Goal: Task Accomplishment & Management: Complete application form

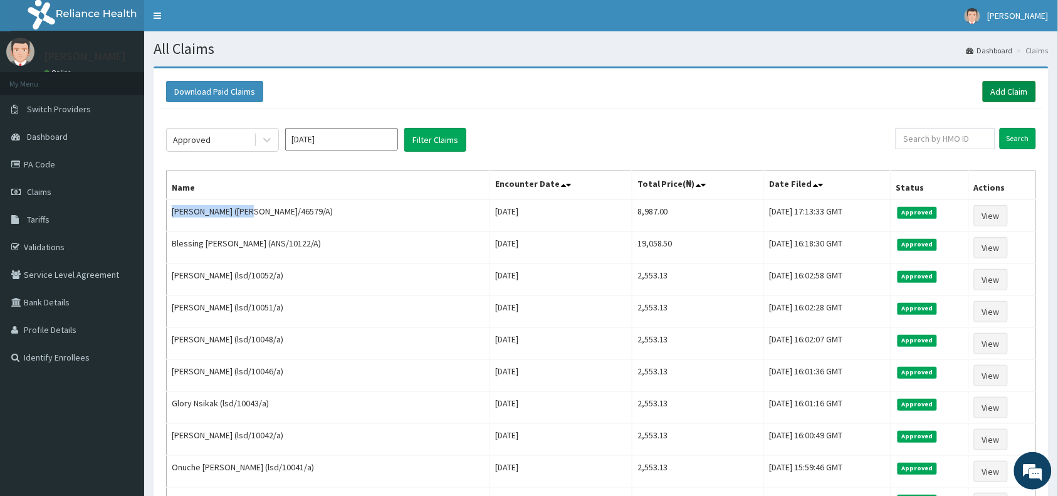
click at [1012, 91] on link "Add Claim" at bounding box center [1008, 91] width 53 height 21
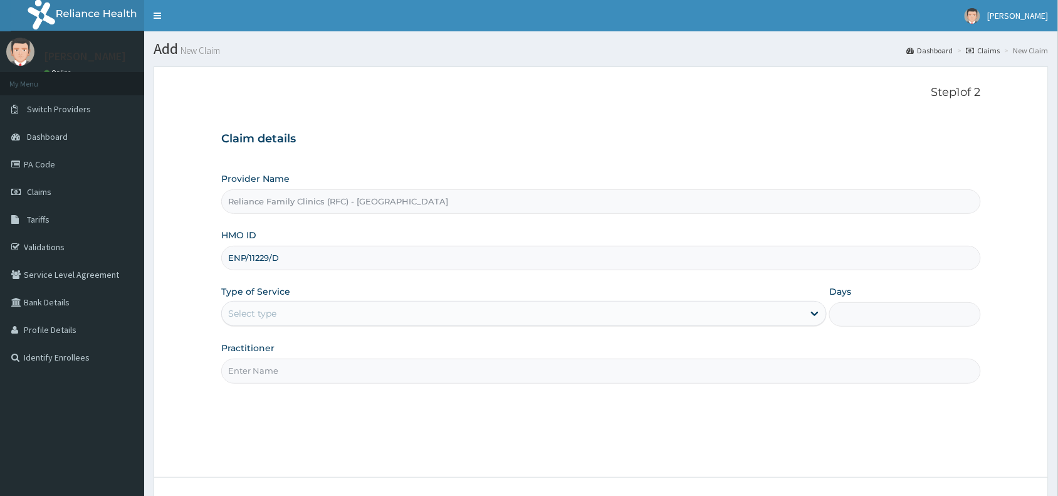
click at [254, 371] on input "Practitioner" at bounding box center [600, 370] width 759 height 24
click at [251, 318] on div "Select type" at bounding box center [252, 313] width 48 height 13
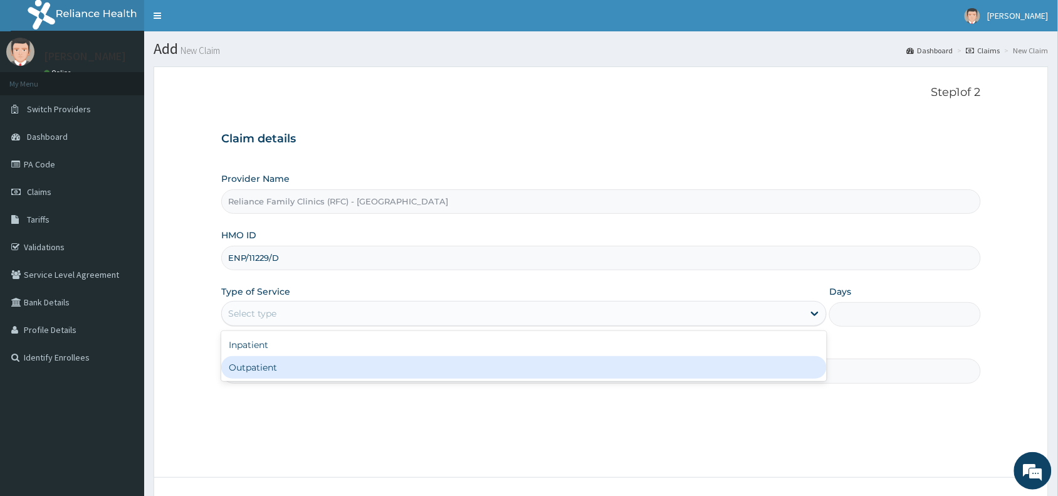
click at [252, 364] on div "Outpatient" at bounding box center [523, 367] width 605 height 23
type input "1"
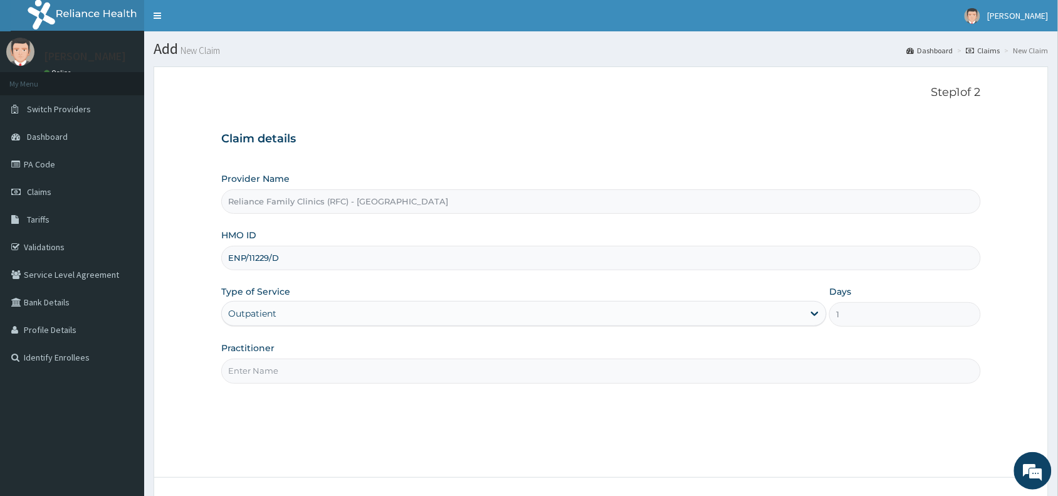
click at [257, 373] on input "Practitioner" at bounding box center [600, 370] width 759 height 24
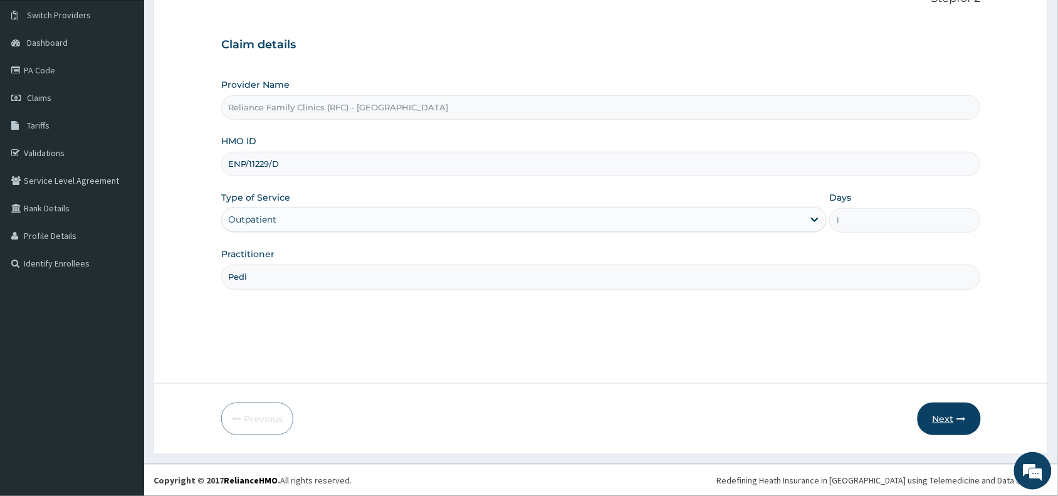
type input "Pedi"
click at [948, 408] on button "Next" at bounding box center [948, 418] width 63 height 33
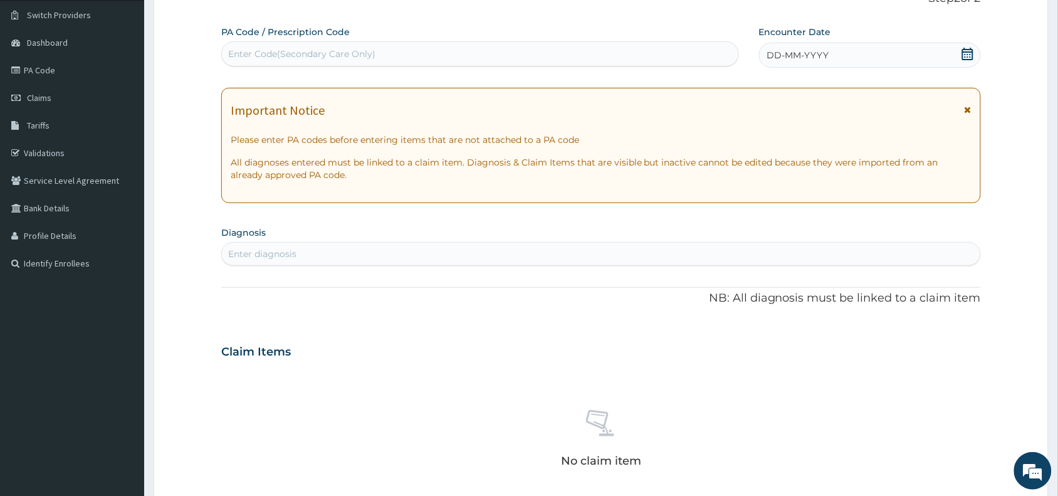
scroll to position [0, 0]
click at [311, 55] on div "Enter Code(Secondary Care Only)" at bounding box center [301, 54] width 147 height 13
paste input "PA/CB83BC"
type input "PA/CB83BC"
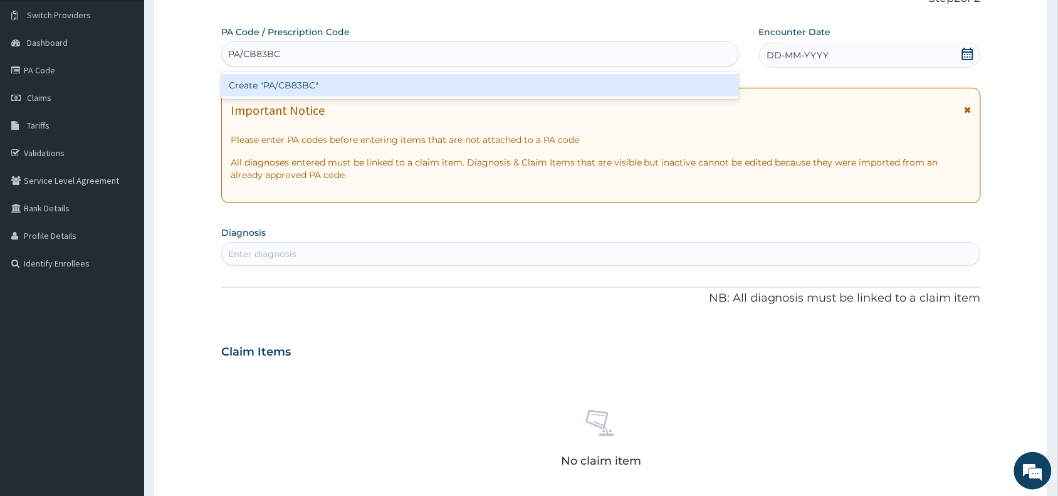
click at [303, 88] on div "Create "PA/CB83BC"" at bounding box center [480, 85] width 518 height 23
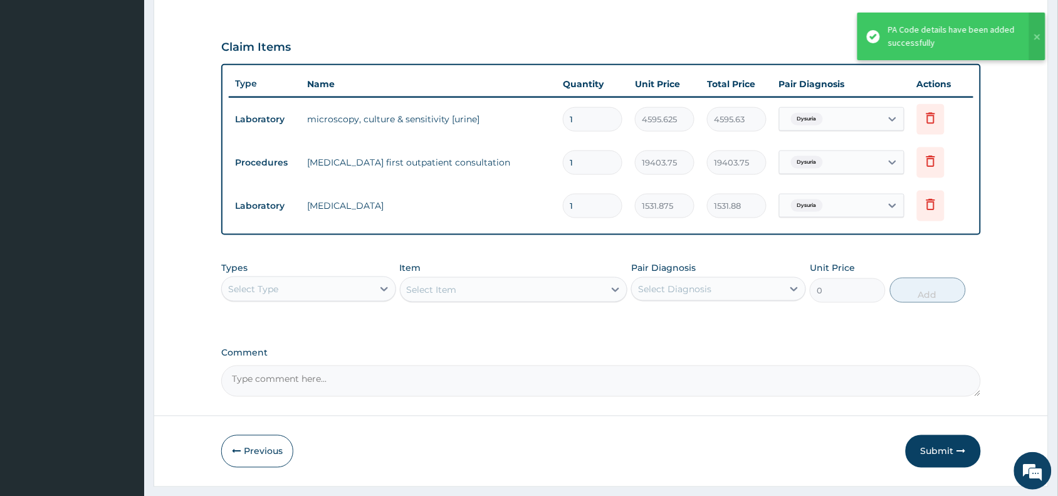
scroll to position [434, 0]
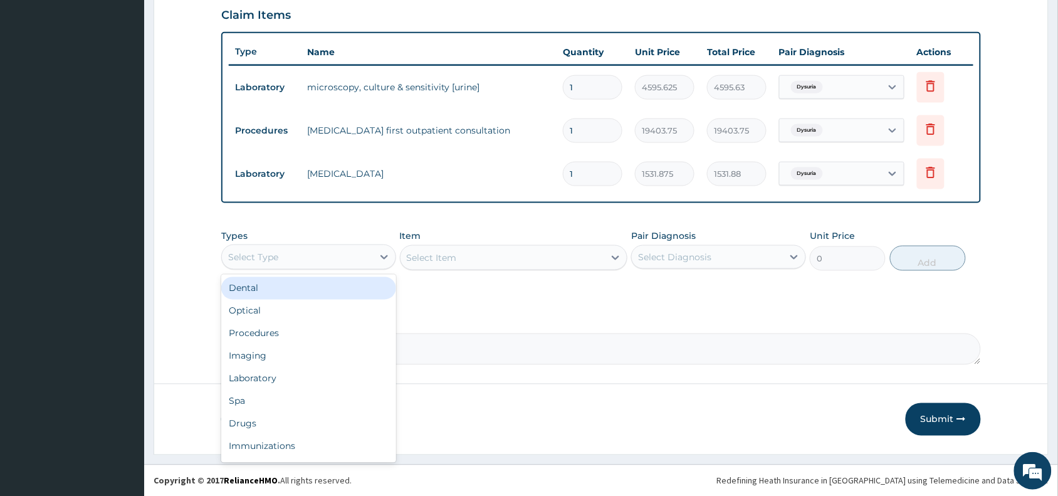
click at [308, 254] on div "Select Type" at bounding box center [297, 257] width 151 height 20
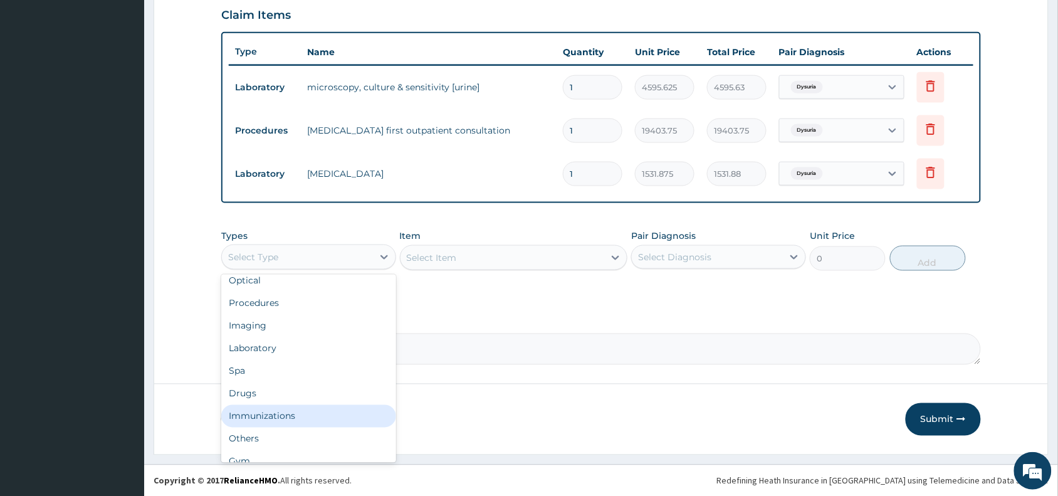
scroll to position [42, 0]
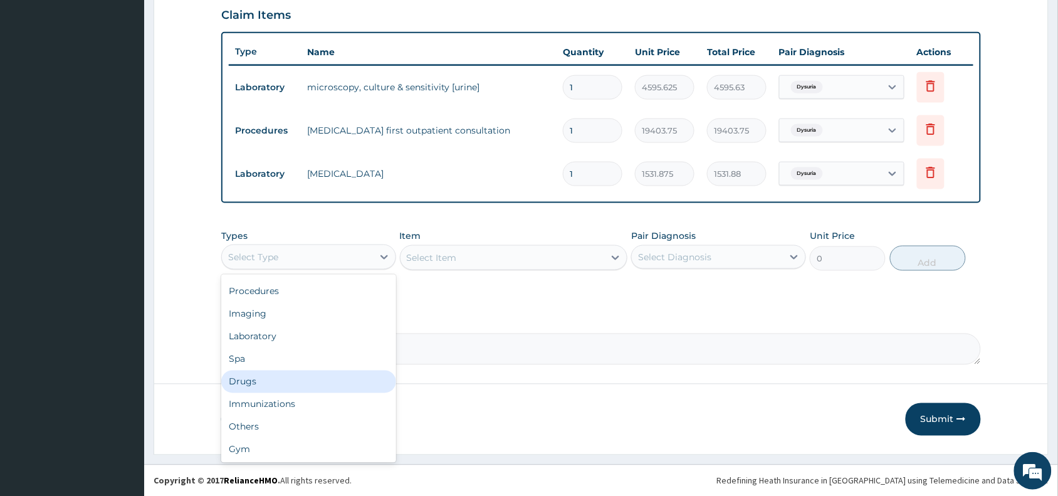
click at [265, 383] on div "Drugs" at bounding box center [308, 381] width 175 height 23
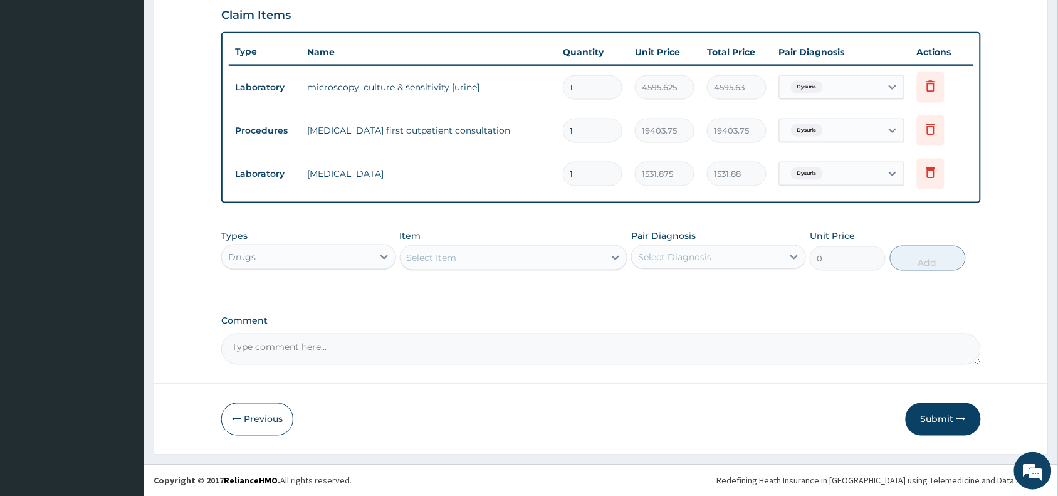
click at [426, 264] on div "Select Item" at bounding box center [502, 257] width 204 height 20
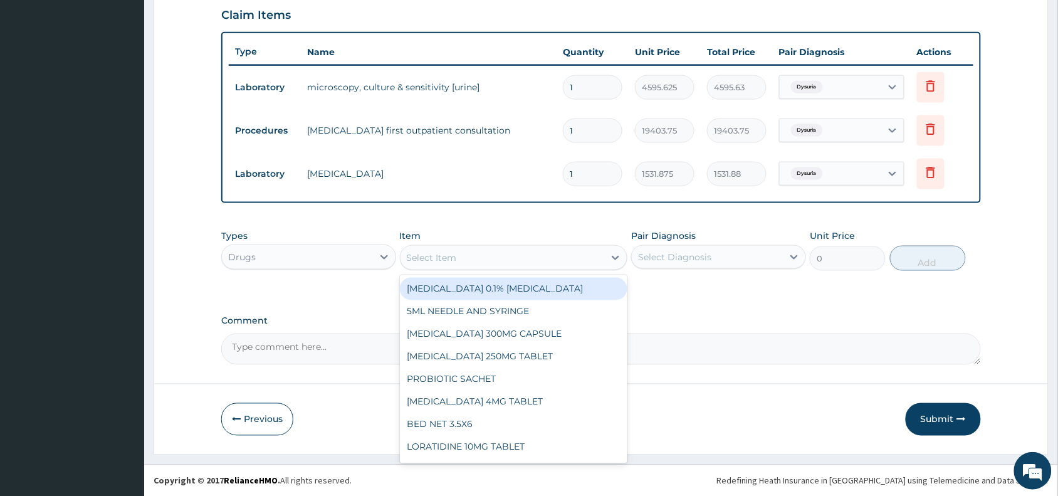
paste input "AMOXICLAV"
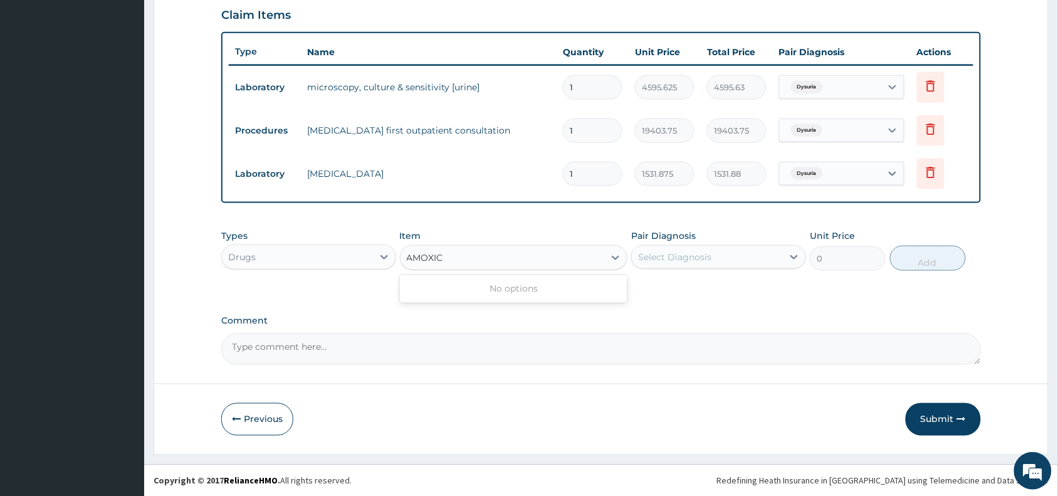
type input "AMOXI"
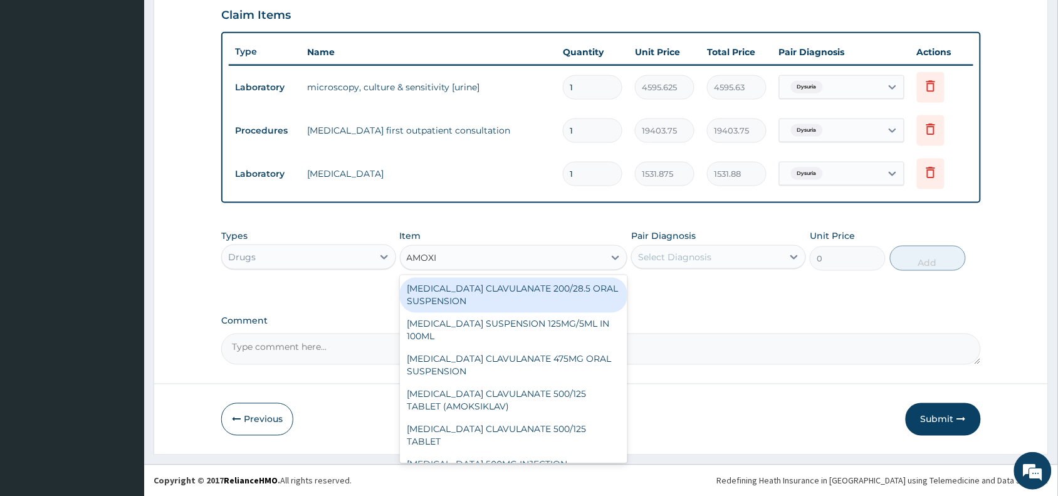
click at [471, 301] on div "AMOXICILLIN CLAVULANATE 200/28.5 ORAL SUSPENSION" at bounding box center [514, 295] width 228 height 35
type input "2932.5"
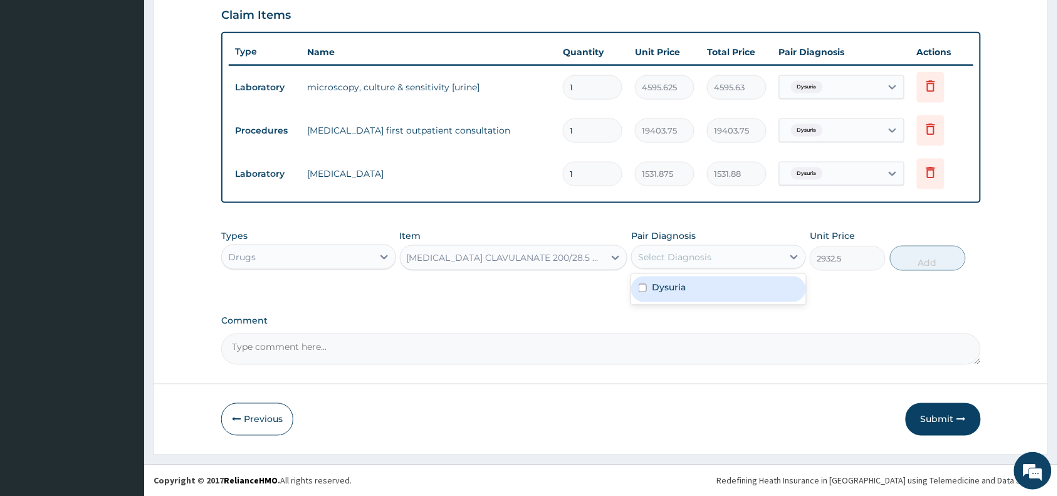
click at [724, 254] on div "Select Diagnosis" at bounding box center [707, 257] width 151 height 20
click at [712, 289] on div "Dysuria" at bounding box center [718, 289] width 175 height 26
checkbox input "true"
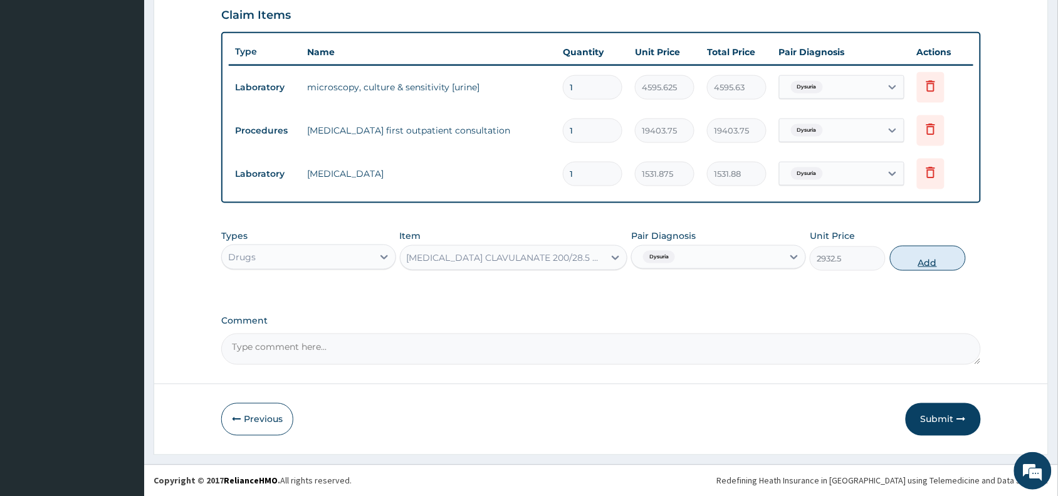
click at [930, 258] on button "Add" at bounding box center [928, 258] width 76 height 25
type input "0"
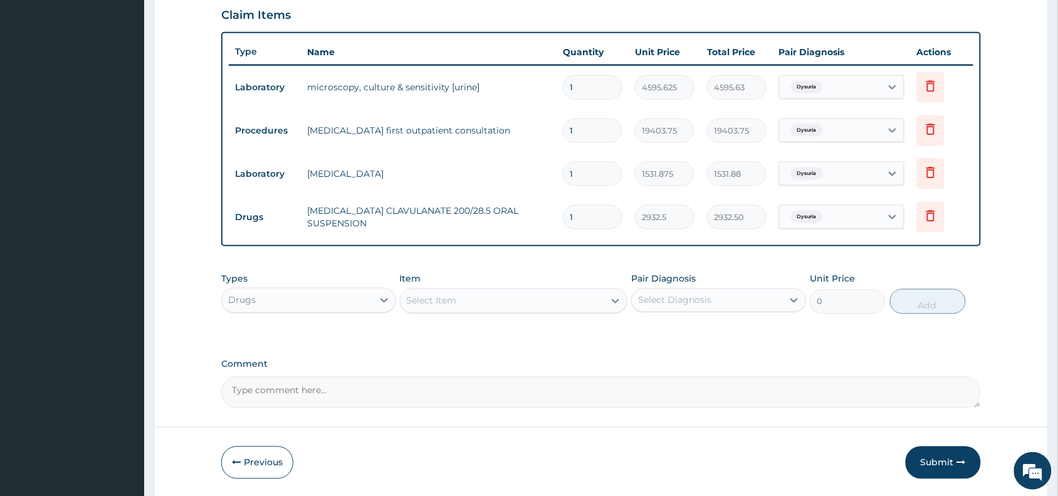
click at [434, 303] on div "Select Item" at bounding box center [432, 300] width 50 height 13
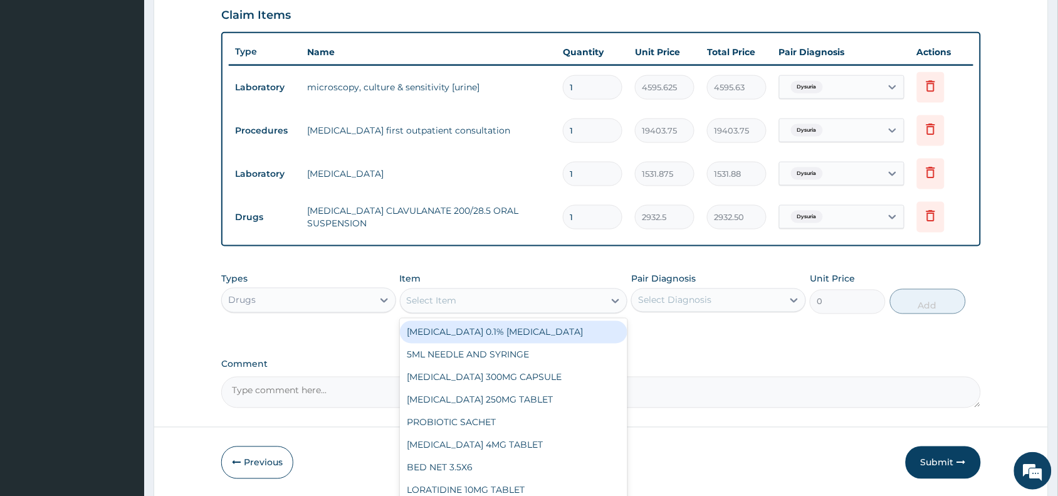
paste input "HYOSCINE"
type input "HYOSCINE"
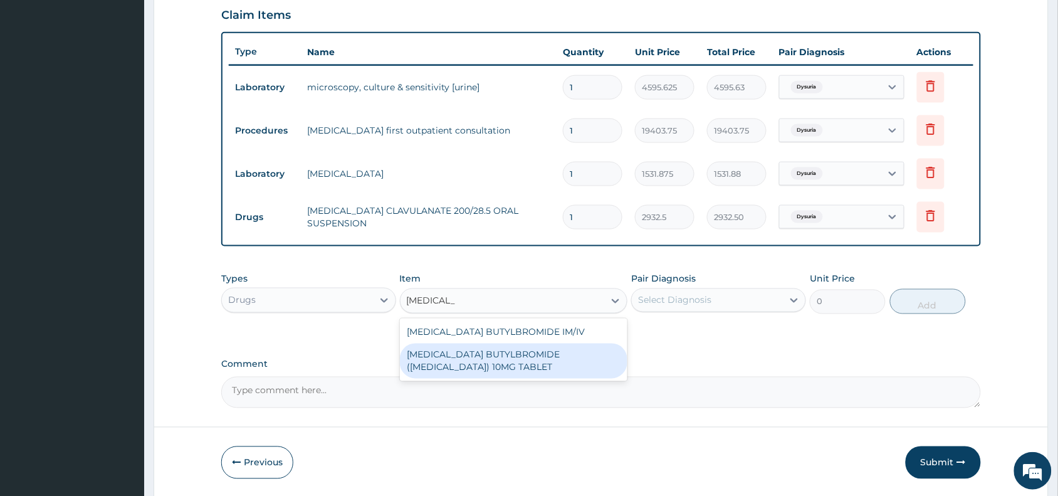
click at [474, 362] on div "HYOSCINE BUTYLBROMIDE (BUSCOPAN) 10MG TABLET" at bounding box center [514, 360] width 228 height 35
type input "69"
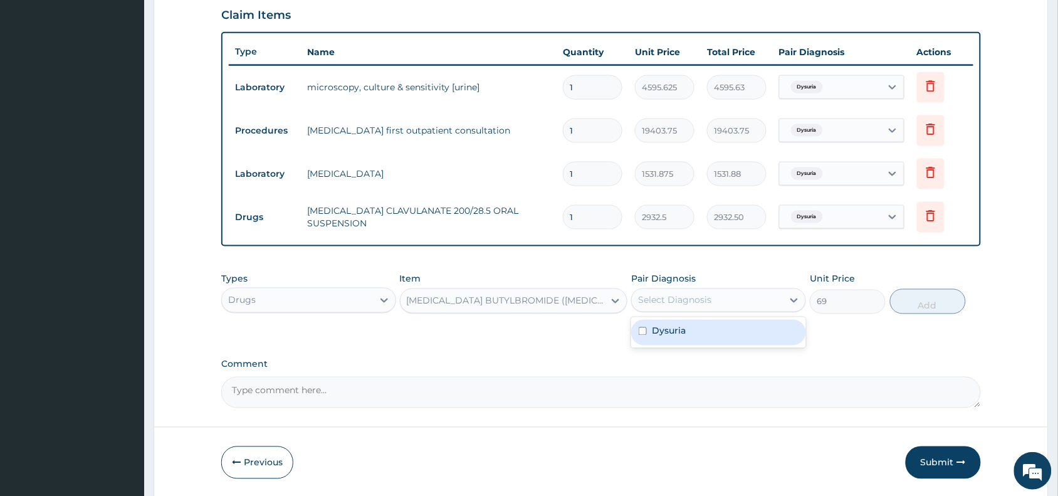
click at [700, 298] on div "Select Diagnosis" at bounding box center [674, 300] width 73 height 13
click at [704, 339] on div "Dysuria" at bounding box center [718, 333] width 175 height 26
checkbox input "true"
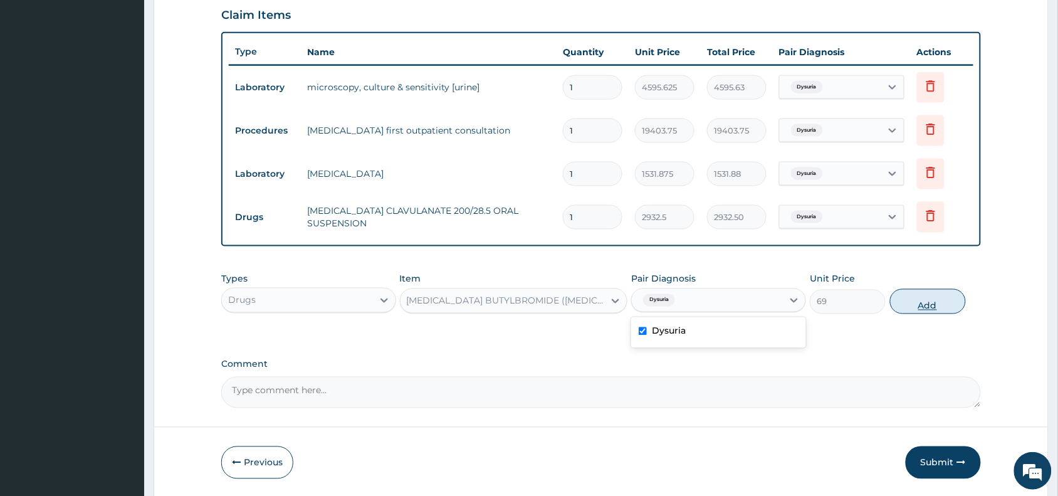
click at [937, 303] on button "Add" at bounding box center [928, 301] width 76 height 25
type input "0"
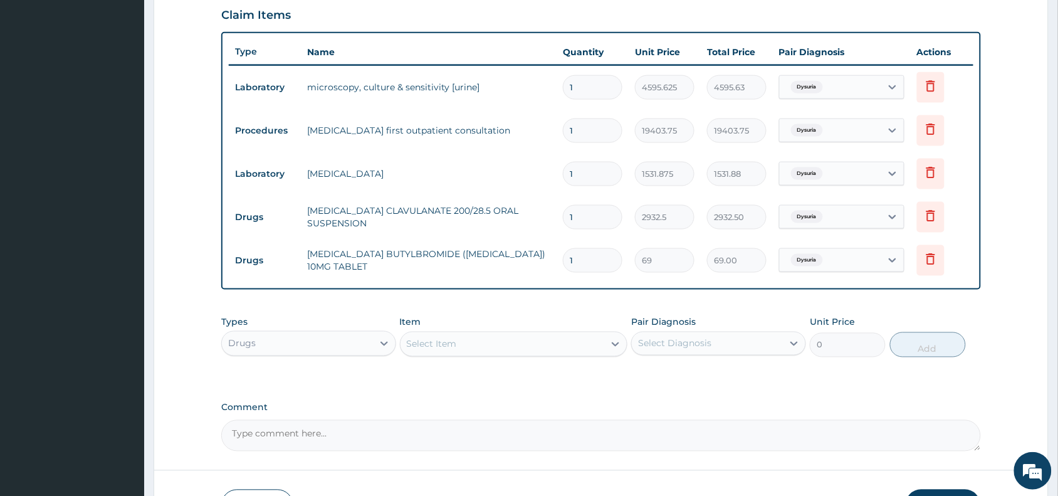
click at [420, 338] on div "Select Item" at bounding box center [432, 344] width 50 height 13
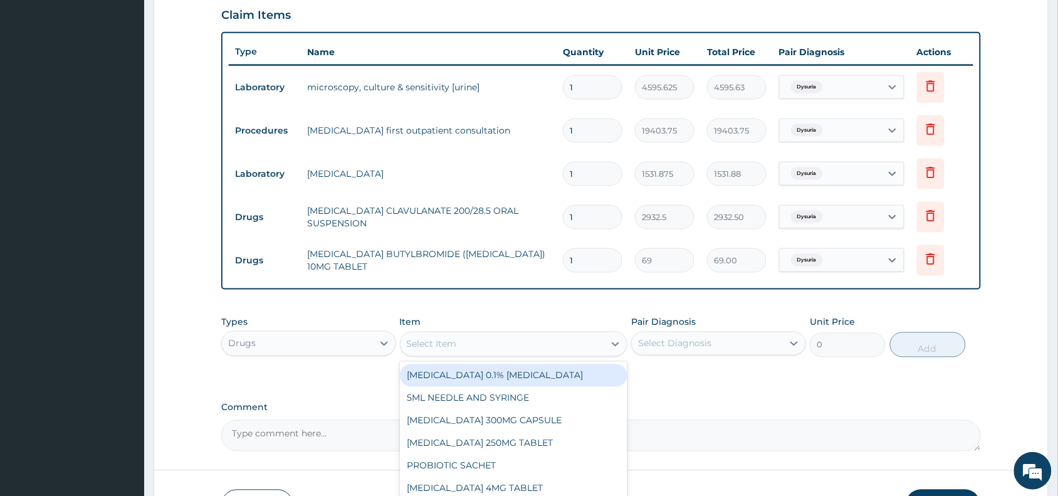
paste input "GASCOL"
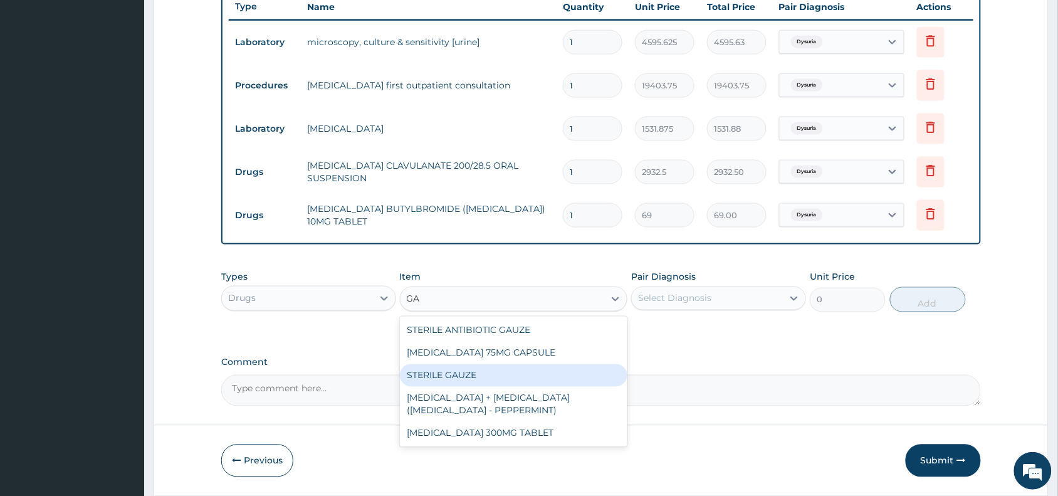
scroll to position [521, 0]
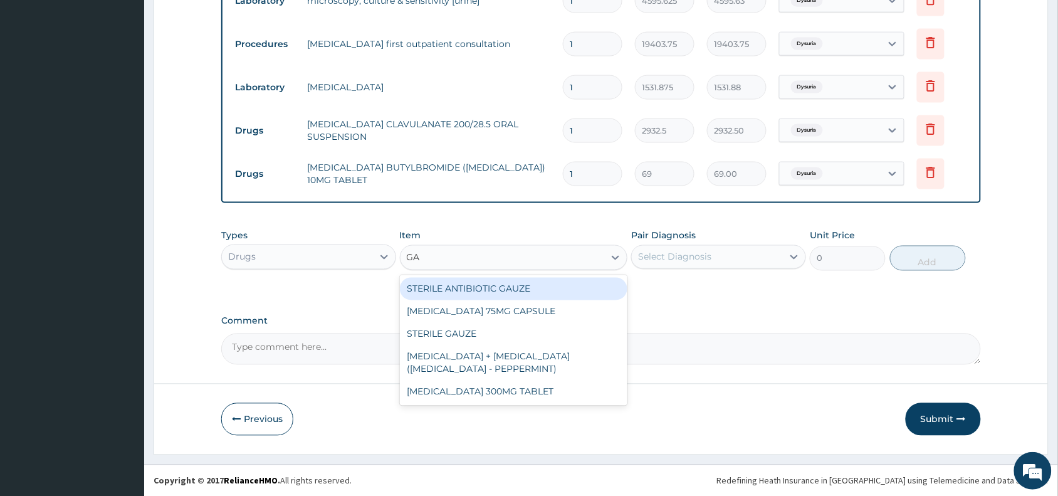
type input "GA"
click at [678, 259] on div "Select Diagnosis" at bounding box center [674, 257] width 73 height 13
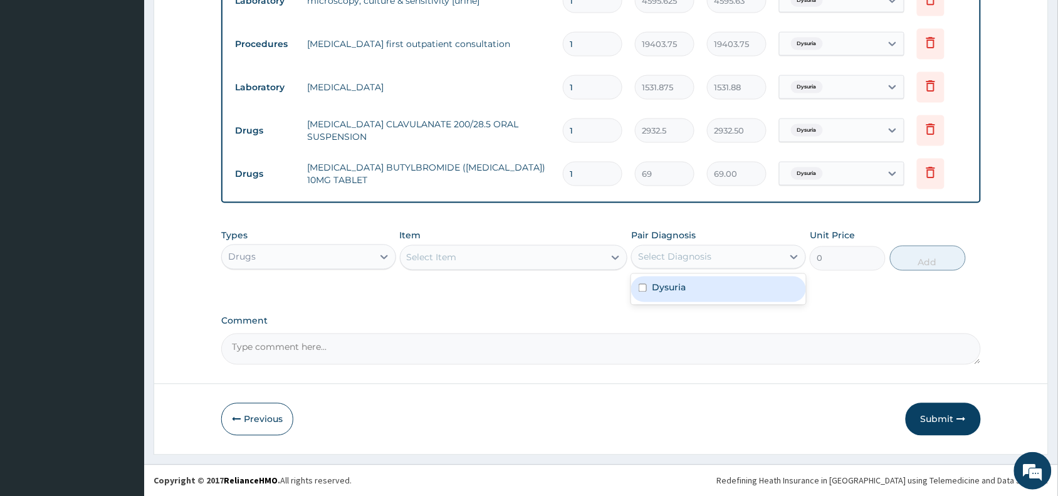
scroll to position [88, 0]
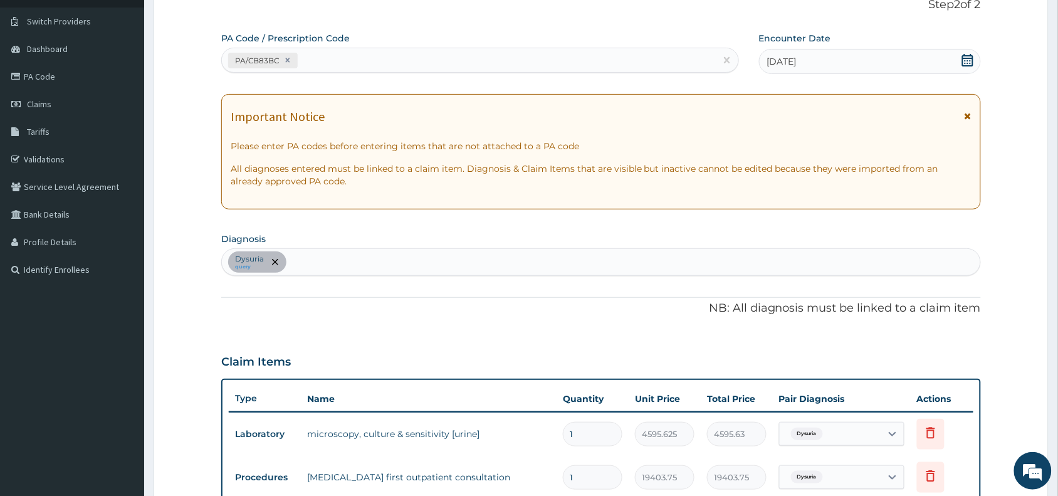
click at [301, 263] on div "Dysuria query" at bounding box center [601, 262] width 758 height 26
type input "stomac"
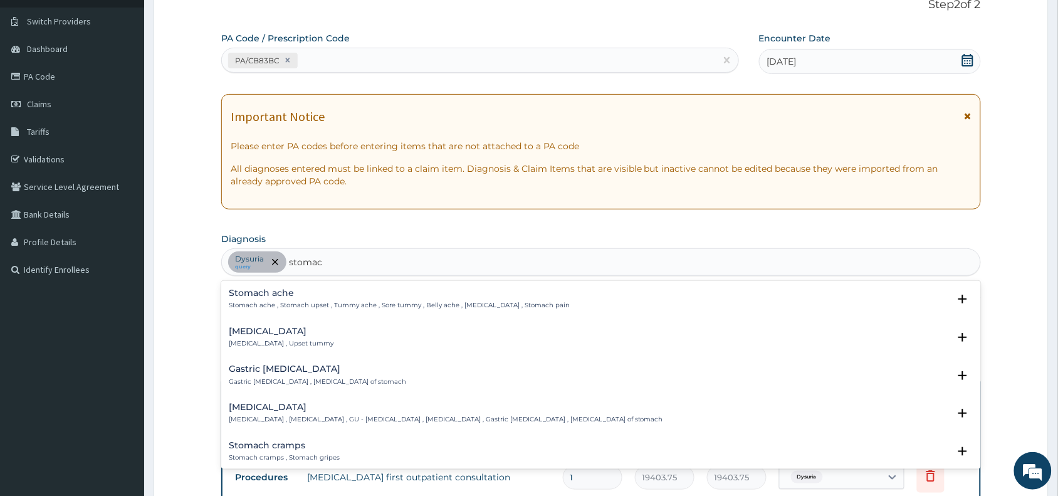
click at [248, 295] on h4 "Stomach ache" at bounding box center [399, 292] width 341 height 9
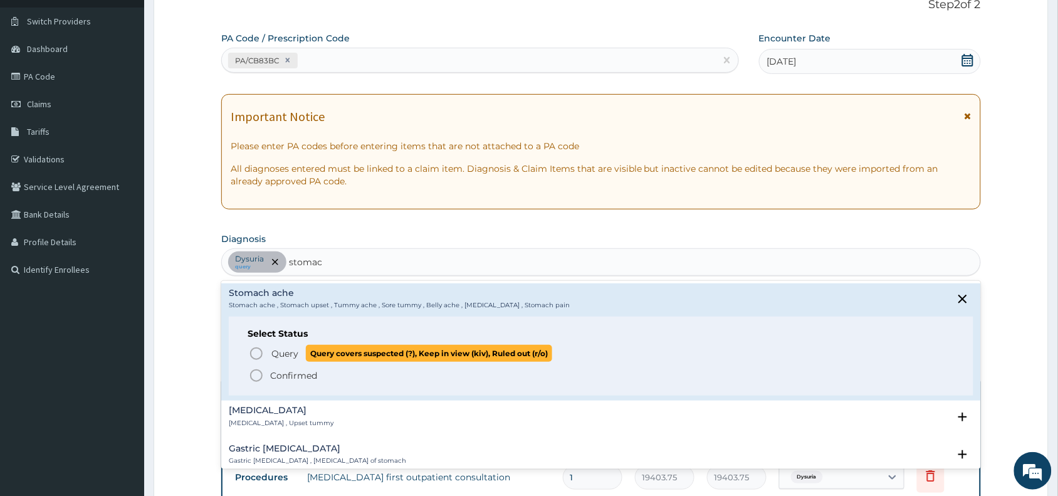
click at [256, 353] on icon "status option query" at bounding box center [256, 353] width 15 height 15
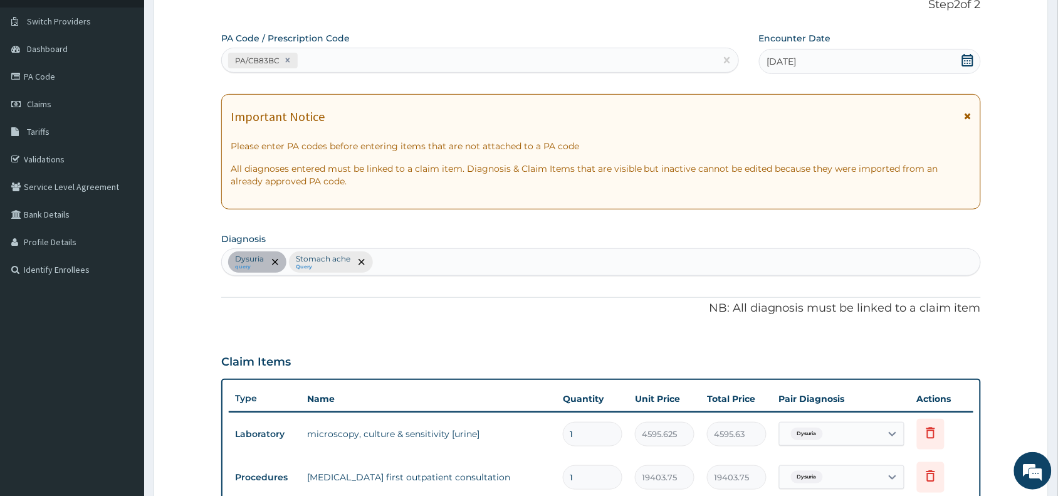
scroll to position [521, 0]
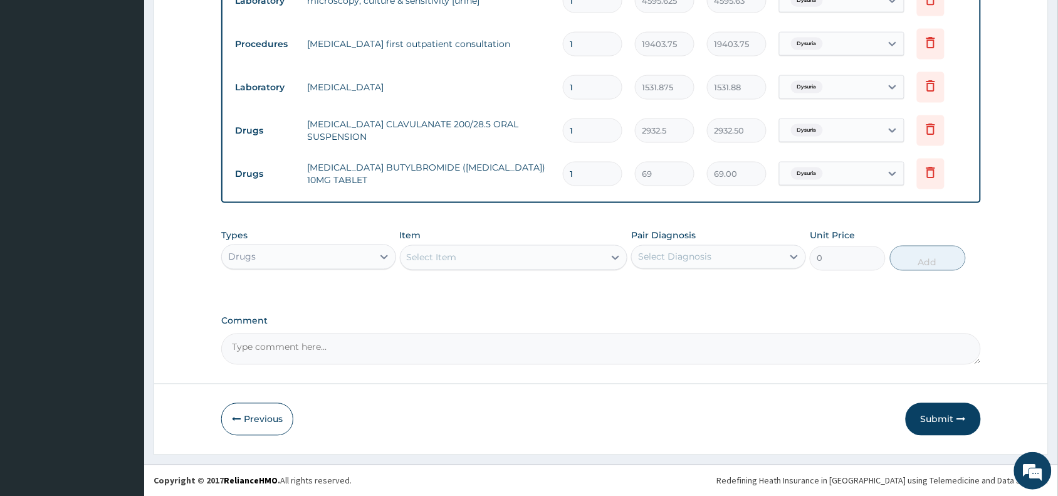
click at [846, 167] on div "Dysuria" at bounding box center [829, 173] width 101 height 21
click at [833, 232] on label "Stomach ache" at bounding box center [832, 230] width 65 height 13
checkbox input "true"
click at [424, 254] on div "Select Item" at bounding box center [432, 257] width 50 height 13
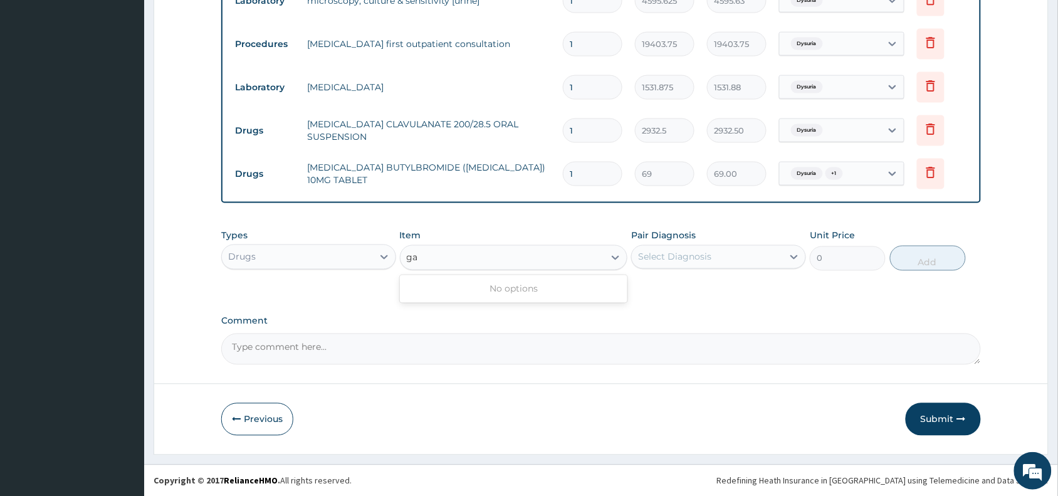
type input "g"
click at [588, 174] on input "1" at bounding box center [593, 174] width 60 height 24
type input "10"
type input "690.00"
type input "10"
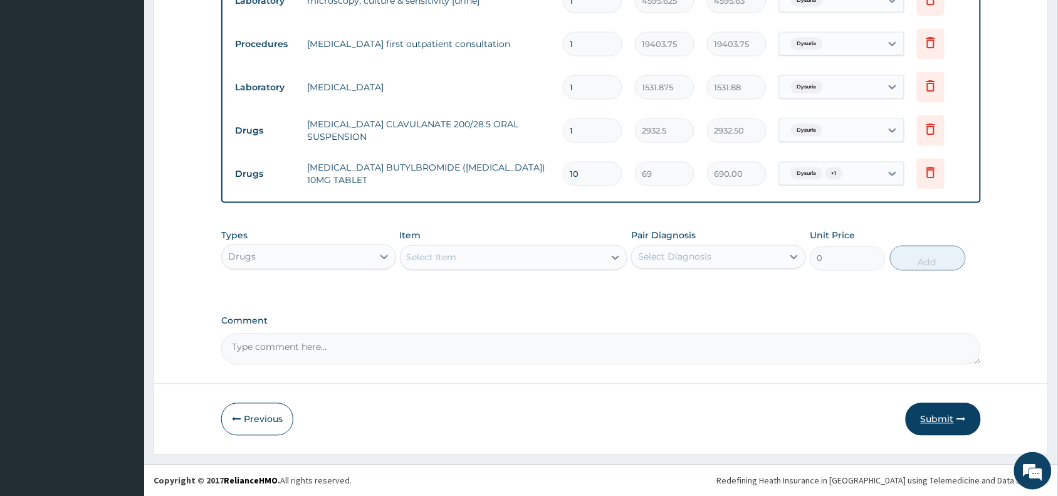
click at [934, 417] on button "Submit" at bounding box center [942, 419] width 75 height 33
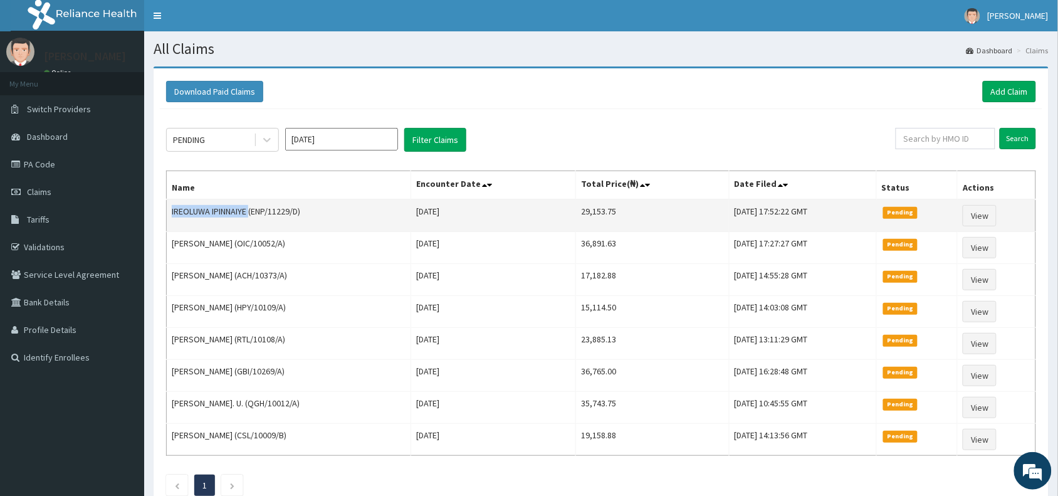
drag, startPoint x: 251, startPoint y: 211, endPoint x: 170, endPoint y: 214, distance: 80.9
click at [170, 214] on td "IREOLUWA IPINNAIYE (ENP/11229/D)" at bounding box center [289, 215] width 244 height 33
copy td "IREOLUWA IPINNAIYE"
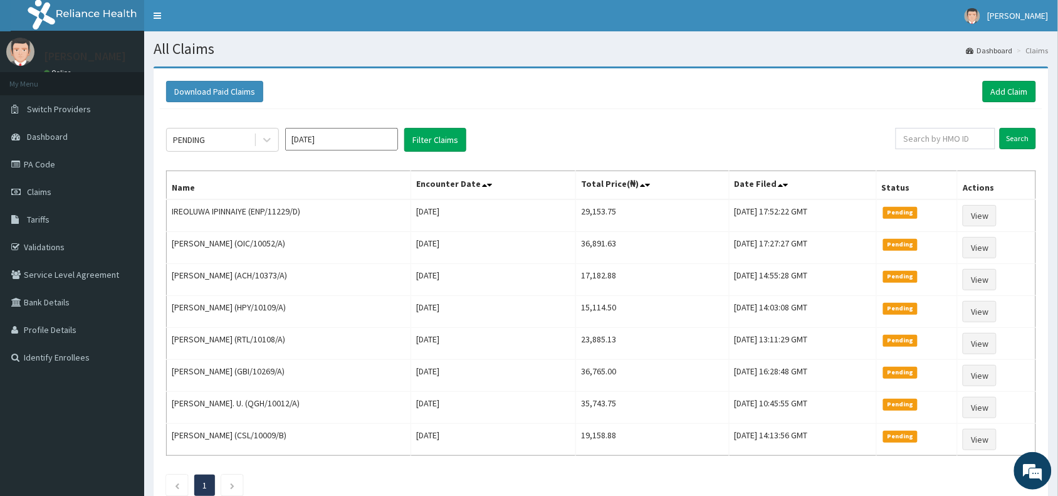
click at [522, 132] on div "PENDING [DATE] Filter Claims" at bounding box center [530, 140] width 729 height 24
click at [1015, 91] on link "Add Claim" at bounding box center [1008, 91] width 53 height 21
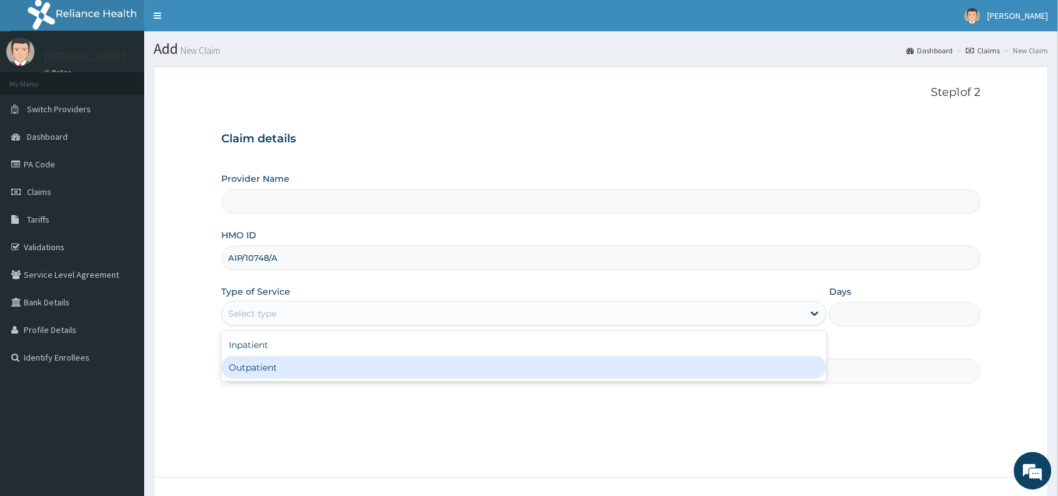
click at [258, 364] on div "Outpatient" at bounding box center [523, 367] width 605 height 23
type input "1"
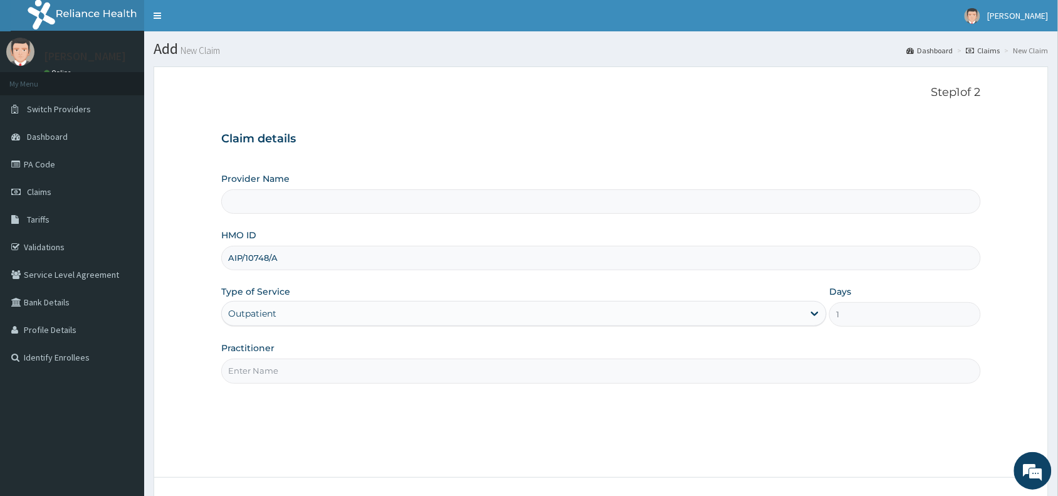
click at [256, 374] on input "Practitioner" at bounding box center [600, 370] width 759 height 24
type input "Dr Win"
type input "Reliance Family Clinics (RFC) - Abuja"
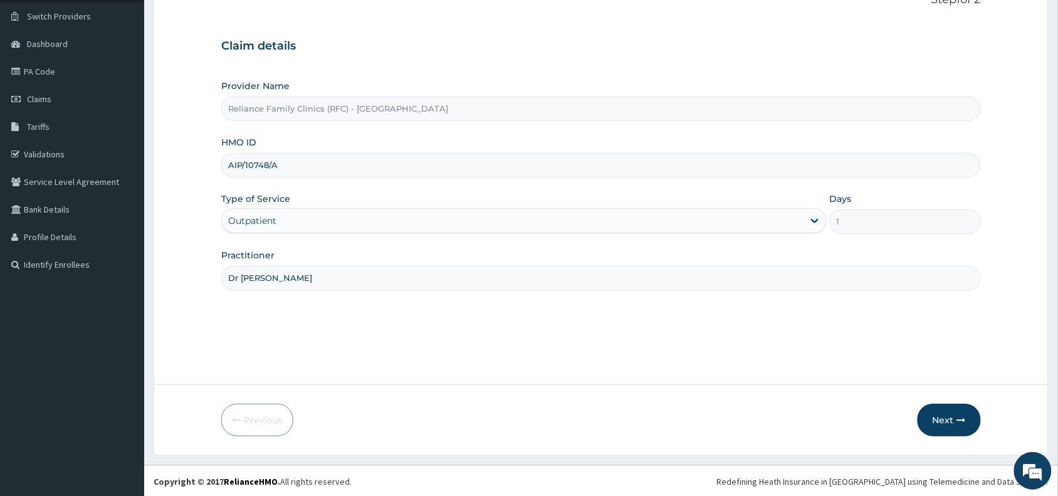
scroll to position [94, 0]
type input "Dr Wini"
click at [947, 410] on button "Next" at bounding box center [948, 418] width 63 height 33
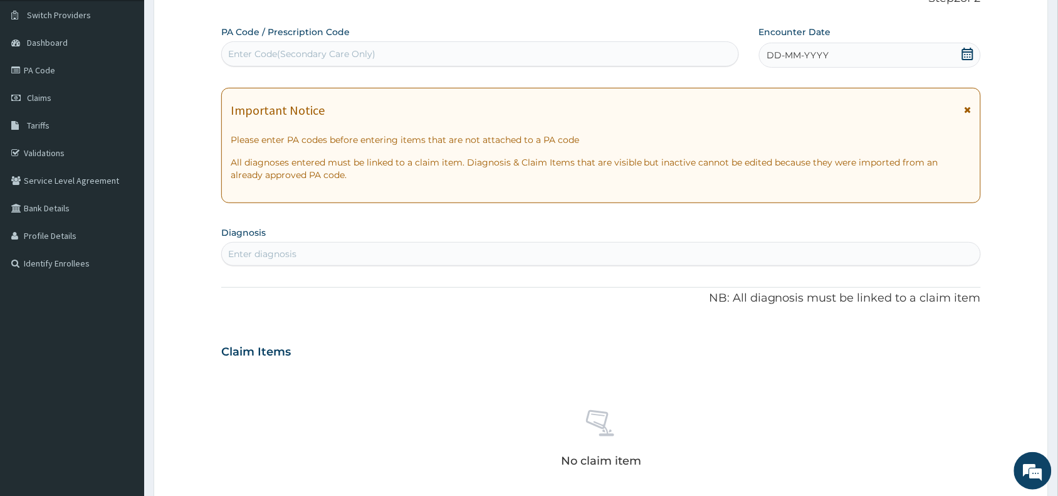
scroll to position [0, 0]
click at [307, 54] on div "Enter Code(Secondary Care Only)" at bounding box center [301, 54] width 147 height 13
paste input "PA/8E0F26"
type input "PA/8E0F26"
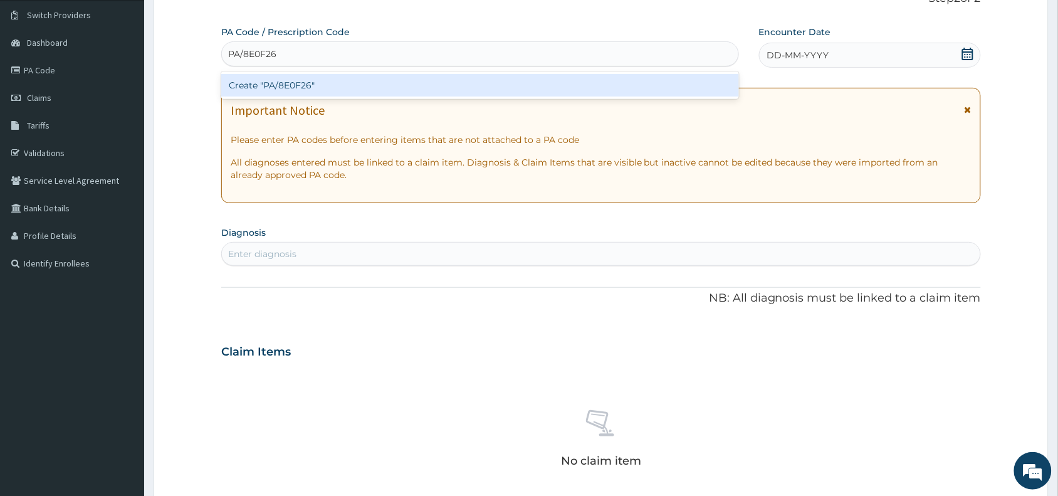
click at [310, 82] on div "Create "PA/8E0F26"" at bounding box center [480, 85] width 518 height 23
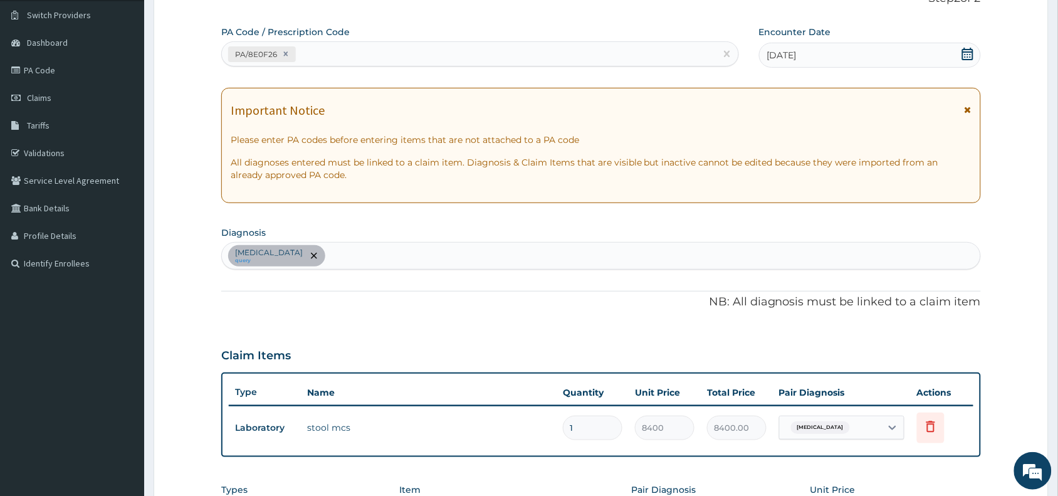
click at [342, 258] on div "Typhoid fever query" at bounding box center [601, 255] width 758 height 26
type input "mala"
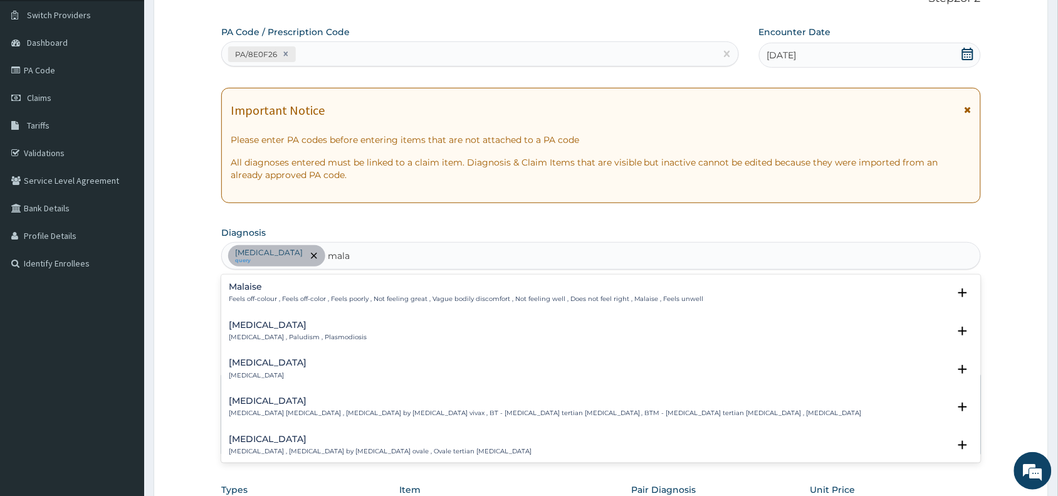
click at [246, 326] on h4 "Malaria" at bounding box center [298, 324] width 138 height 9
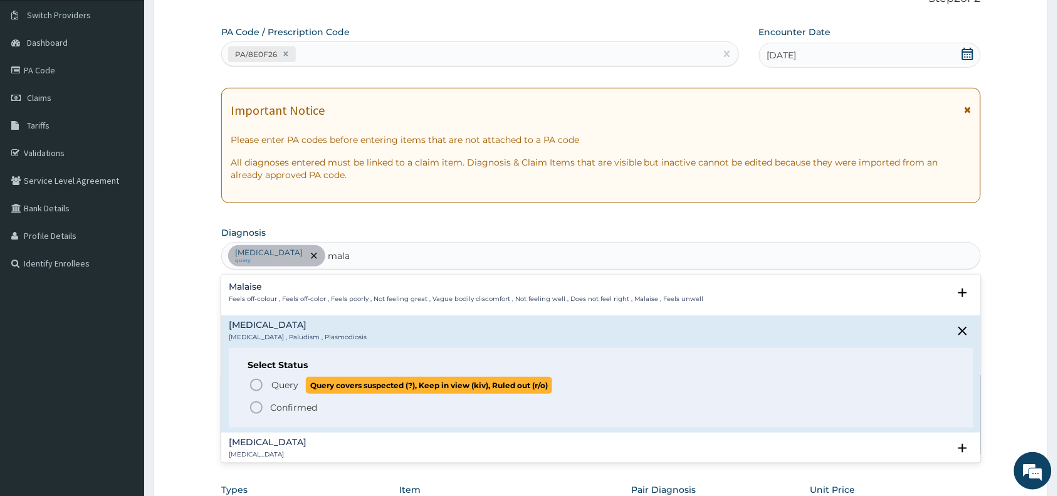
click at [256, 386] on icon "status option query" at bounding box center [256, 384] width 15 height 15
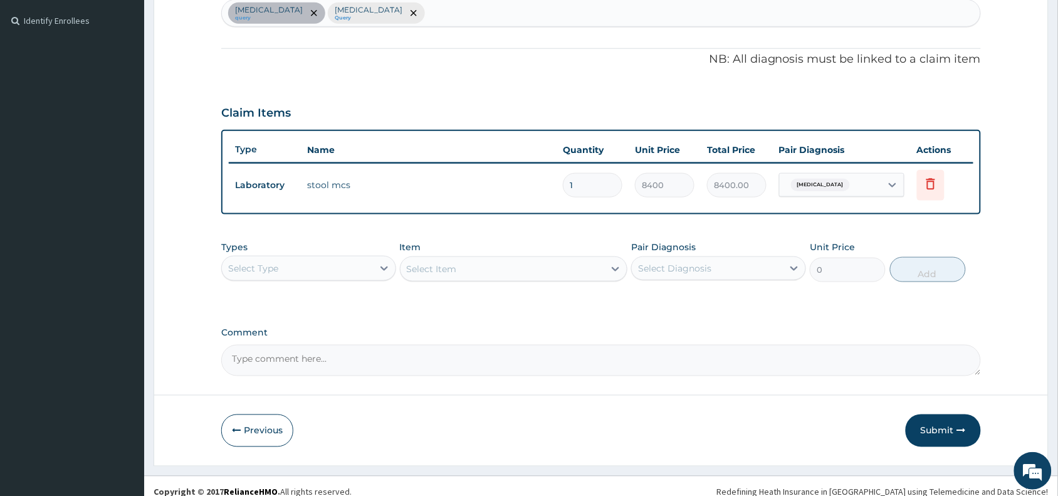
scroll to position [348, 0]
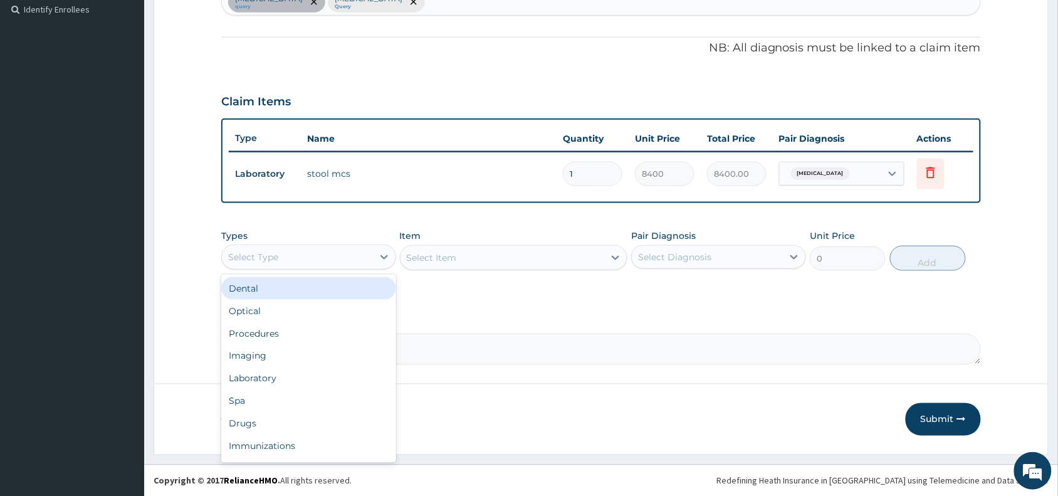
click at [308, 258] on div "Select Type" at bounding box center [297, 257] width 151 height 20
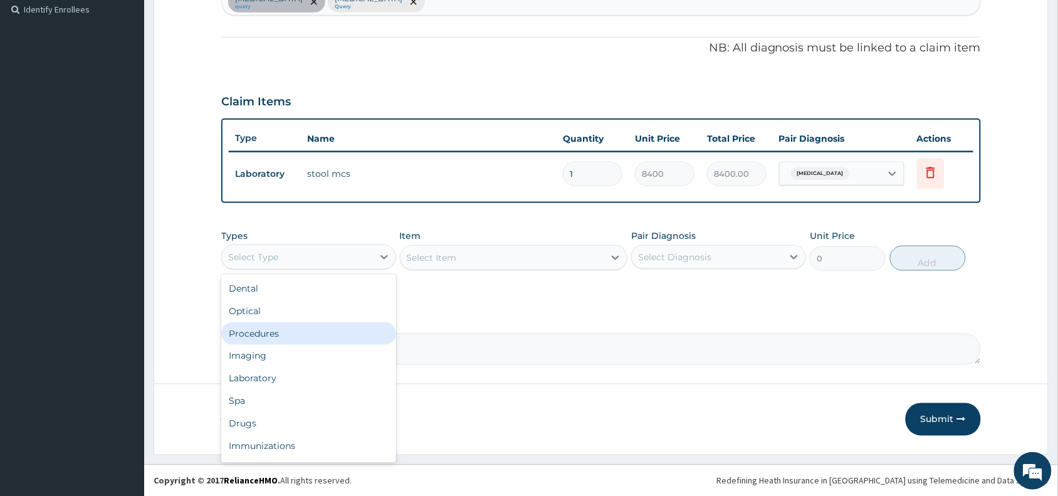
drag, startPoint x: 281, startPoint y: 334, endPoint x: 439, endPoint y: 256, distance: 176.2
click at [282, 331] on div "Procedures" at bounding box center [308, 333] width 175 height 23
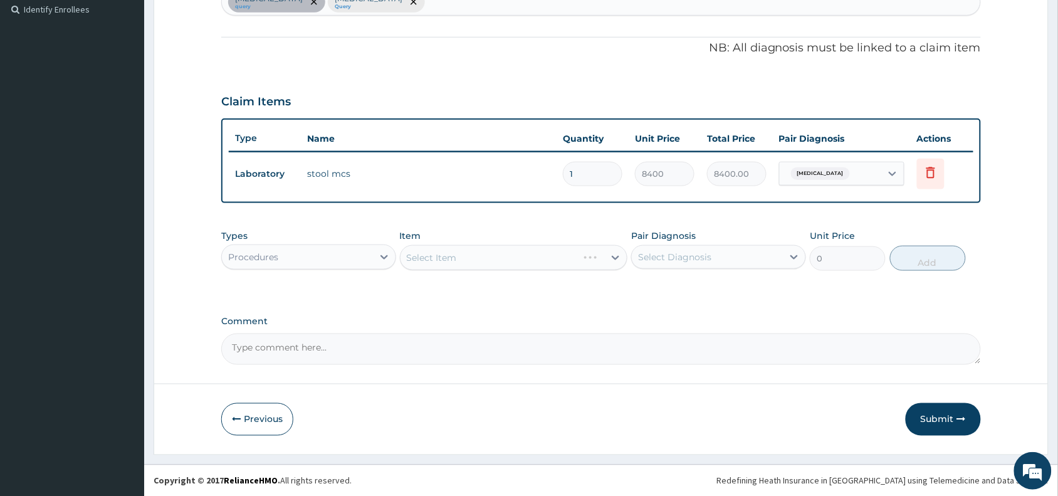
click at [467, 251] on div "Select Item" at bounding box center [514, 257] width 228 height 25
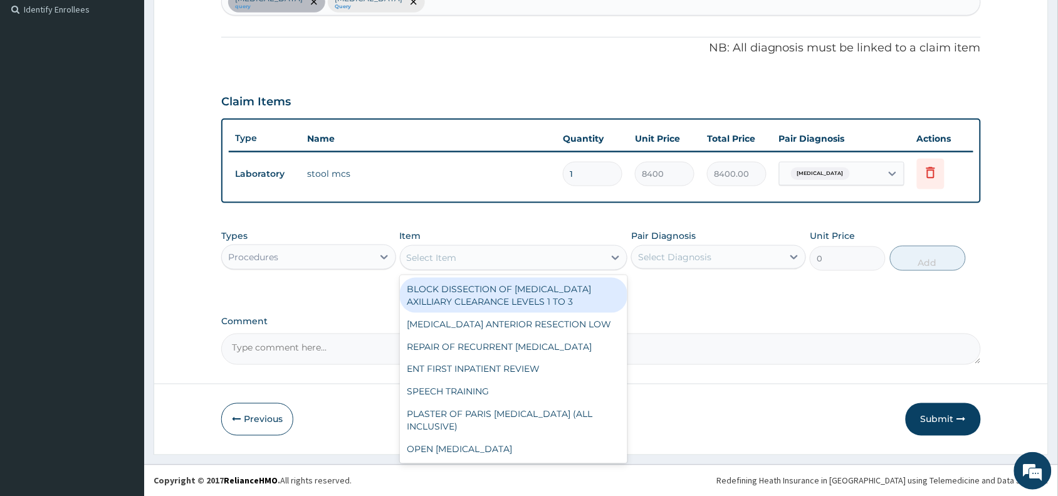
click at [467, 251] on div "Select Item" at bounding box center [502, 257] width 204 height 20
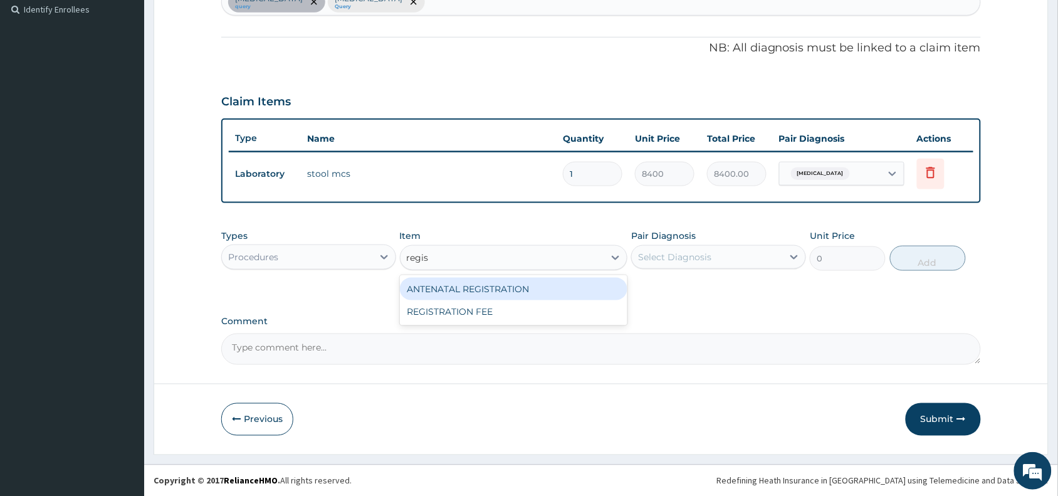
type input "regist"
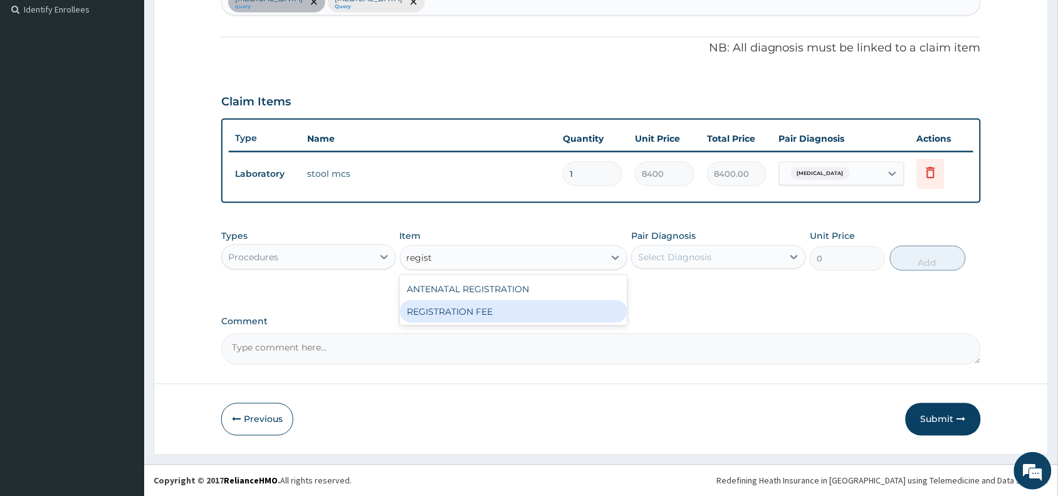
click at [459, 317] on div "REGISTRATION FEE" at bounding box center [514, 311] width 228 height 23
type input "2042.5"
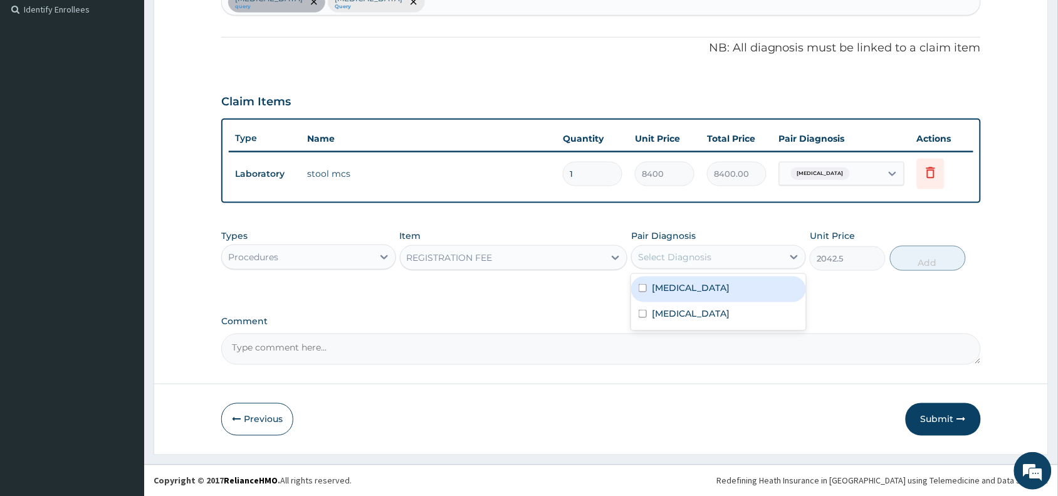
click at [674, 247] on div "Select Diagnosis" at bounding box center [707, 257] width 151 height 20
click at [678, 283] on label "Typhoid fever" at bounding box center [691, 287] width 78 height 13
checkbox input "true"
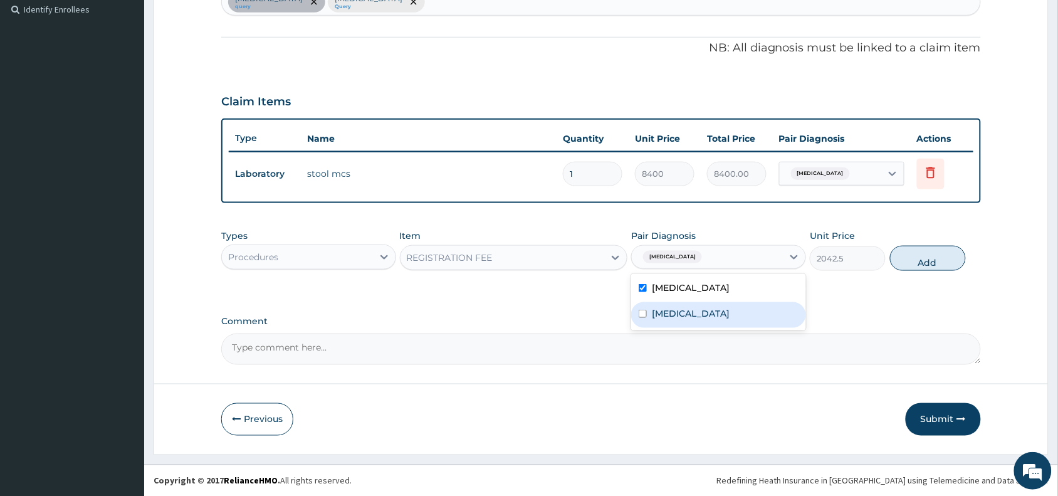
drag, startPoint x: 671, startPoint y: 316, endPoint x: 678, endPoint y: 315, distance: 7.1
click at [672, 315] on label "Malaria" at bounding box center [691, 313] width 78 height 13
checkbox input "true"
drag, startPoint x: 923, startPoint y: 258, endPoint x: 356, endPoint y: 294, distance: 568.2
click at [918, 258] on button "Add" at bounding box center [928, 258] width 76 height 25
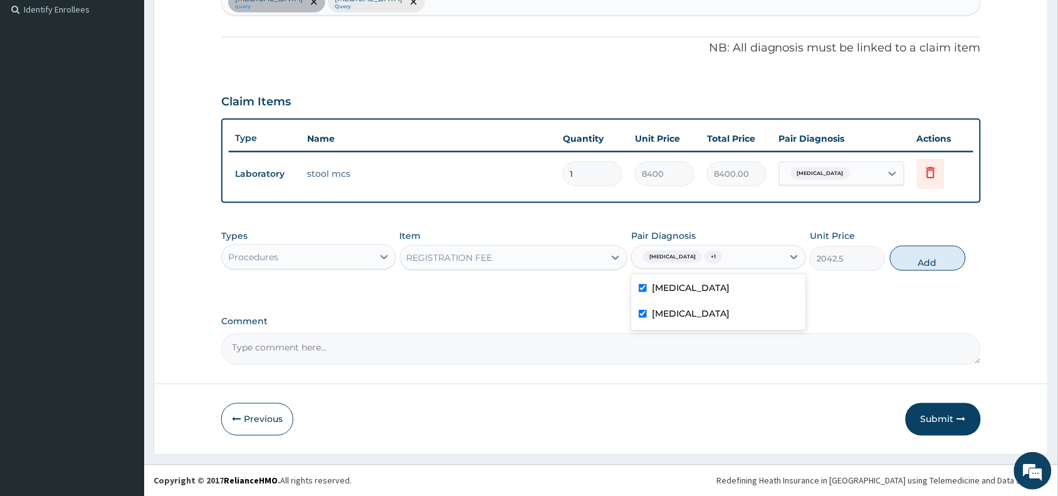
type input "0"
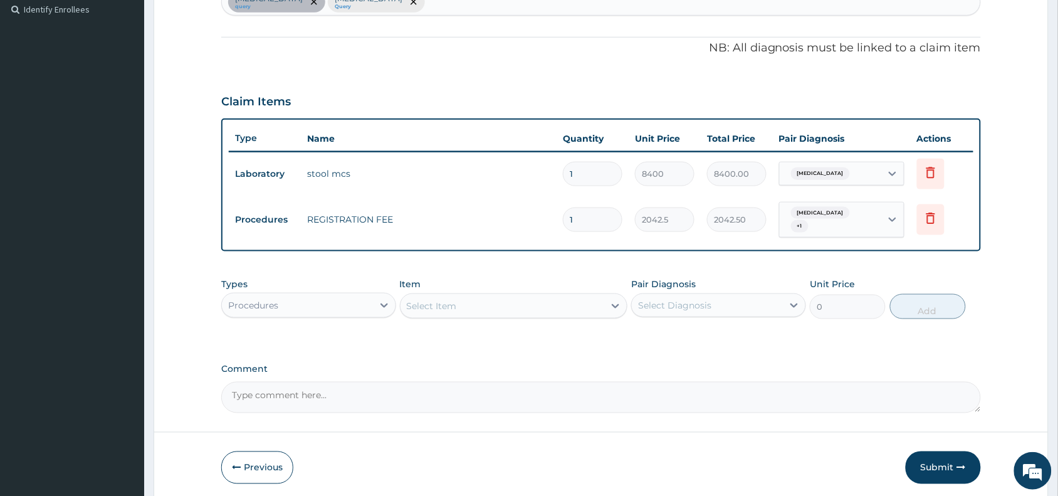
click at [429, 304] on div "Select Item" at bounding box center [432, 305] width 50 height 13
type input "gener"
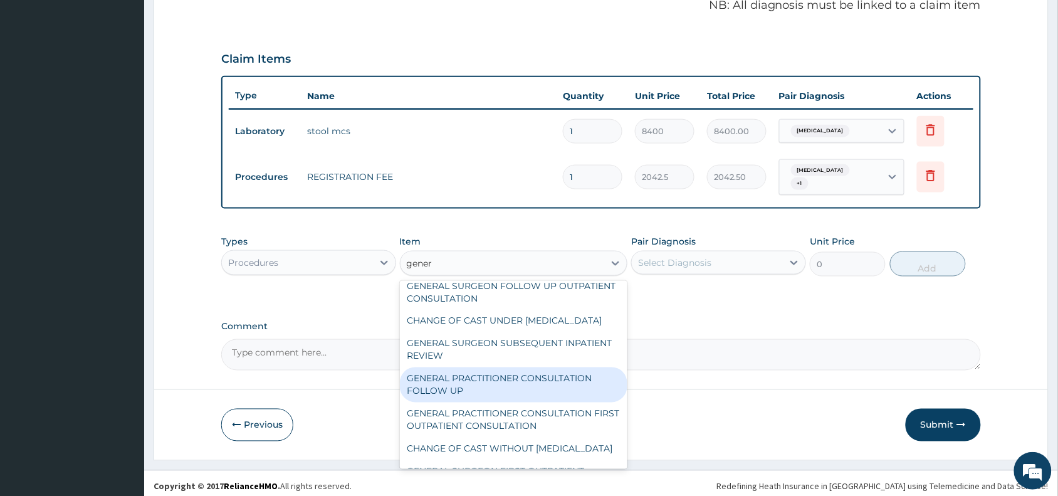
scroll to position [63, 0]
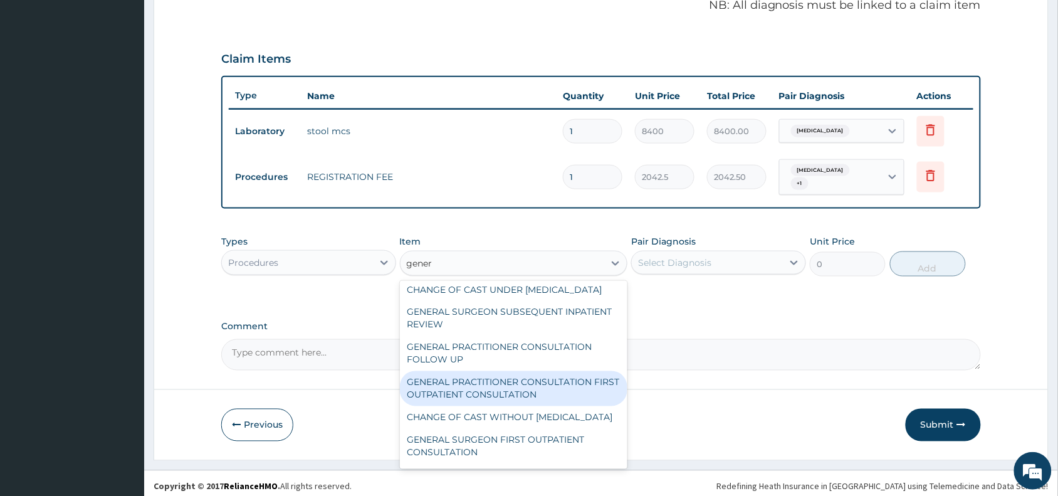
click at [534, 406] on div "GENERAL PRACTITIONER CONSULTATION FIRST OUTPATIENT CONSULTATION" at bounding box center [514, 388] width 228 height 35
type input "3370.125"
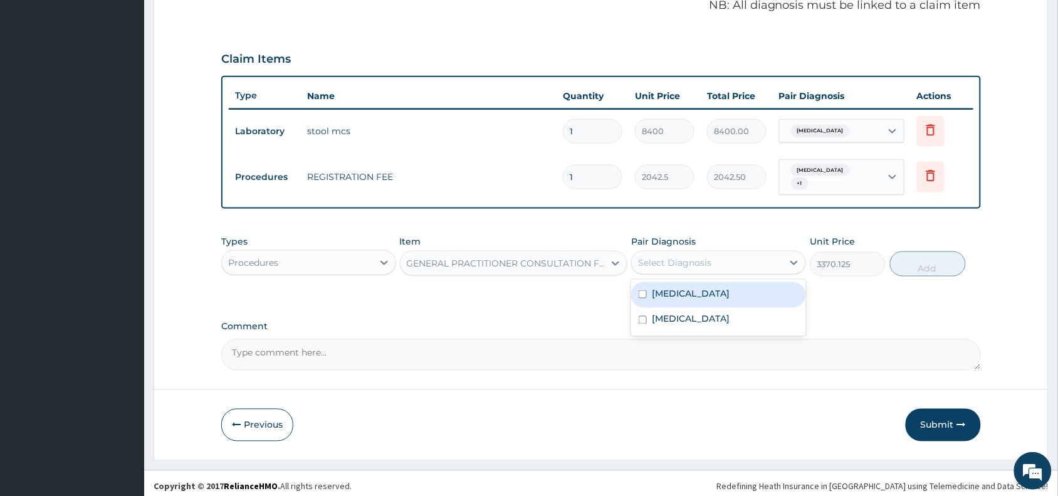
drag, startPoint x: 681, startPoint y: 258, endPoint x: 681, endPoint y: 284, distance: 26.3
click at [681, 261] on div "Select Diagnosis" at bounding box center [674, 262] width 73 height 13
drag, startPoint x: 681, startPoint y: 284, endPoint x: 683, endPoint y: 318, distance: 33.9
click at [682, 289] on label "Typhoid fever" at bounding box center [691, 293] width 78 height 13
checkbox input "true"
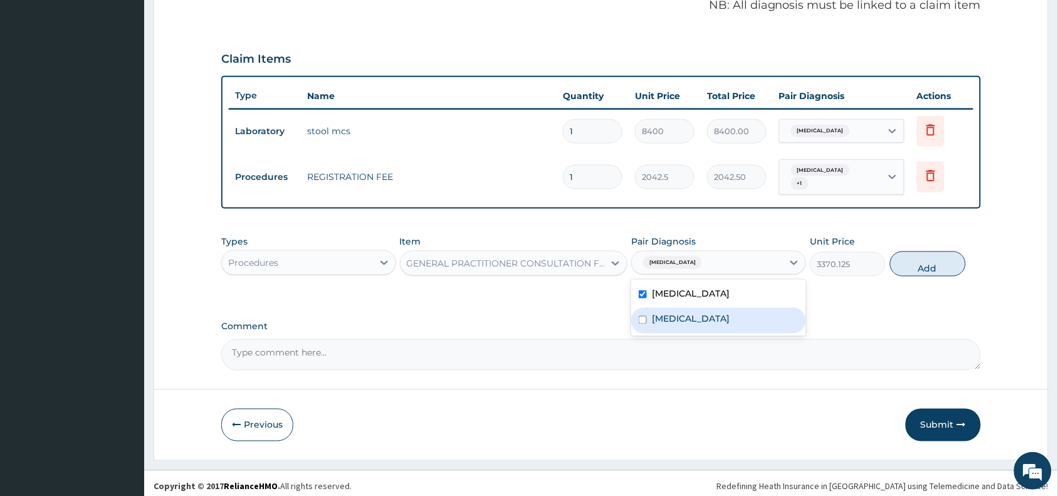
drag, startPoint x: 683, startPoint y: 320, endPoint x: 734, endPoint y: 303, distance: 53.7
click at [692, 315] on div "Malaria" at bounding box center [718, 321] width 175 height 26
checkbox input "true"
click at [947, 263] on button "Add" at bounding box center [928, 263] width 76 height 25
type input "0"
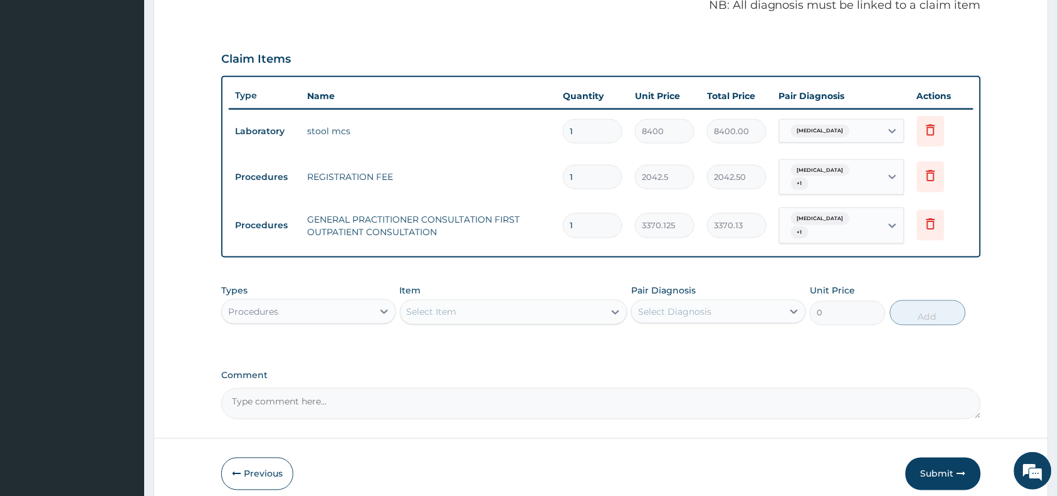
click at [320, 286] on div "Types Procedures" at bounding box center [308, 304] width 175 height 41
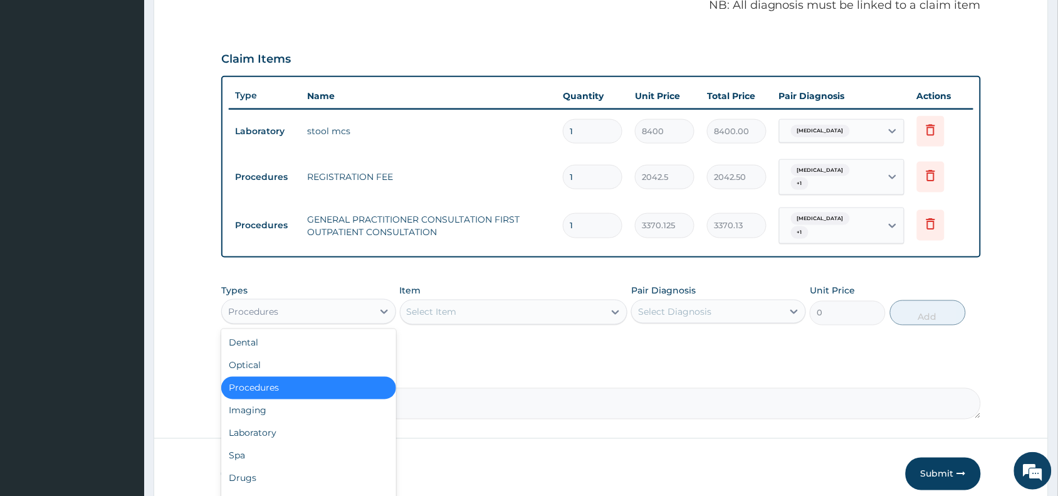
click at [292, 301] on div "Procedures" at bounding box center [297, 311] width 151 height 20
drag, startPoint x: 259, startPoint y: 420, endPoint x: 345, endPoint y: 402, distance: 87.7
click at [264, 422] on div "Laboratory" at bounding box center [308, 433] width 175 height 23
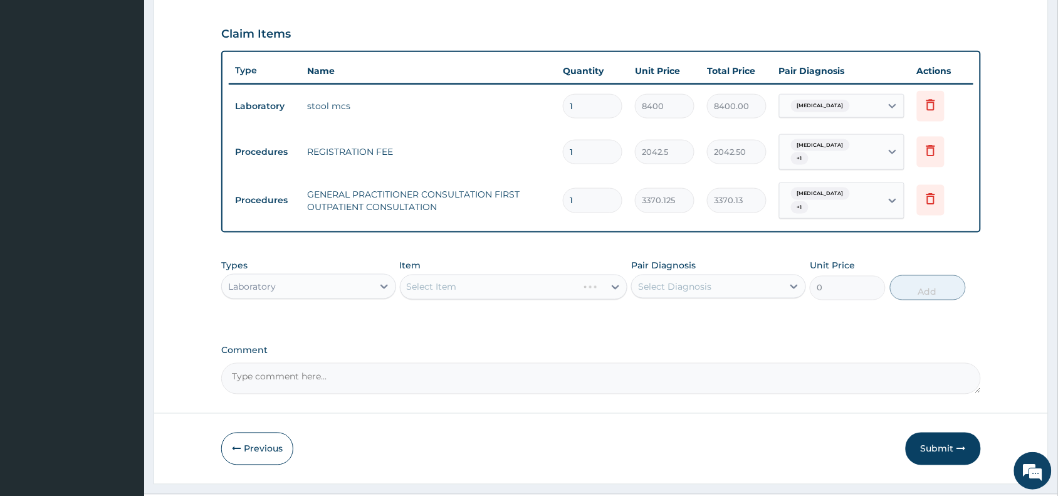
scroll to position [434, 0]
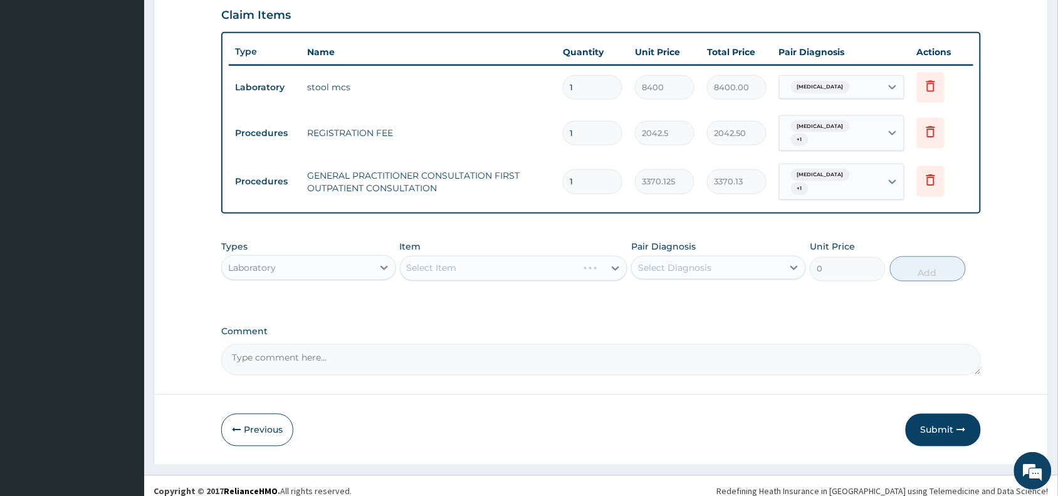
click at [460, 256] on div "Select Item" at bounding box center [514, 268] width 228 height 25
click at [457, 256] on div "Select Item" at bounding box center [514, 268] width 228 height 25
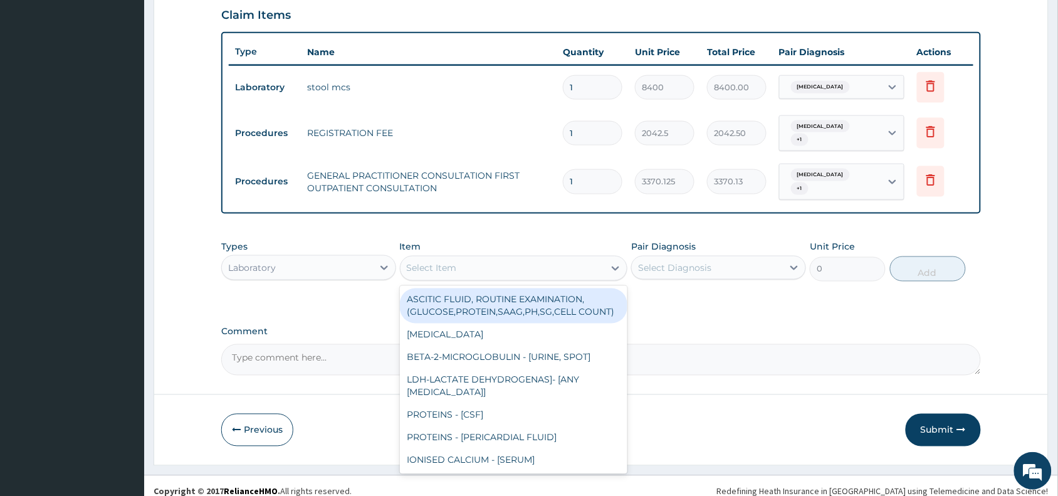
click at [457, 258] on div "Select Item" at bounding box center [502, 268] width 204 height 20
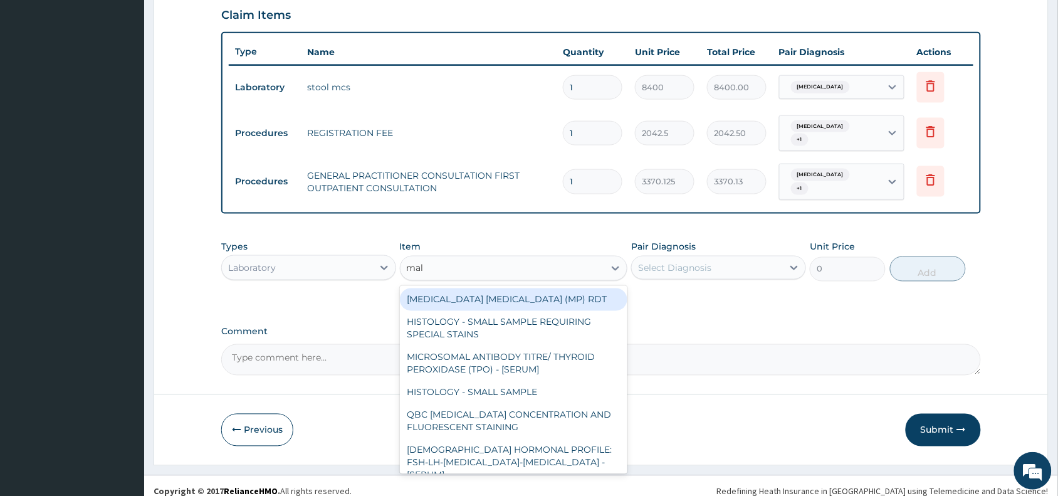
type input "mala"
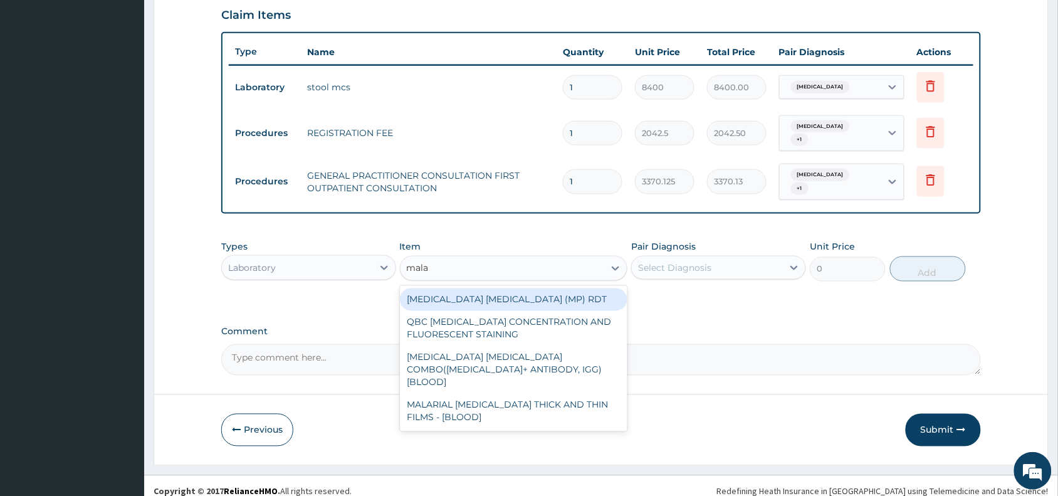
click at [550, 288] on div "MALARIA PARASITE (MP) RDT" at bounding box center [514, 299] width 228 height 23
type input "1531.875"
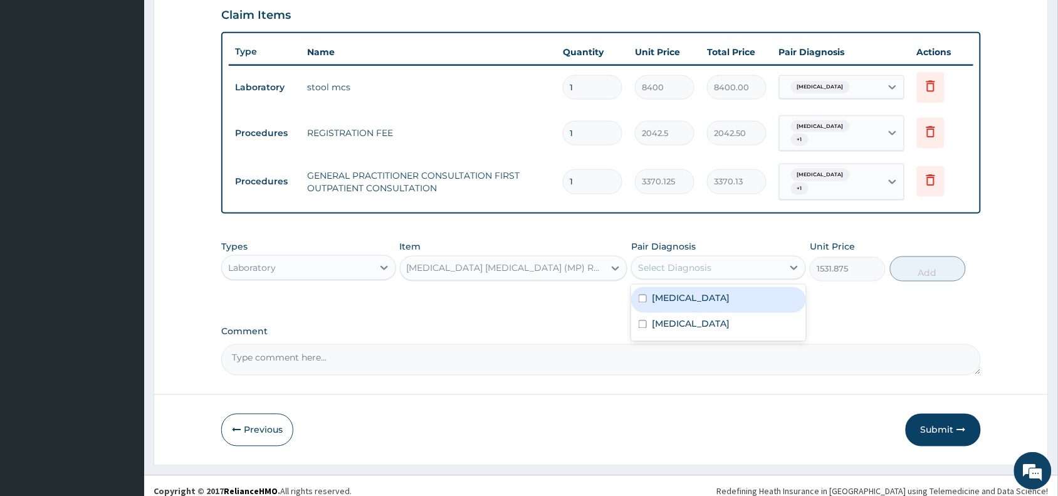
drag, startPoint x: 693, startPoint y: 252, endPoint x: 693, endPoint y: 295, distance: 43.2
click at [693, 261] on div "Select Diagnosis" at bounding box center [674, 267] width 73 height 13
click at [694, 292] on label "Typhoid fever" at bounding box center [691, 298] width 78 height 13
checkbox input "true"
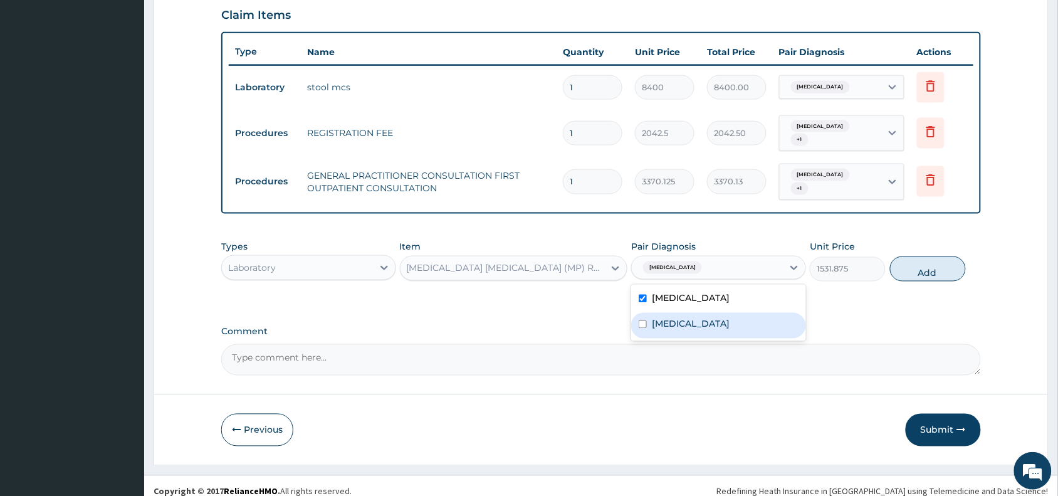
click at [687, 314] on div "Malaria" at bounding box center [718, 326] width 175 height 26
checkbox input "true"
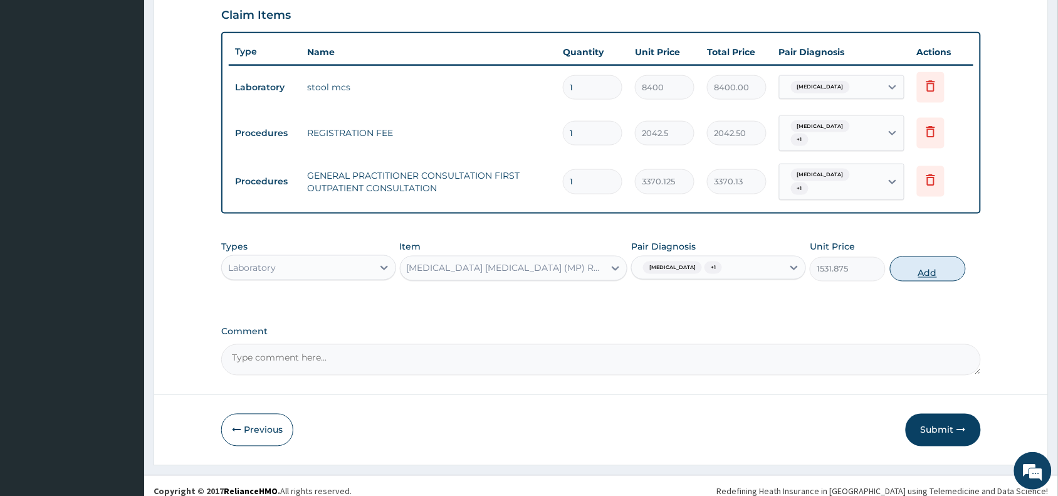
click at [946, 260] on button "Add" at bounding box center [928, 268] width 76 height 25
type input "0"
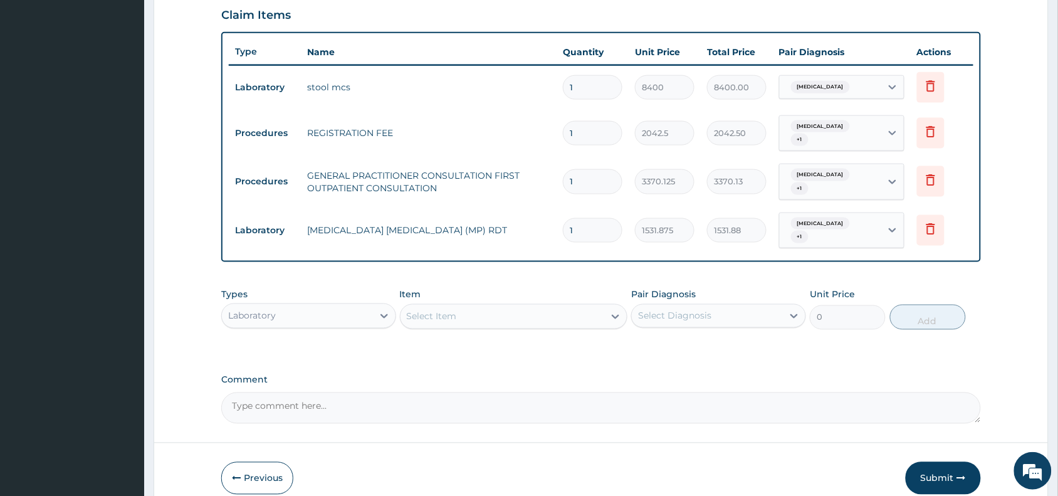
click at [435, 310] on div "Select Item" at bounding box center [432, 316] width 50 height 13
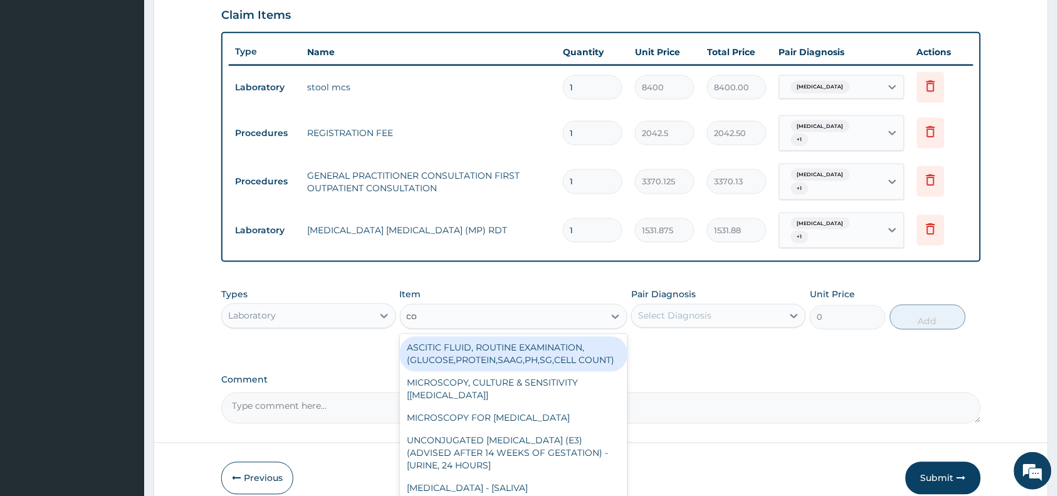
type input "com"
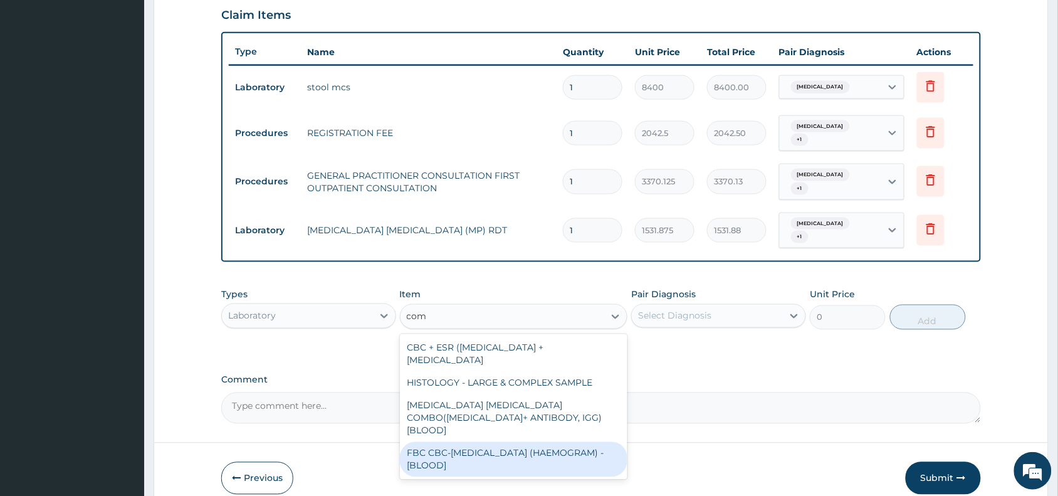
click at [453, 442] on div "FBC CBC-COMPLETE BLOOD COUNT (HAEMOGRAM) - [BLOOD]" at bounding box center [514, 459] width 228 height 35
type input "4085"
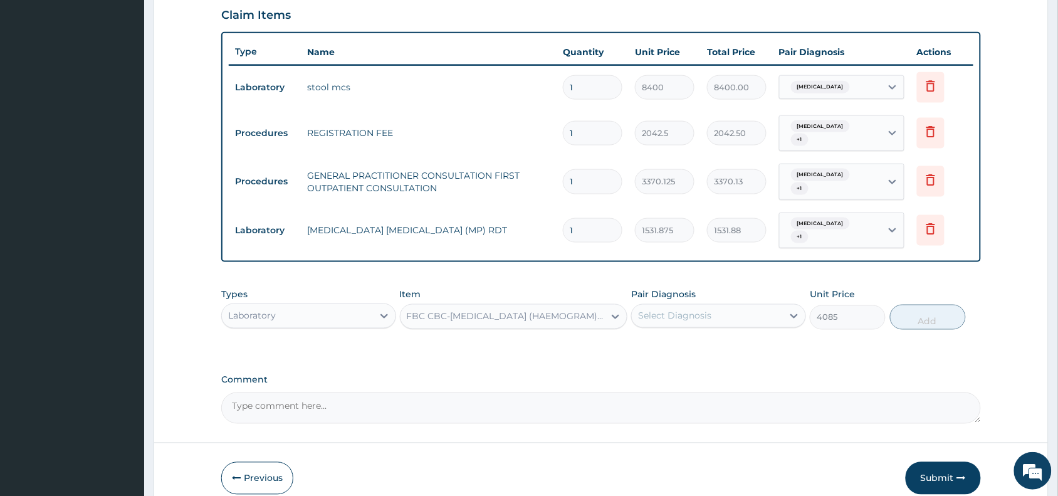
click at [726, 306] on div "Select Diagnosis" at bounding box center [707, 316] width 151 height 20
click at [705, 340] on label "Typhoid fever" at bounding box center [691, 346] width 78 height 13
checkbox input "true"
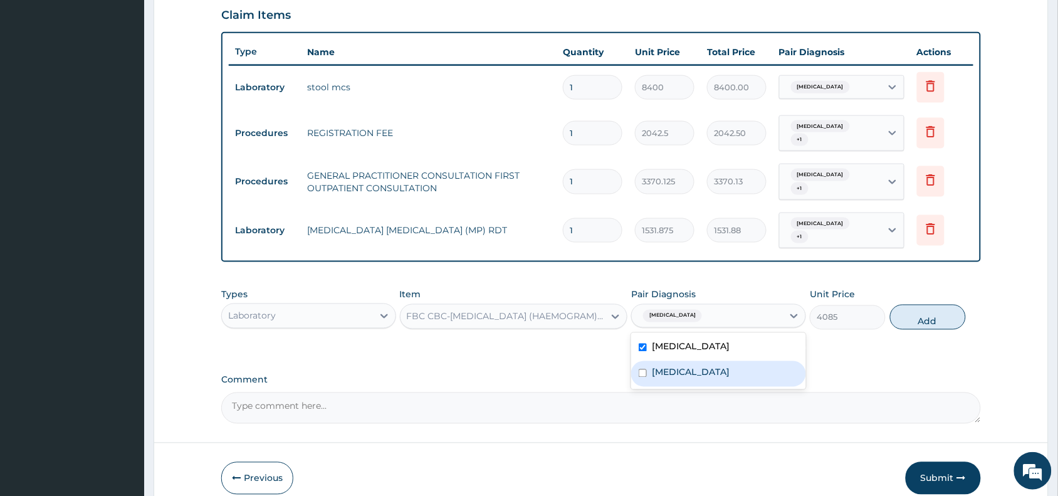
drag, startPoint x: 694, startPoint y: 353, endPoint x: 818, endPoint y: 326, distance: 127.4
click at [695, 361] on div "Malaria" at bounding box center [718, 374] width 175 height 26
checkbox input "true"
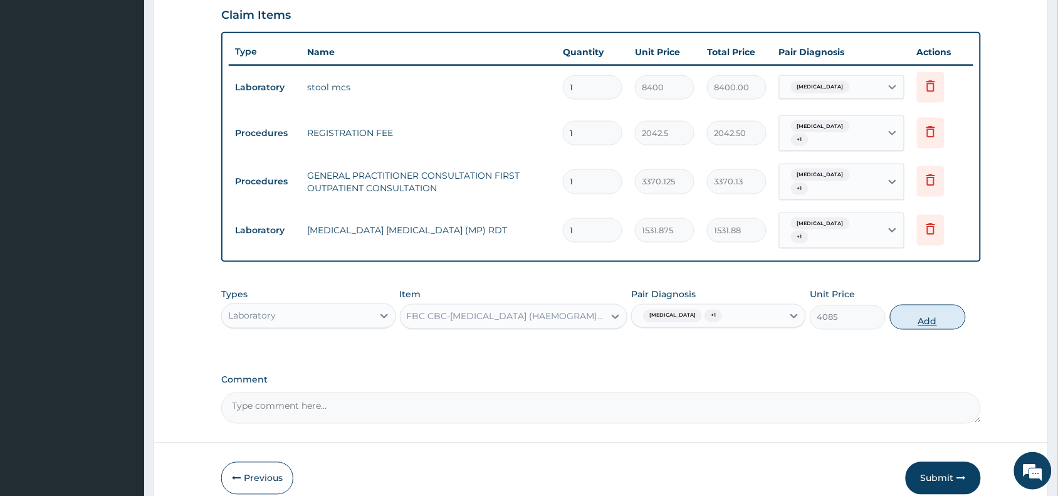
click at [913, 304] on button "Add" at bounding box center [928, 316] width 76 height 25
type input "0"
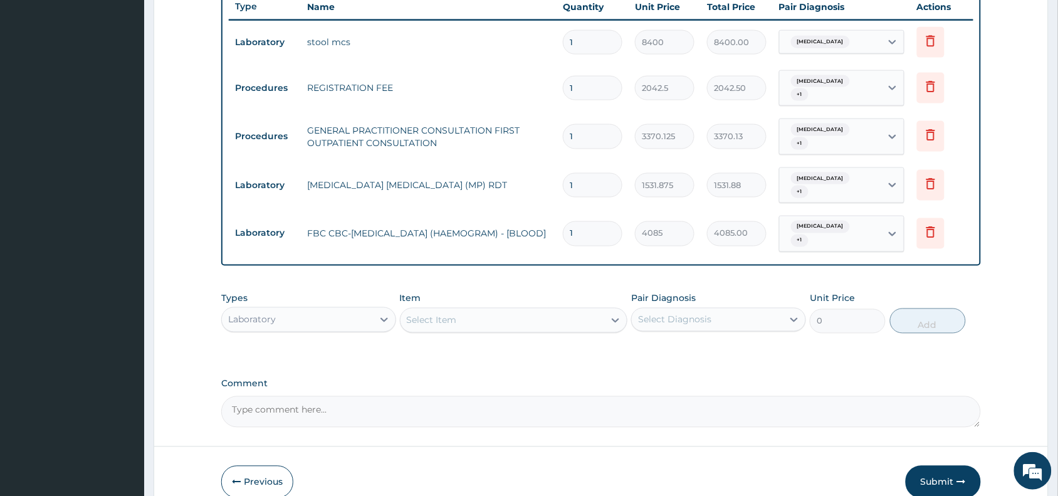
scroll to position [521, 0]
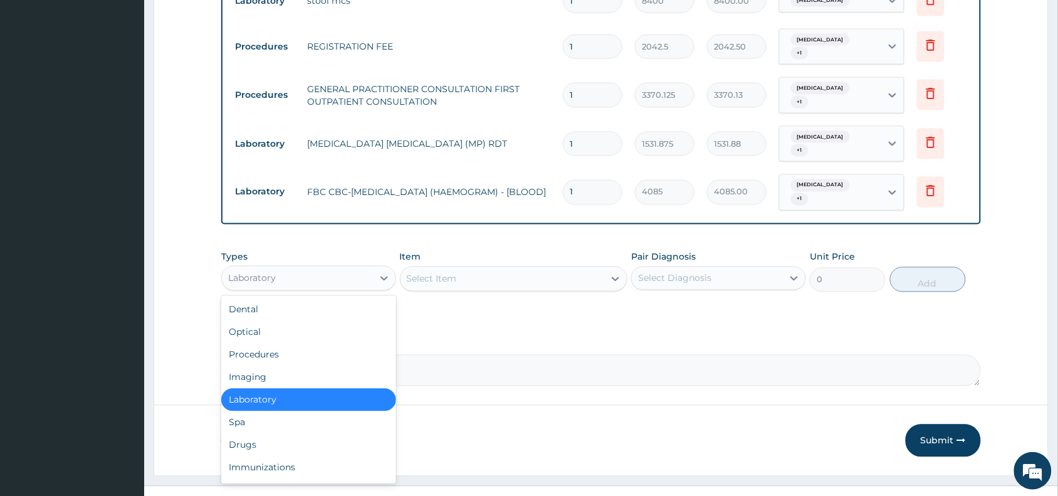
click at [332, 268] on div "Laboratory" at bounding box center [297, 278] width 151 height 20
drag, startPoint x: 273, startPoint y: 420, endPoint x: 333, endPoint y: 364, distance: 82.4
click at [281, 434] on div "Drugs" at bounding box center [308, 445] width 175 height 23
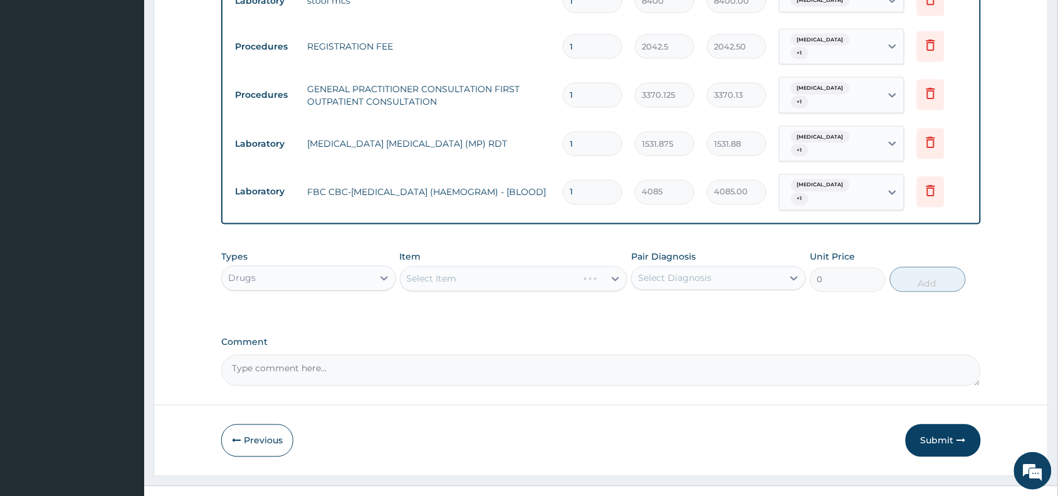
click at [443, 266] on div "Select Item" at bounding box center [514, 278] width 228 height 25
click at [476, 266] on div "Select Item" at bounding box center [514, 278] width 228 height 25
click at [461, 266] on div "Select Item" at bounding box center [514, 278] width 228 height 25
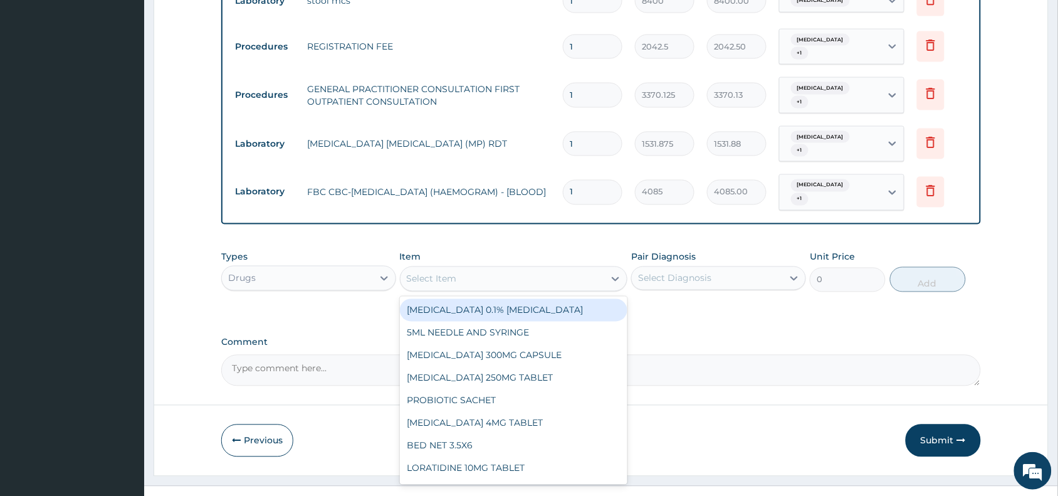
click at [459, 269] on div "Select Item" at bounding box center [502, 279] width 204 height 20
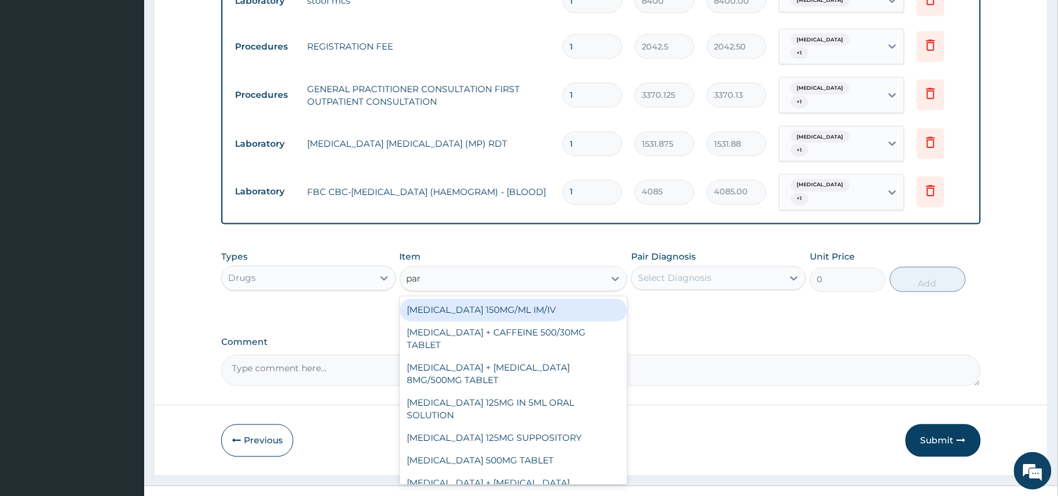
type input "para"
click at [505, 299] on div "PARACETAMOL 150MG/ML IM/IV" at bounding box center [514, 310] width 228 height 23
type input "300"
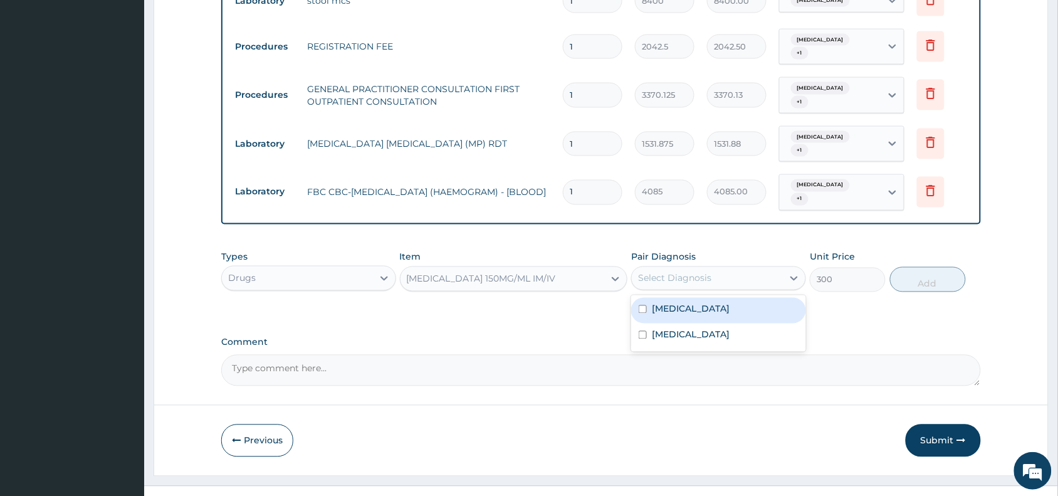
drag, startPoint x: 731, startPoint y: 249, endPoint x: 697, endPoint y: 290, distance: 52.5
click at [731, 268] on div "Select Diagnosis" at bounding box center [707, 278] width 151 height 20
drag, startPoint x: 691, startPoint y: 283, endPoint x: 690, endPoint y: 301, distance: 18.8
click at [691, 303] on label "Typhoid fever" at bounding box center [691, 309] width 78 height 13
checkbox input "true"
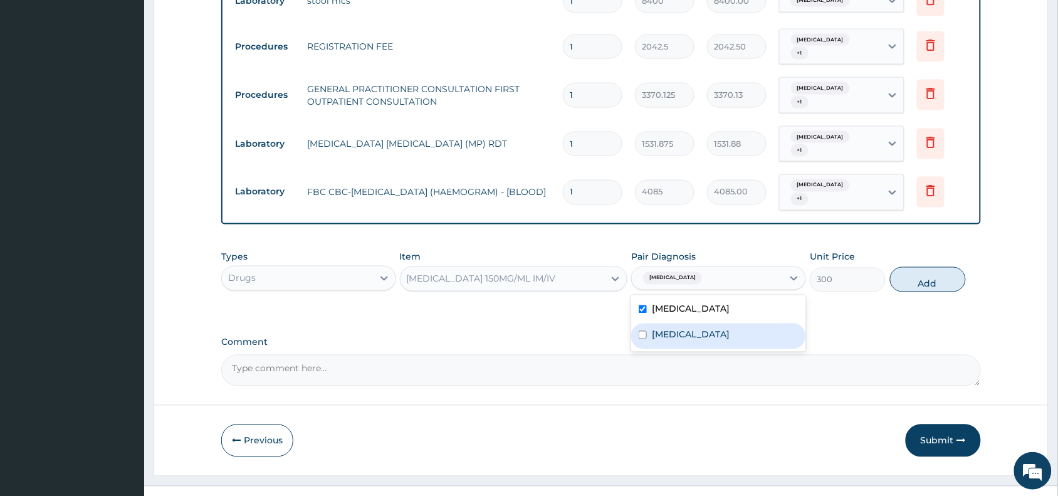
drag, startPoint x: 687, startPoint y: 306, endPoint x: 813, endPoint y: 285, distance: 127.6
click at [692, 323] on div "Malaria" at bounding box center [718, 336] width 175 height 26
checkbox input "true"
drag, startPoint x: 915, startPoint y: 254, endPoint x: 580, endPoint y: 269, distance: 335.5
click at [901, 267] on button "Add" at bounding box center [928, 279] width 76 height 25
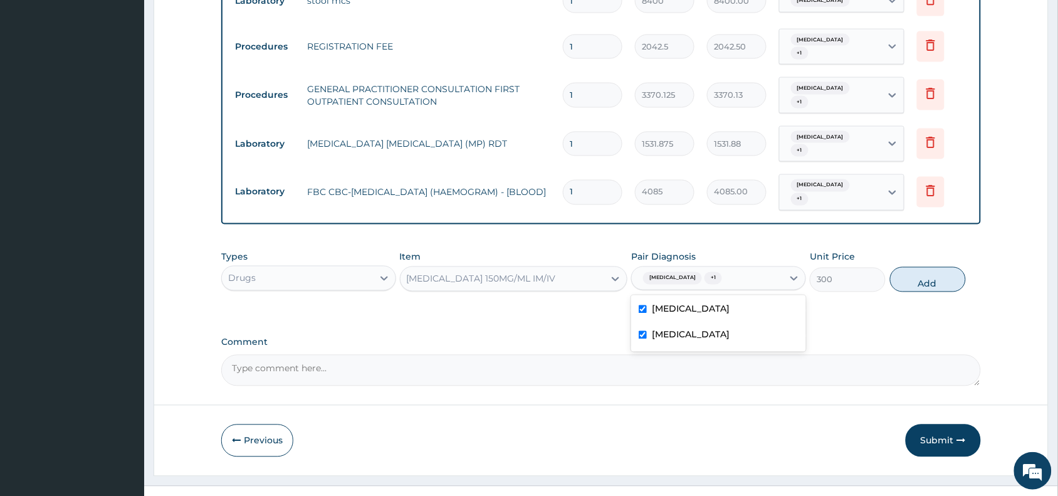
type input "0"
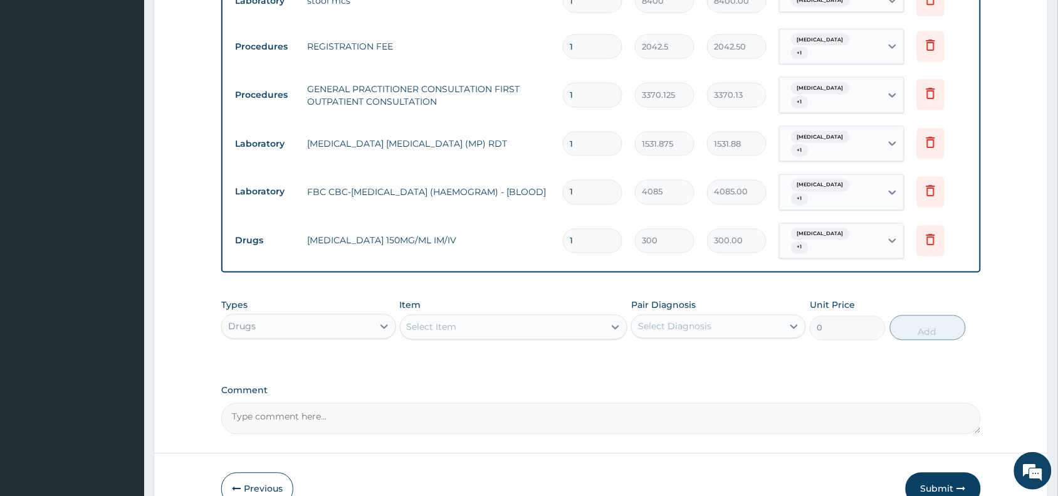
click at [420, 321] on div "Select Item" at bounding box center [432, 327] width 50 height 13
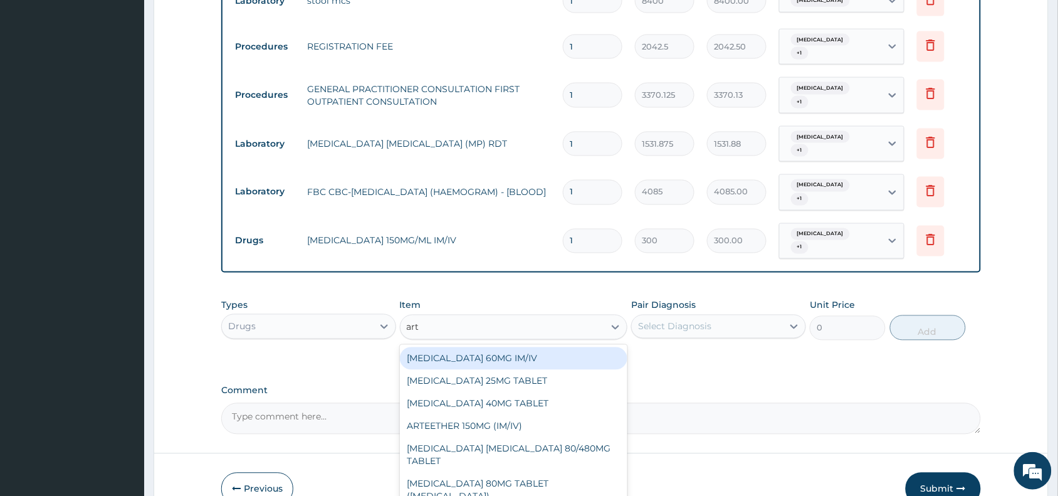
type input "arte"
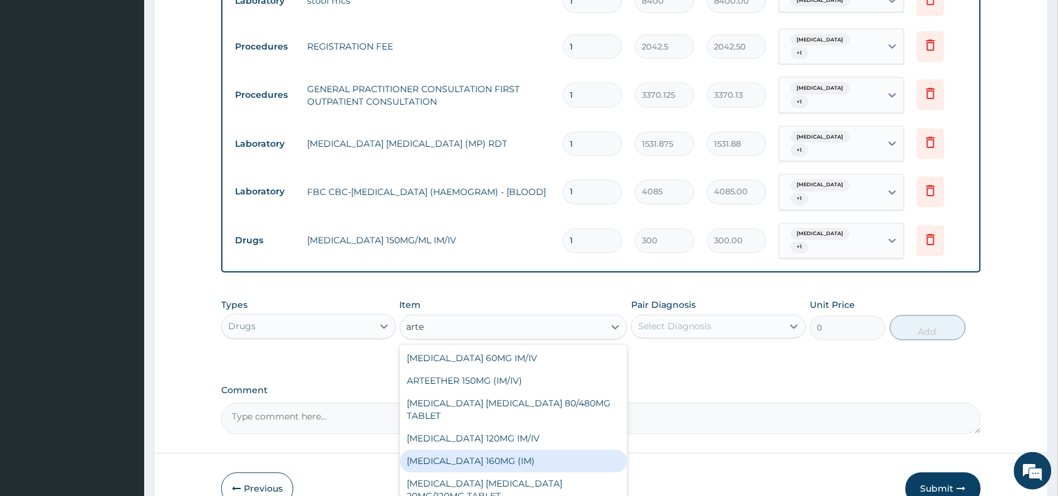
drag, startPoint x: 462, startPoint y: 428, endPoint x: 549, endPoint y: 422, distance: 87.9
click at [464, 450] on div "ARTEMETHER 160MG (IM)" at bounding box center [514, 461] width 228 height 23
type input "1000.5"
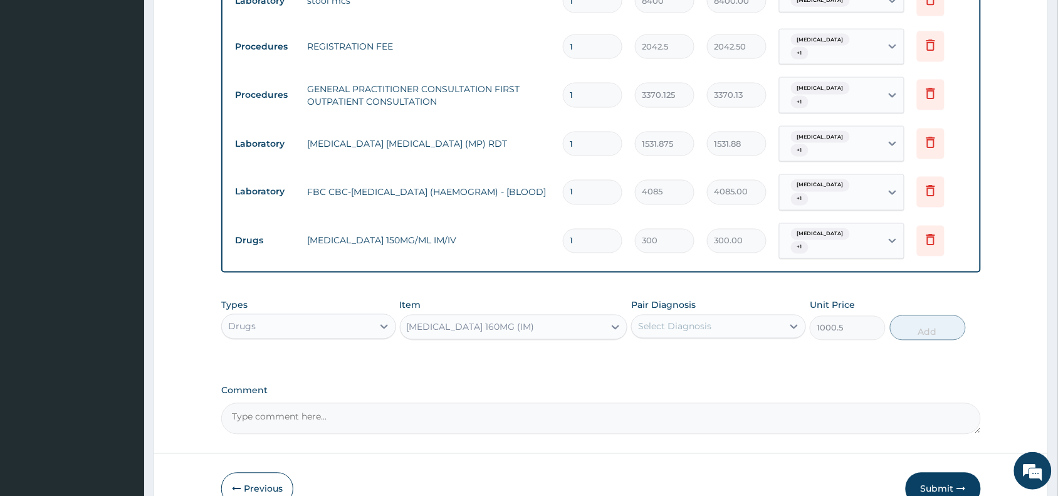
click at [707, 320] on div "Select Diagnosis" at bounding box center [674, 326] width 73 height 13
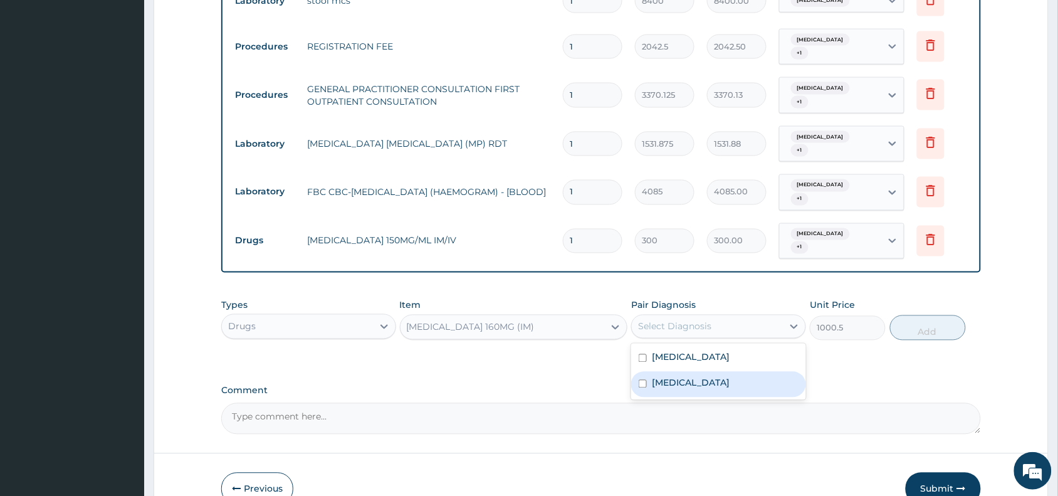
click at [705, 372] on div "Malaria" at bounding box center [718, 385] width 175 height 26
checkbox input "true"
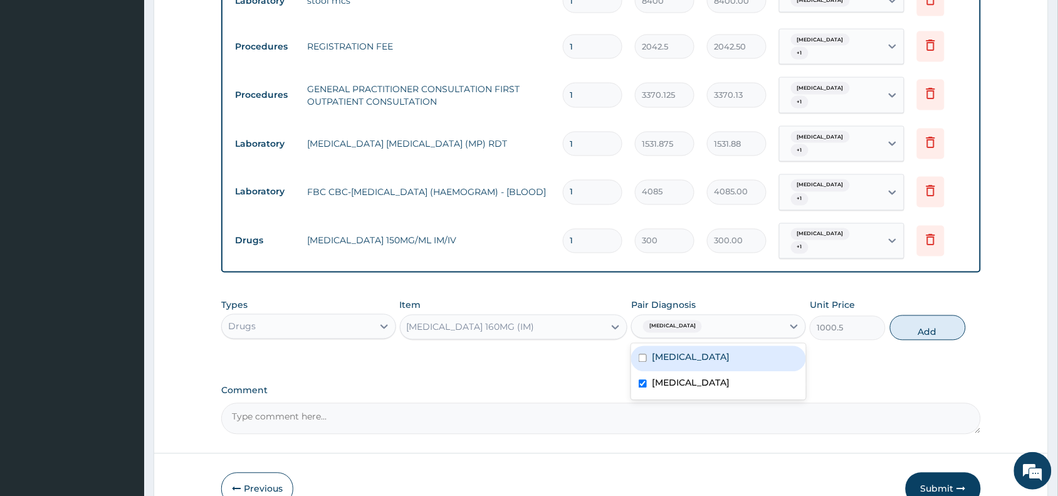
click at [719, 346] on div "Typhoid fever" at bounding box center [718, 359] width 175 height 26
checkbox input "true"
click at [928, 315] on button "Add" at bounding box center [928, 327] width 76 height 25
type input "0"
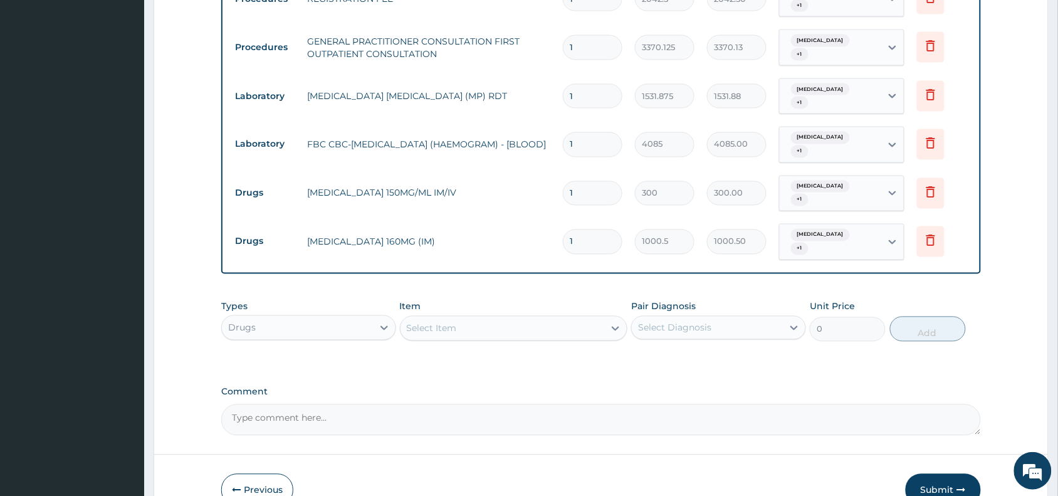
scroll to position [606, 0]
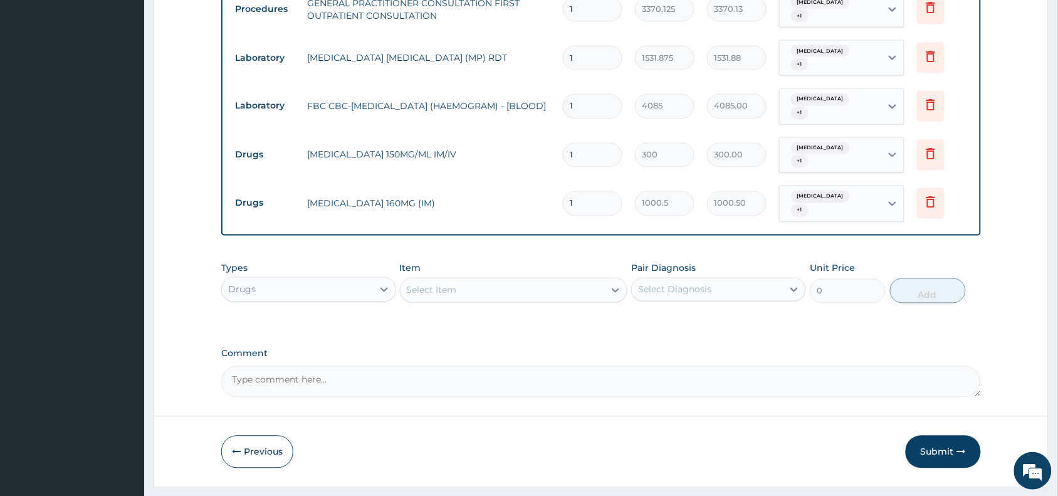
click at [417, 284] on div "Select Item" at bounding box center [432, 290] width 50 height 13
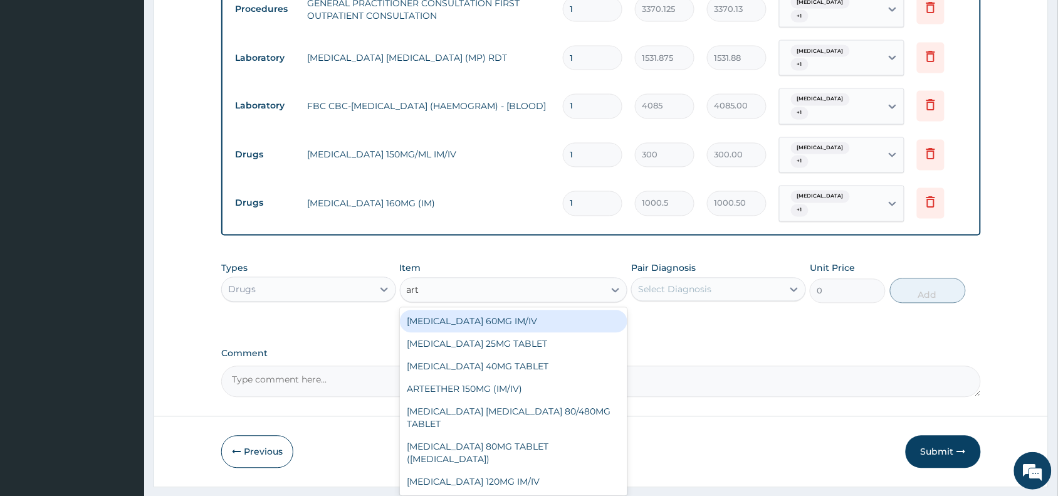
type input "arte"
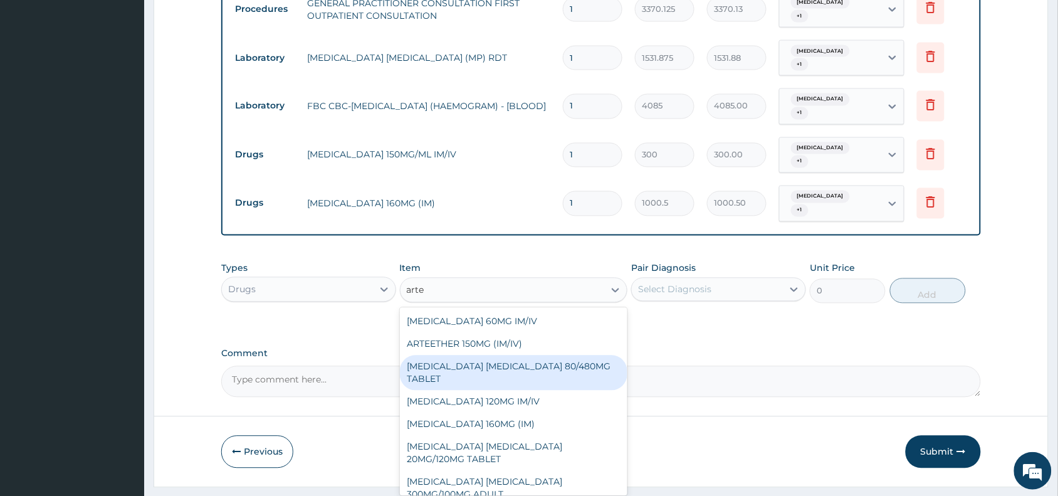
drag, startPoint x: 459, startPoint y: 339, endPoint x: 630, endPoint y: 312, distance: 173.2
click at [461, 355] on div "ARTEMETHER LUMEFANTRINE 80/480MG TABLET" at bounding box center [514, 372] width 228 height 35
type input "450"
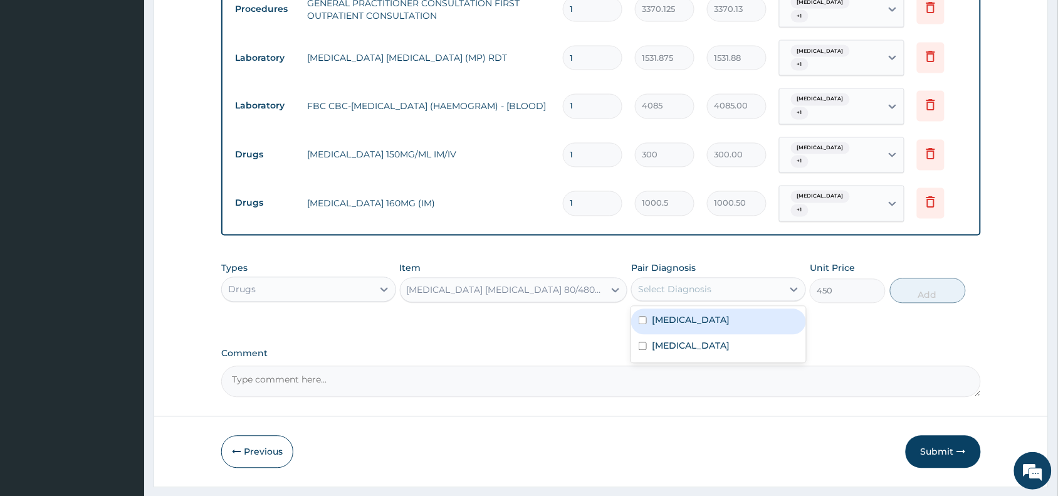
click at [729, 279] on div "Select Diagnosis" at bounding box center [707, 289] width 151 height 20
click at [710, 314] on label "Typhoid fever" at bounding box center [691, 320] width 78 height 13
checkbox input "true"
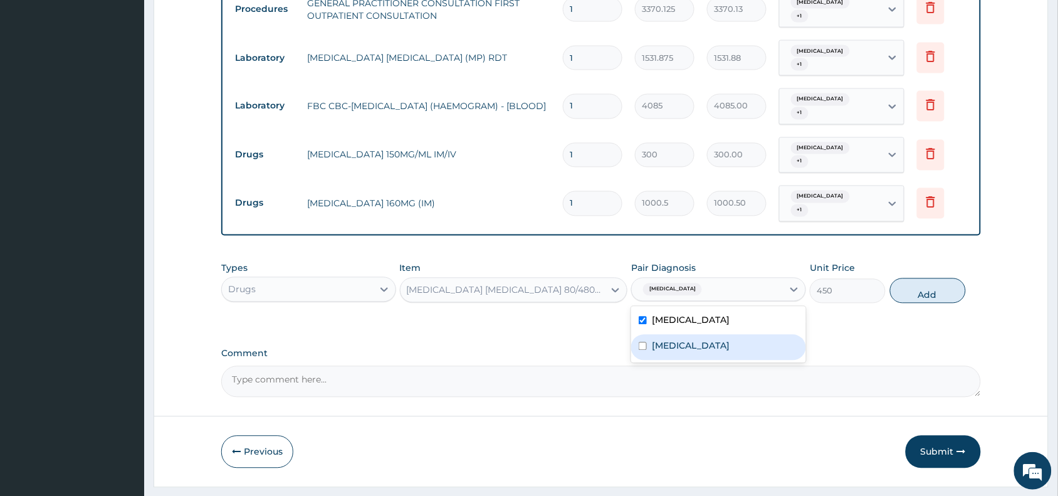
drag, startPoint x: 694, startPoint y: 320, endPoint x: 844, endPoint y: 296, distance: 152.2
click at [702, 335] on div "Malaria" at bounding box center [718, 348] width 175 height 26
checkbox input "true"
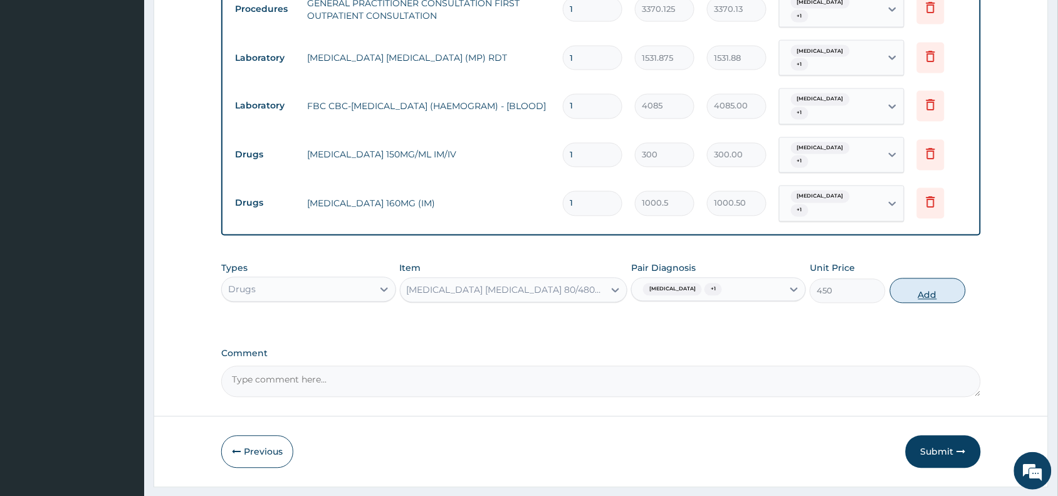
click at [922, 278] on button "Add" at bounding box center [928, 290] width 76 height 25
type input "0"
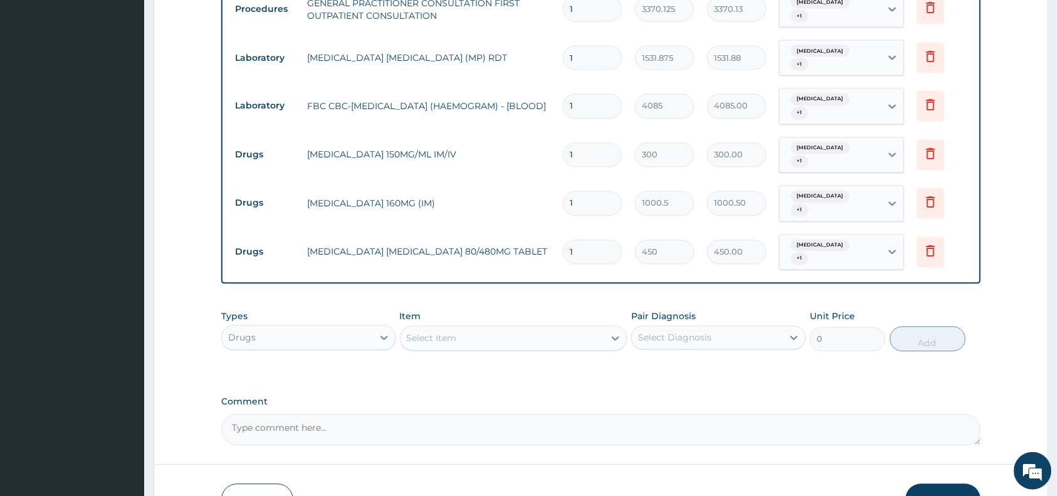
click at [419, 332] on div "Select Item" at bounding box center [432, 338] width 50 height 13
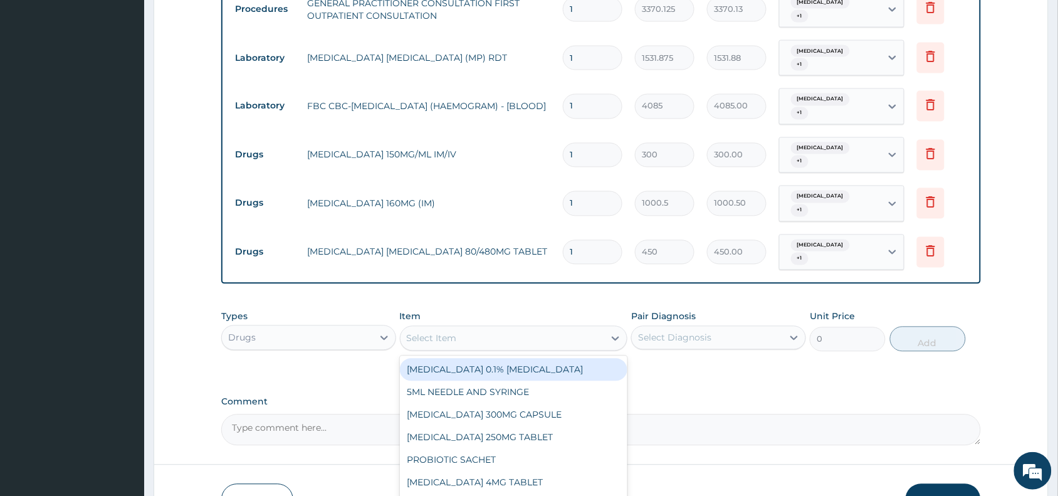
paste input "Ciprofloxacin"
type input "Ciprofloxacin"
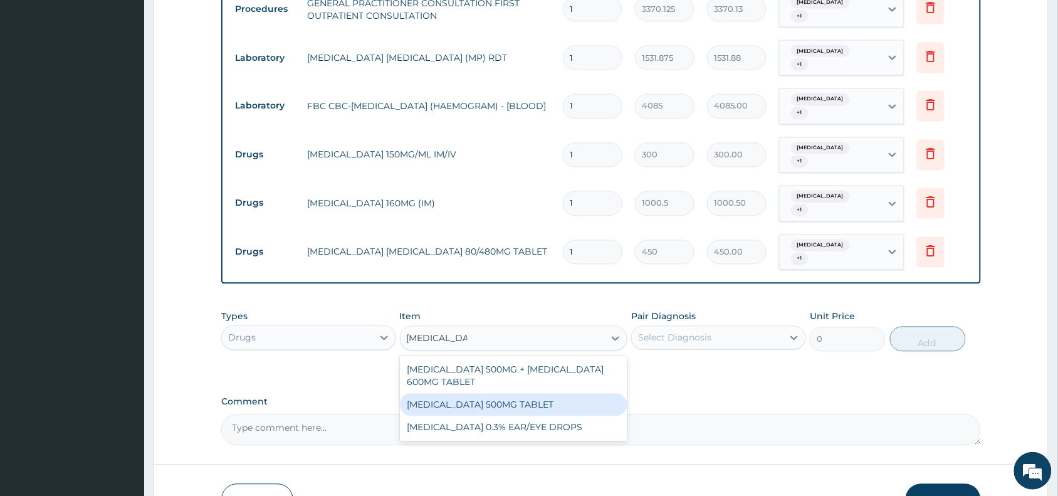
click at [483, 393] on div "CIPROFLOXACIN 500MG TABLET" at bounding box center [514, 404] width 228 height 23
type input "400"
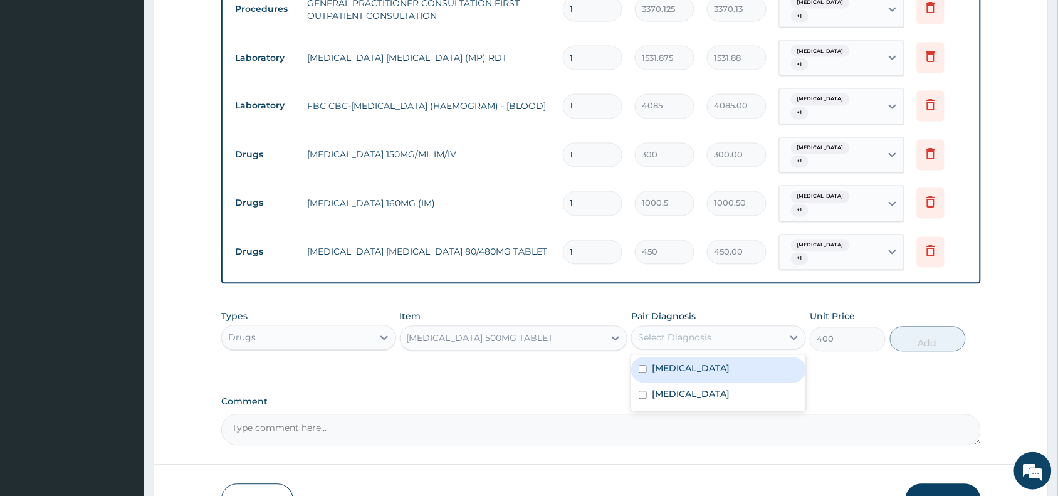
click at [675, 331] on div "Select Diagnosis" at bounding box center [674, 337] width 73 height 13
click at [682, 357] on div "Typhoid fever" at bounding box center [718, 370] width 175 height 26
checkbox input "true"
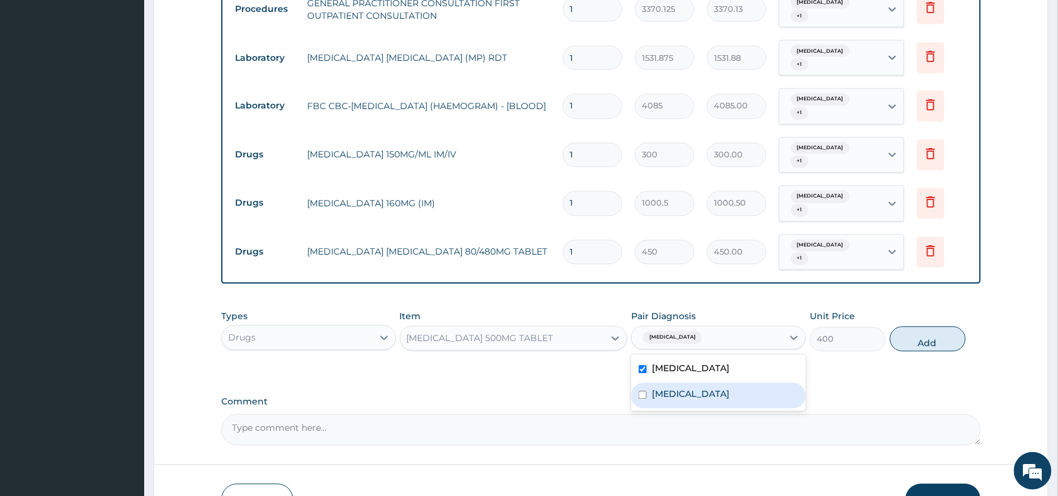
click at [677, 383] on div "Malaria" at bounding box center [718, 396] width 175 height 26
checkbox input "true"
click at [932, 326] on button "Add" at bounding box center [928, 338] width 76 height 25
type input "0"
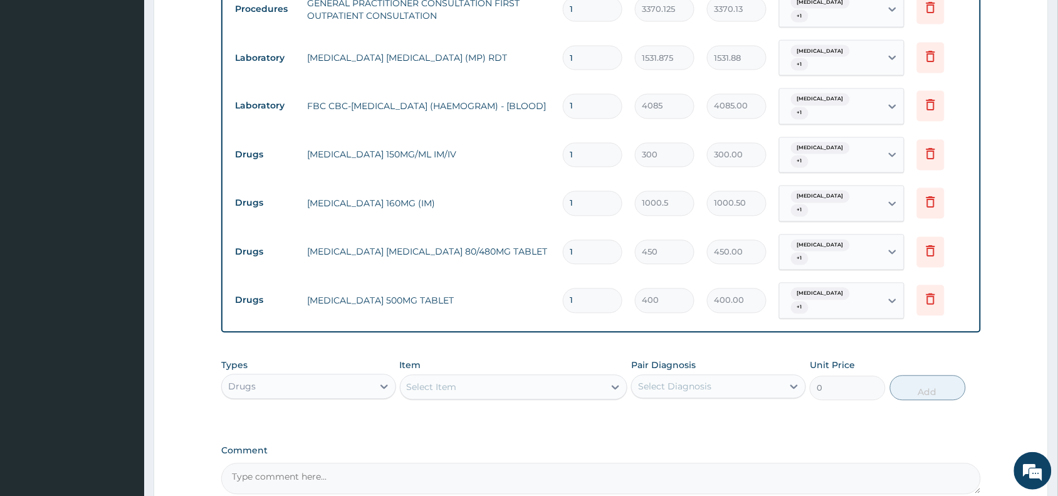
click at [427, 381] on div "Select Item" at bounding box center [432, 387] width 50 height 13
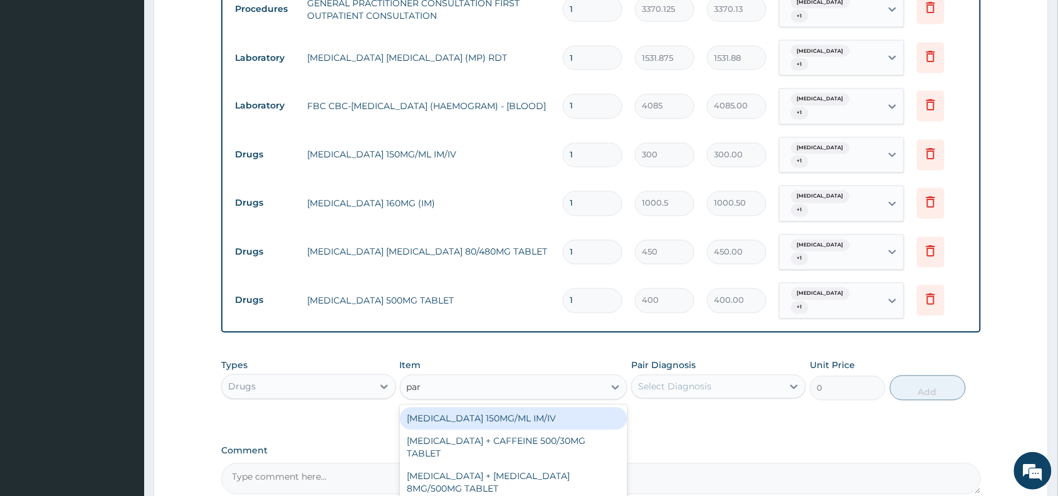
type input "para"
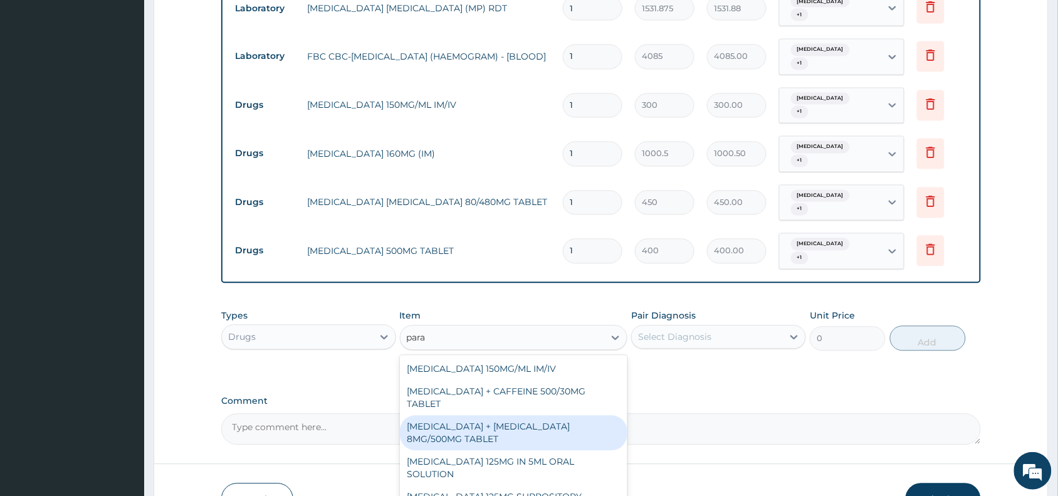
scroll to position [694, 0]
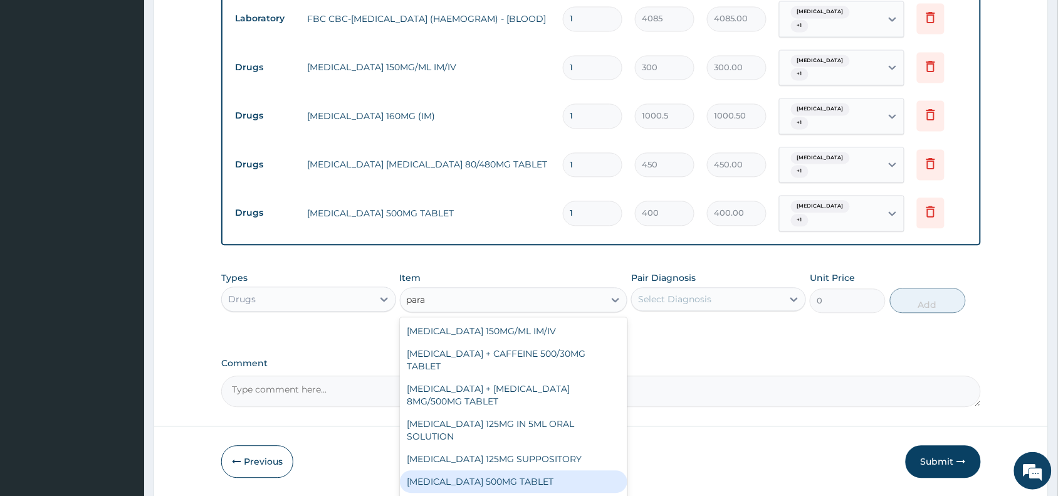
drag, startPoint x: 545, startPoint y: 435, endPoint x: 621, endPoint y: 350, distance: 114.5
click at [551, 471] on div "PARACETAMOL 500MG TABLET" at bounding box center [514, 482] width 228 height 23
type input "30"
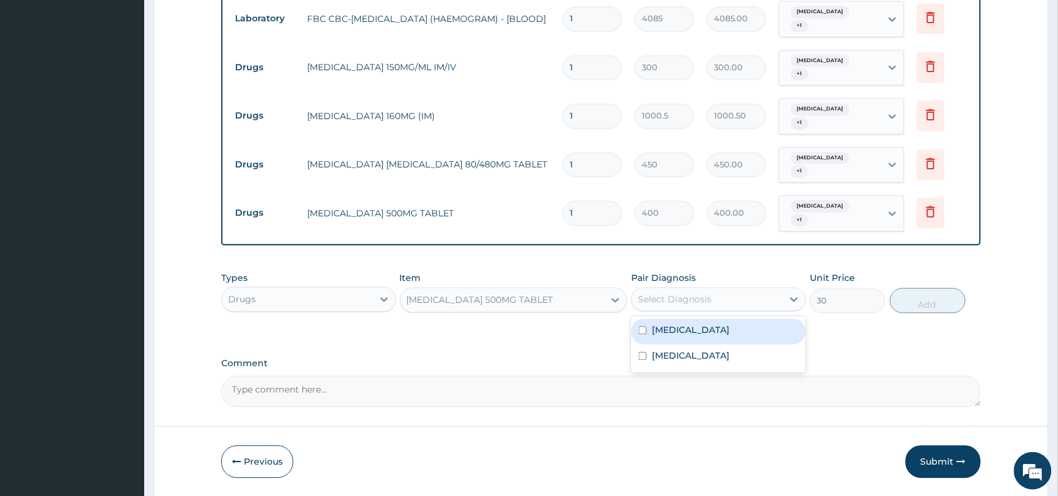
click at [681, 289] on div "Select Diagnosis" at bounding box center [707, 299] width 151 height 20
drag, startPoint x: 678, startPoint y: 289, endPoint x: 677, endPoint y: 316, distance: 27.6
click at [678, 324] on label "Typhoid fever" at bounding box center [691, 330] width 78 height 13
checkbox input "true"
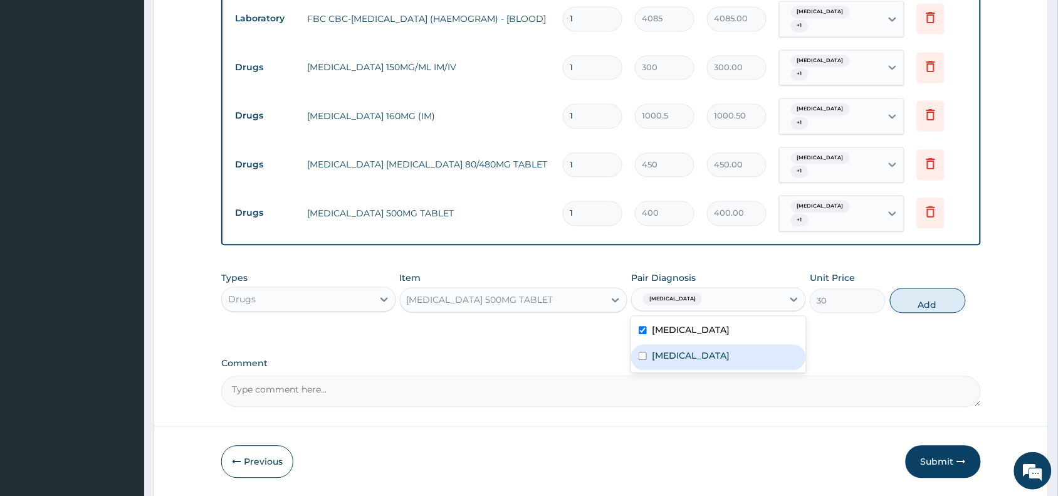
drag, startPoint x: 675, startPoint y: 316, endPoint x: 815, endPoint y: 308, distance: 140.0
click at [680, 350] on label "Malaria" at bounding box center [691, 356] width 78 height 13
checkbox input "true"
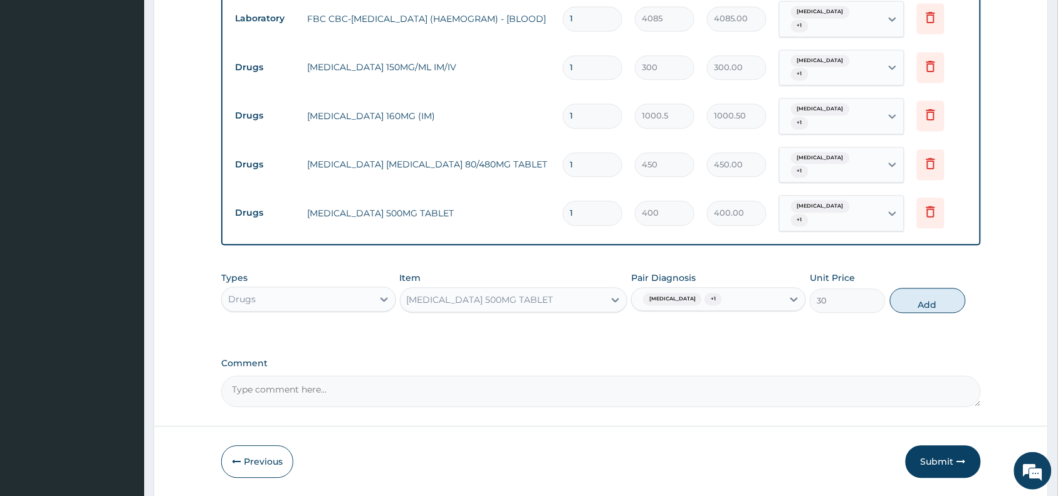
drag, startPoint x: 919, startPoint y: 256, endPoint x: 862, endPoint y: 261, distance: 57.2
click at [920, 288] on button "Add" at bounding box center [928, 300] width 76 height 25
type input "0"
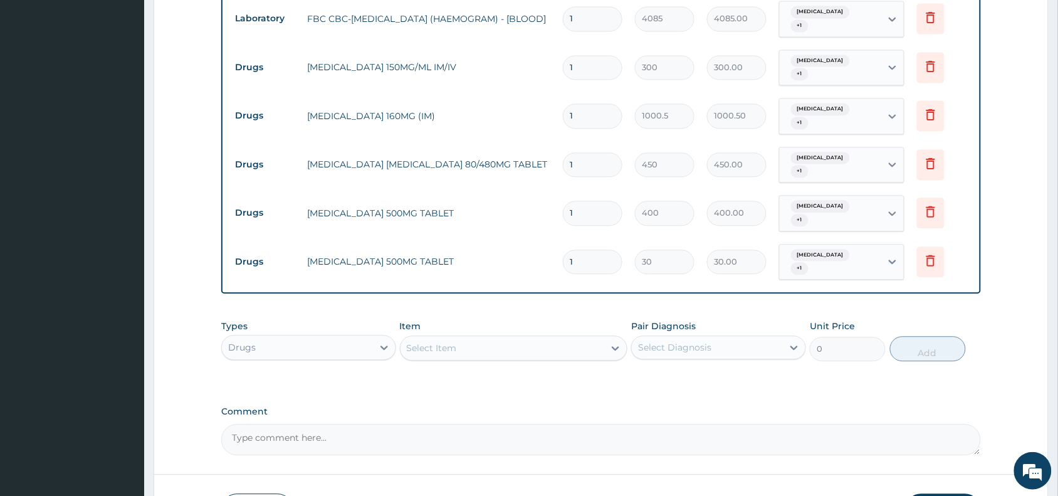
click at [429, 342] on div "Select Item" at bounding box center [432, 348] width 50 height 13
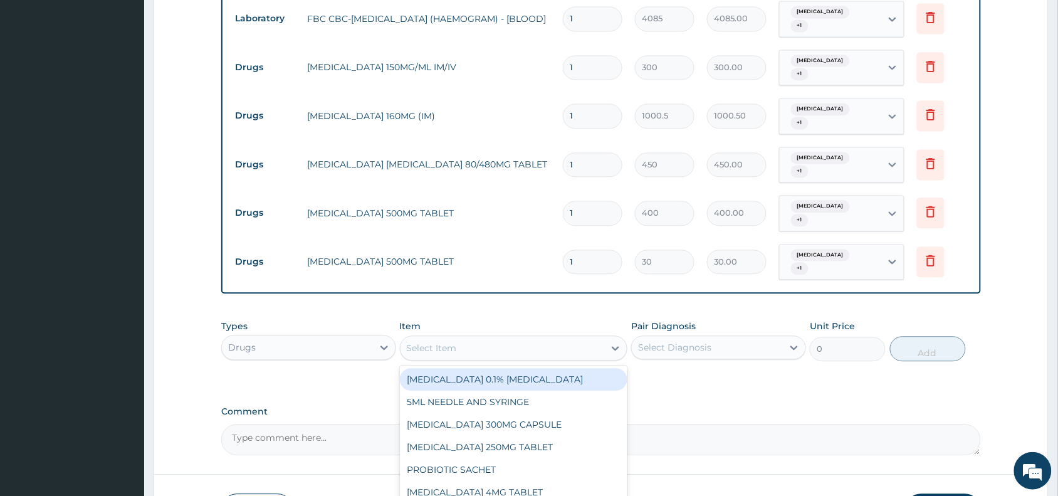
paste input "Astyfer"
type input "Astyfer"
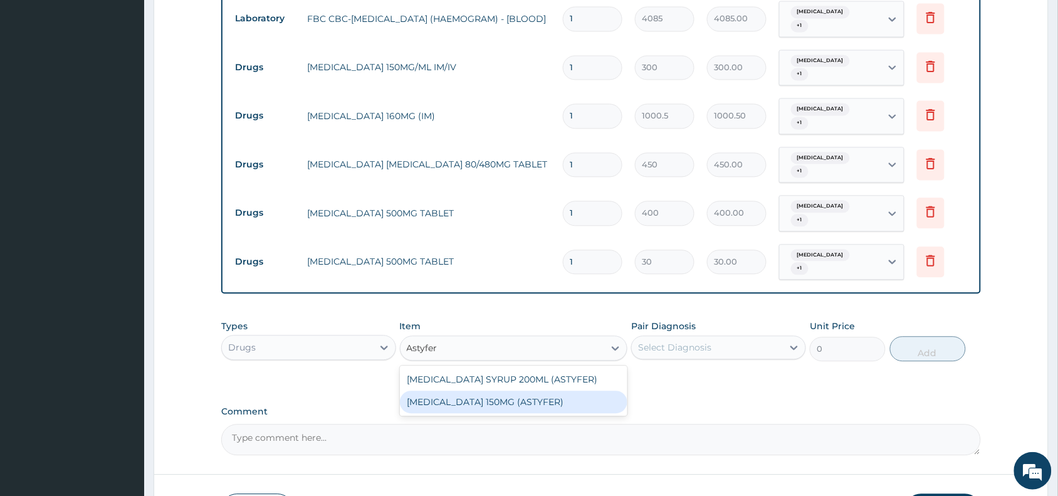
click at [527, 391] on div "FERROUS FUMARATE 150MG (ASTYFER)" at bounding box center [514, 402] width 228 height 23
type input "260"
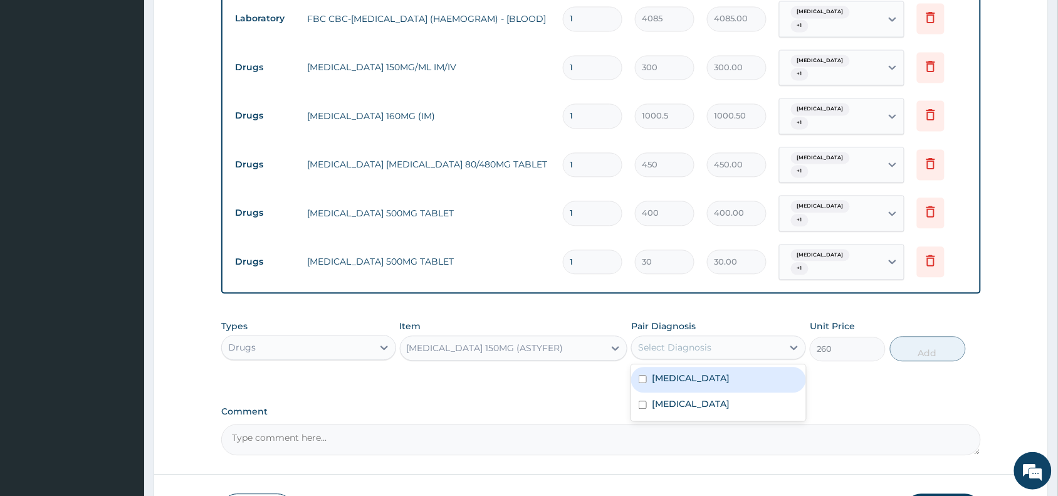
click at [675, 341] on div "Select Diagnosis" at bounding box center [674, 347] width 73 height 13
click at [682, 367] on div "Typhoid fever" at bounding box center [718, 380] width 175 height 26
checkbox input "true"
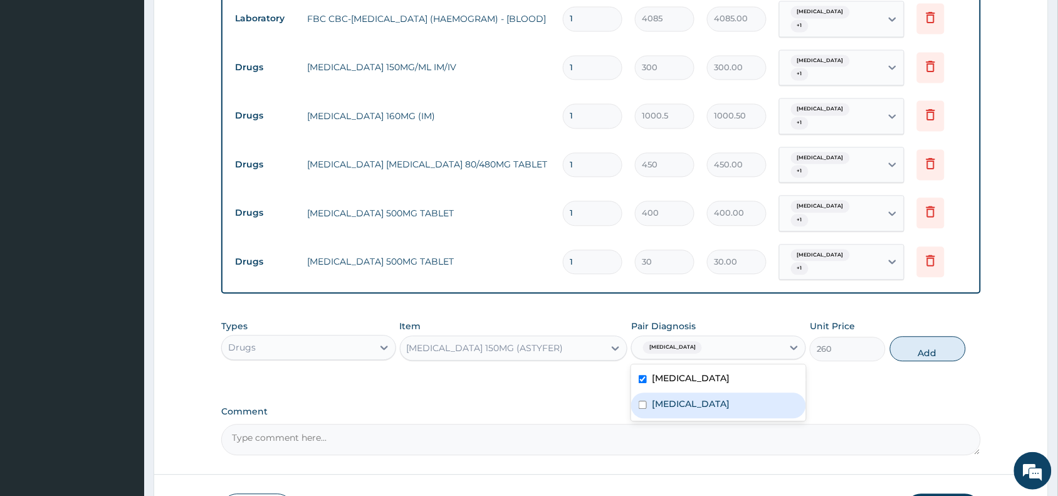
drag, startPoint x: 674, startPoint y: 359, endPoint x: 847, endPoint y: 357, distance: 173.6
click at [681, 398] on label "Malaria" at bounding box center [691, 404] width 78 height 13
checkbox input "true"
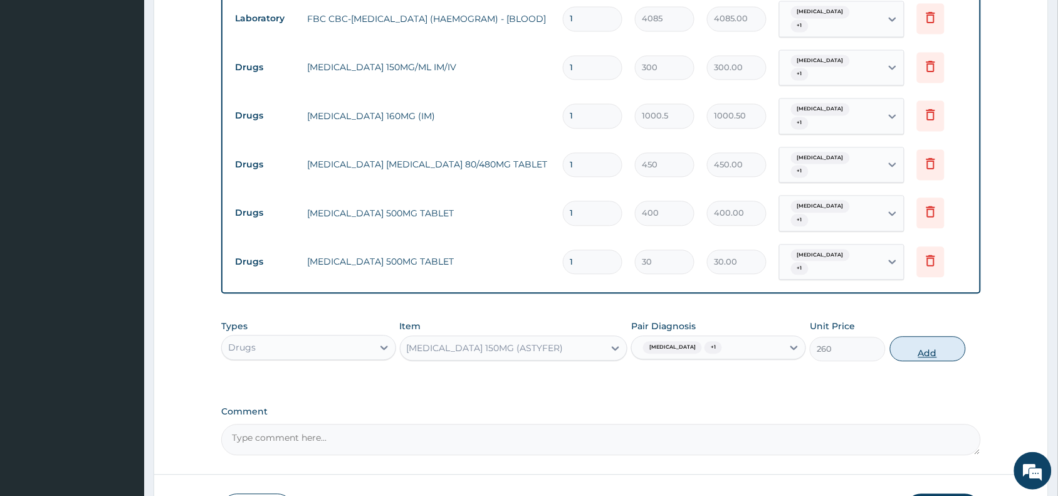
click at [929, 336] on button "Add" at bounding box center [928, 348] width 76 height 25
type input "0"
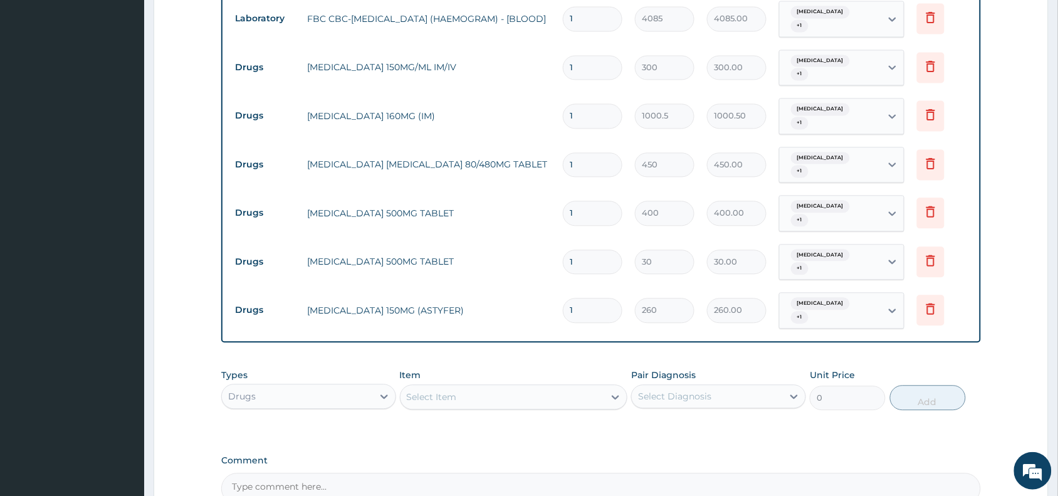
click at [588, 104] on input "1" at bounding box center [593, 116] width 60 height 24
type input "0.00"
type input "3"
type input "3001.50"
type input "3"
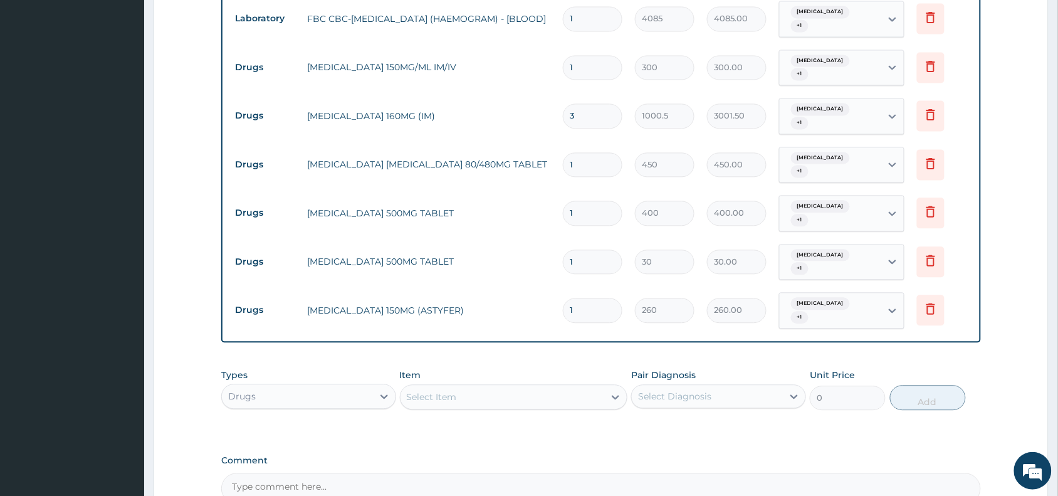
click at [581, 153] on input "1" at bounding box center [593, 165] width 60 height 24
type input "0.00"
type input "6"
type input "2700.00"
type input "6"
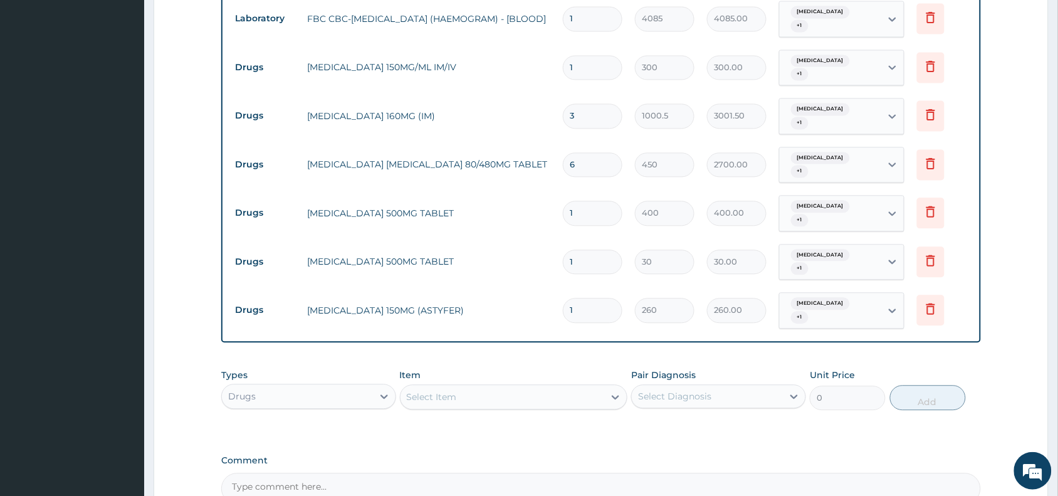
click at [581, 201] on input "1" at bounding box center [593, 213] width 60 height 24
type input "10"
type input "4000.00"
type input "10"
click at [580, 250] on input "1" at bounding box center [593, 262] width 60 height 24
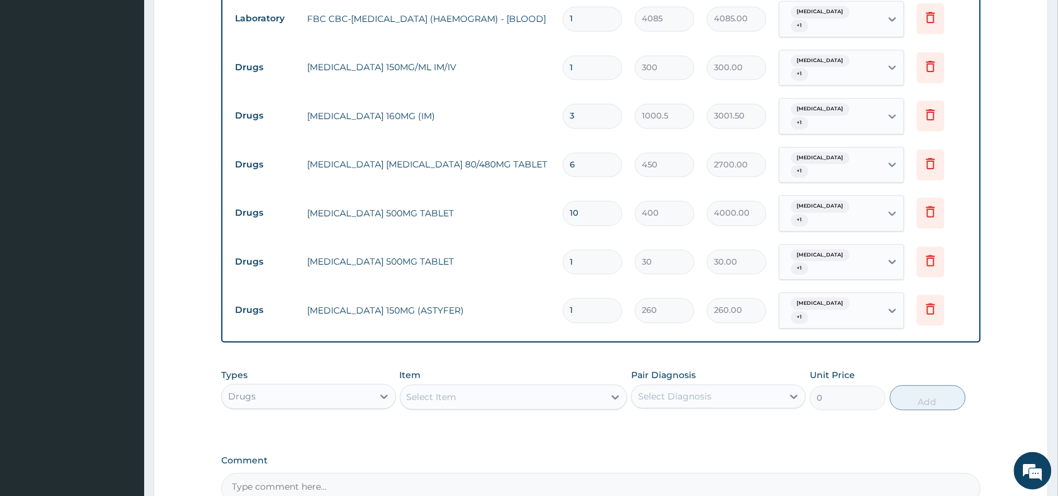
type input "18"
type input "540.00"
type input "18"
click at [583, 298] on input "1" at bounding box center [593, 310] width 60 height 24
type input "0.00"
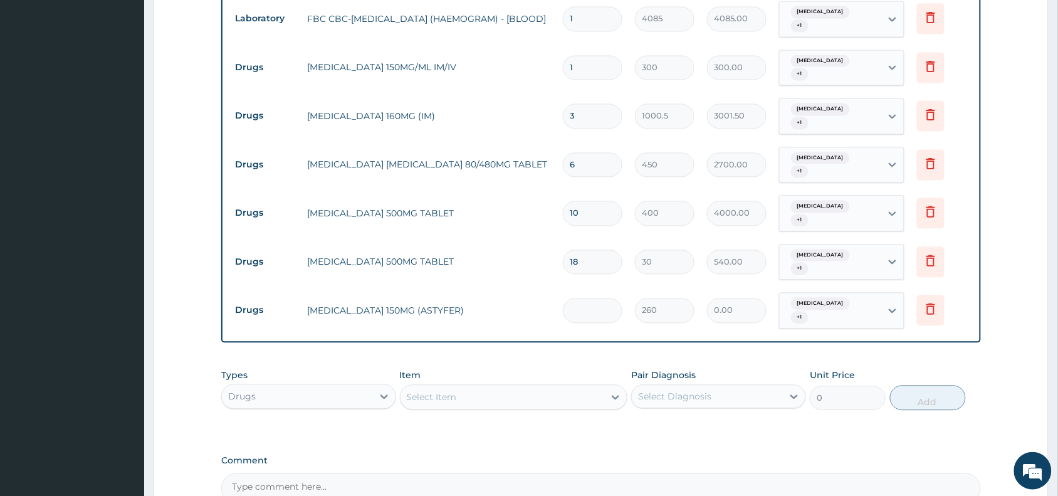
type input "7"
type input "1820.00"
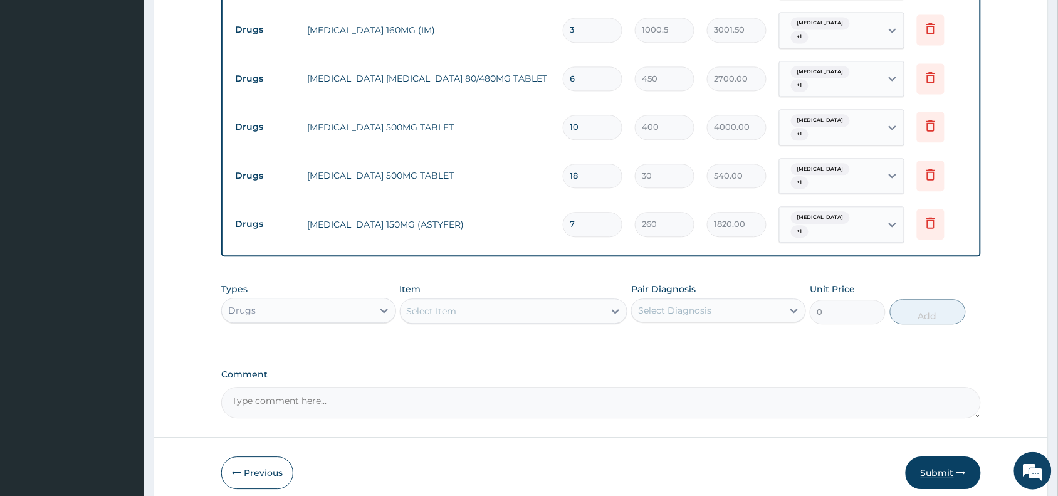
type input "7"
click at [940, 456] on button "Submit" at bounding box center [942, 472] width 75 height 33
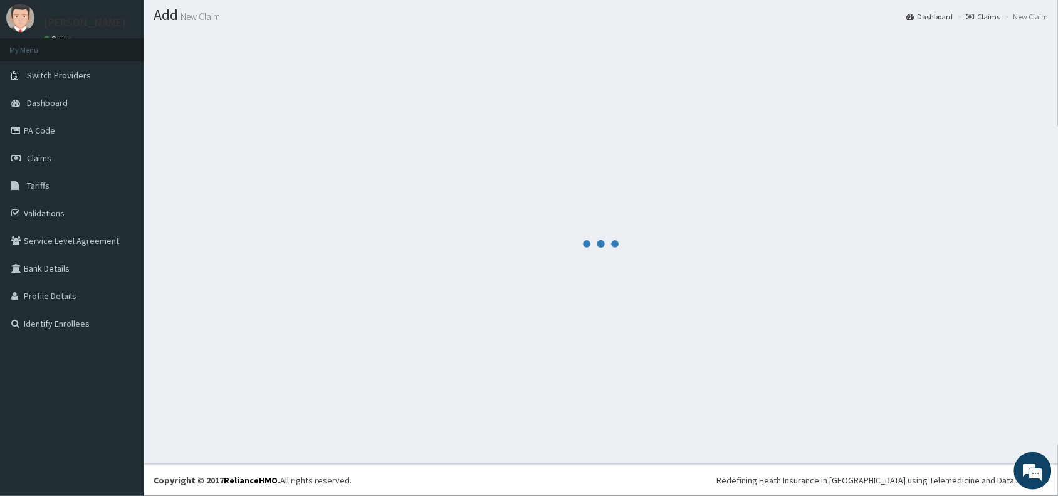
scroll to position [33, 0]
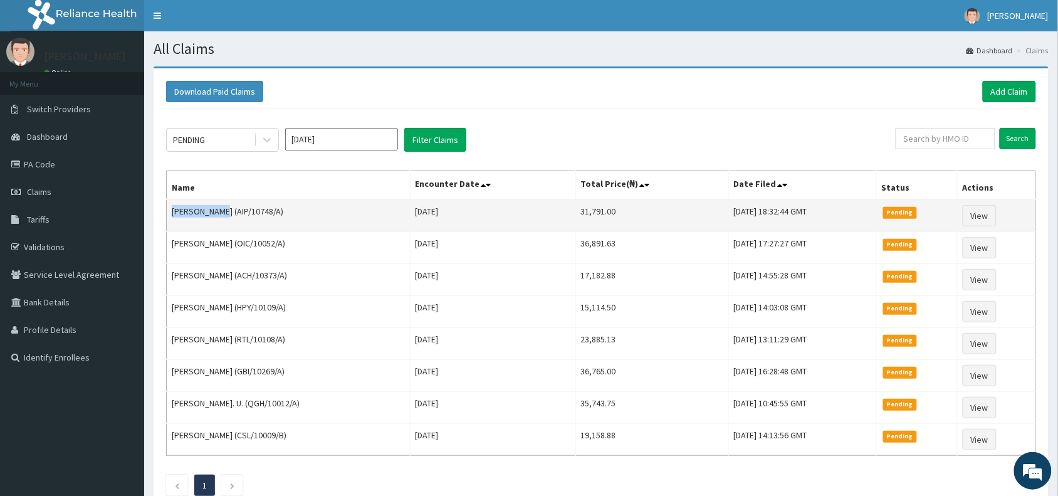
drag, startPoint x: 226, startPoint y: 212, endPoint x: 173, endPoint y: 211, distance: 52.6
click at [173, 211] on td "[PERSON_NAME] (AIP/10748/A)" at bounding box center [289, 215] width 244 height 33
copy td "[PERSON_NAME]"
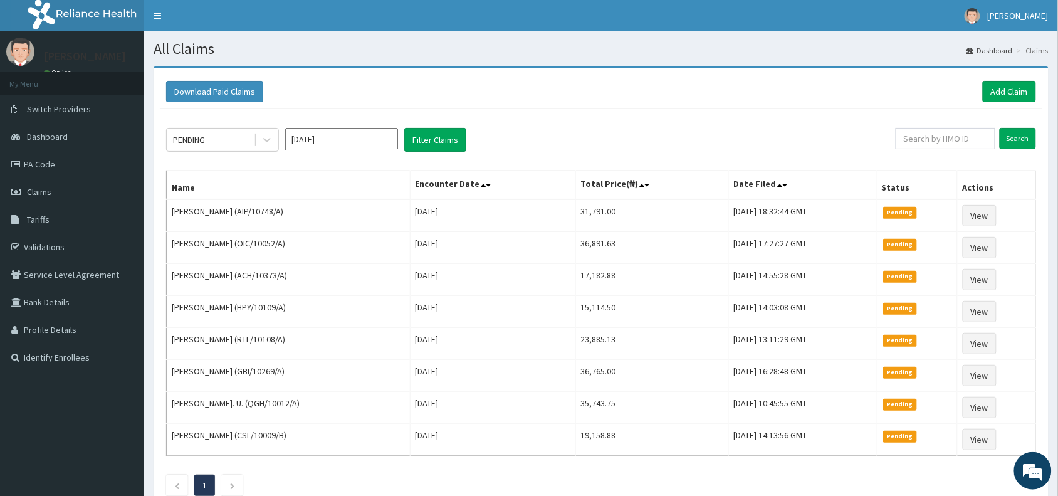
click at [521, 130] on div "PENDING [DATE] Filter Claims" at bounding box center [530, 140] width 729 height 24
click at [1016, 88] on link "Add Claim" at bounding box center [1008, 91] width 53 height 21
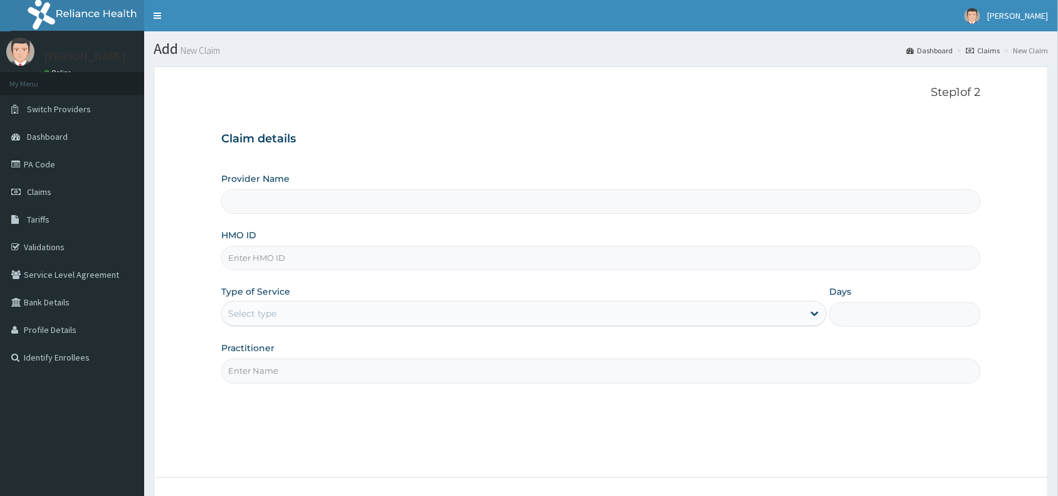
click at [252, 260] on input "HMO ID" at bounding box center [600, 258] width 759 height 24
paste input "NPF/10005/A"
type input "NPF/10005/A"
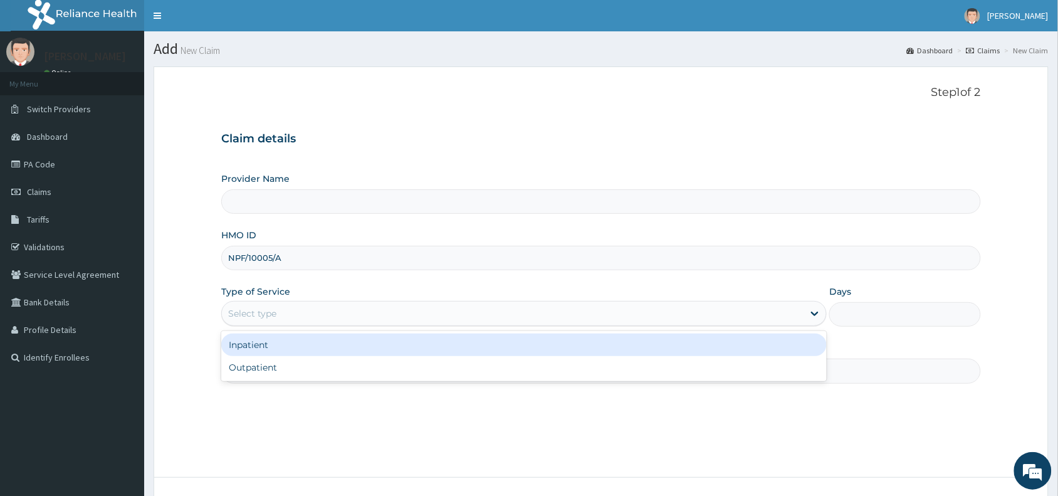
click at [261, 313] on div "Select type" at bounding box center [252, 313] width 48 height 13
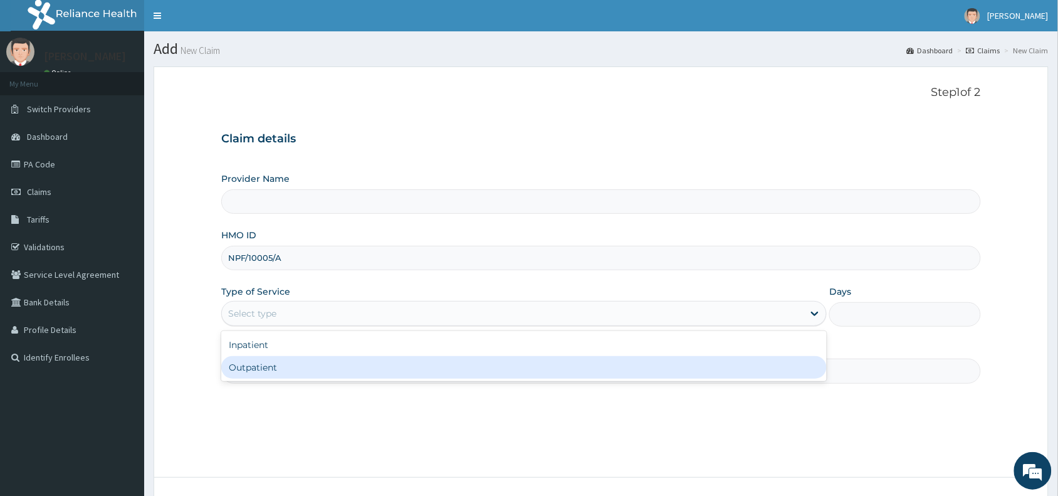
click at [262, 368] on div "Outpatient" at bounding box center [523, 367] width 605 height 23
type input "1"
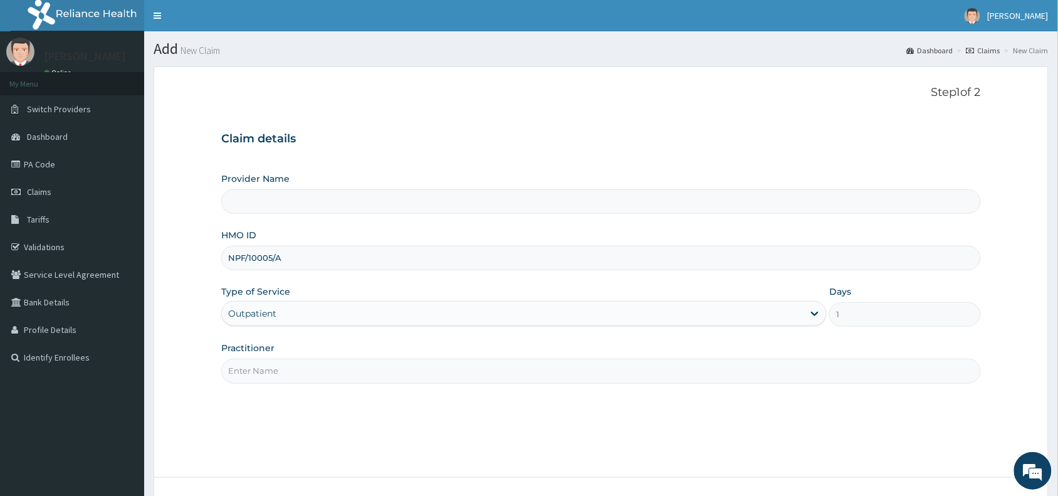
click at [268, 368] on input "Practitioner" at bounding box center [600, 370] width 759 height 24
type input "Dr w"
type input "Reliance Family Clinics (RFC) - Abuja"
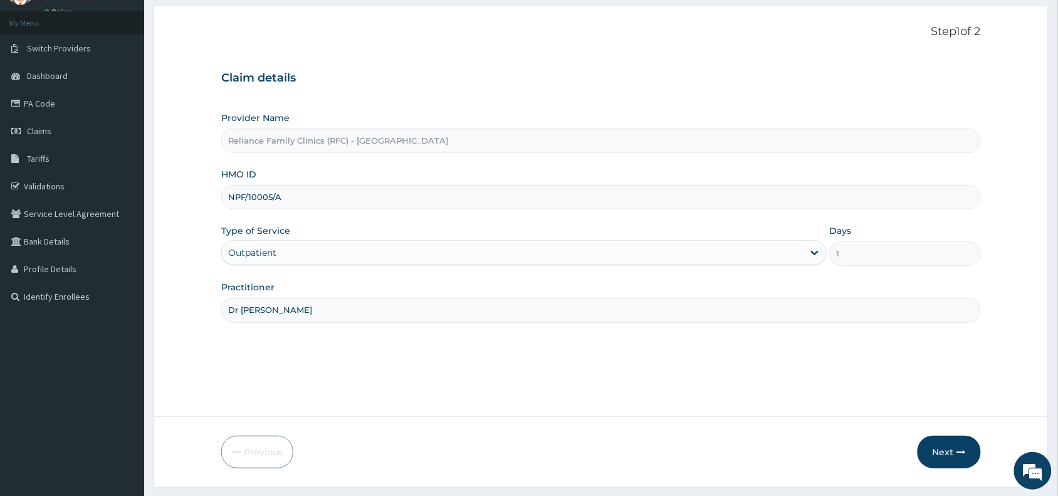
scroll to position [94, 0]
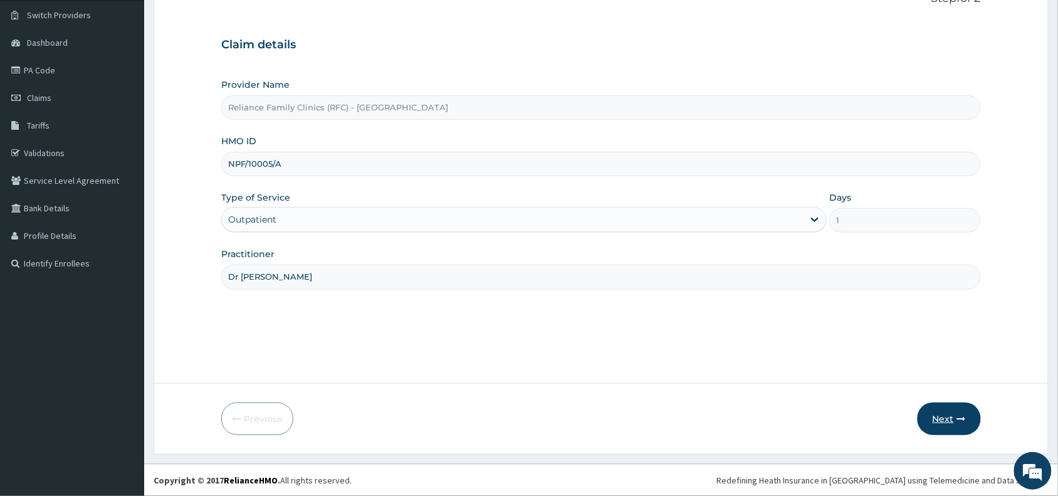
type input "Dr wini"
click at [948, 414] on button "Next" at bounding box center [948, 418] width 63 height 33
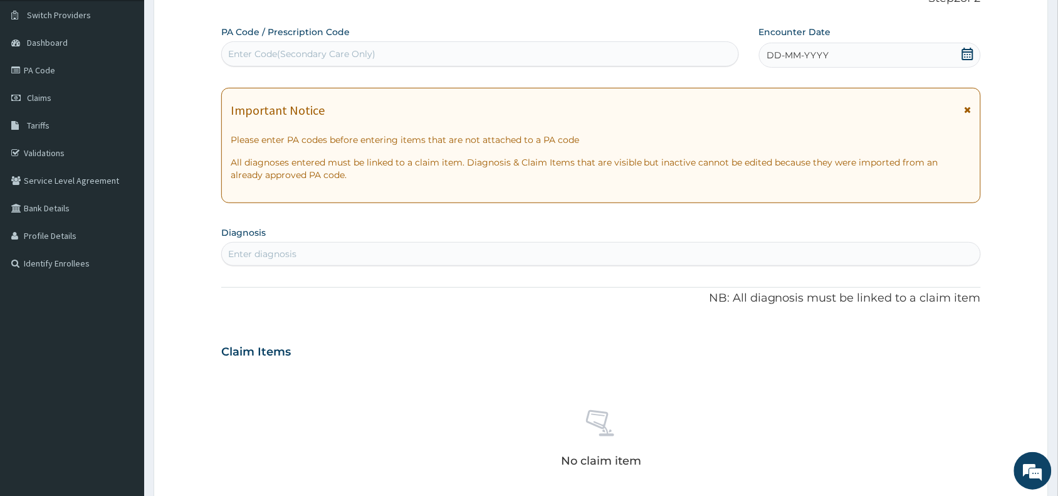
click at [791, 54] on span "DD-MM-YYYY" at bounding box center [798, 55] width 62 height 13
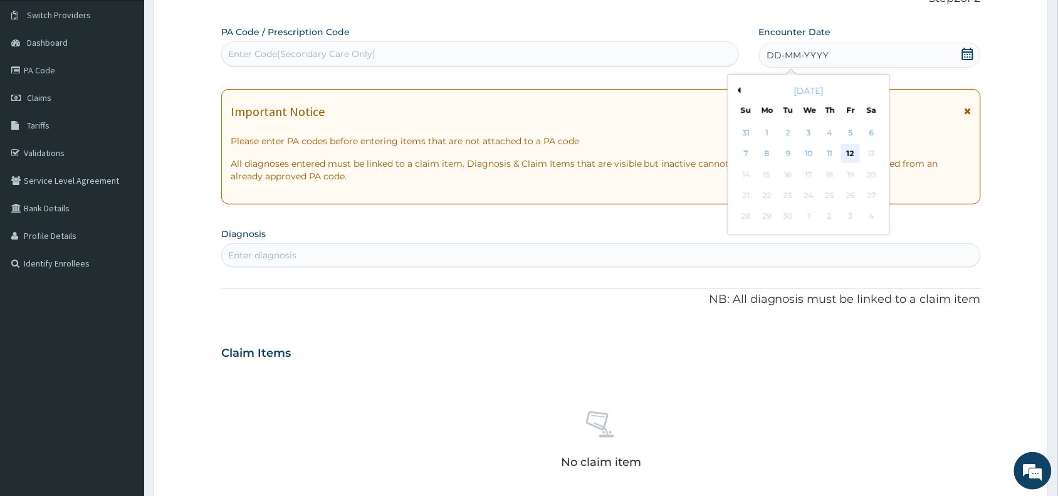
scroll to position [0, 0]
click at [853, 151] on div "12" at bounding box center [850, 154] width 19 height 19
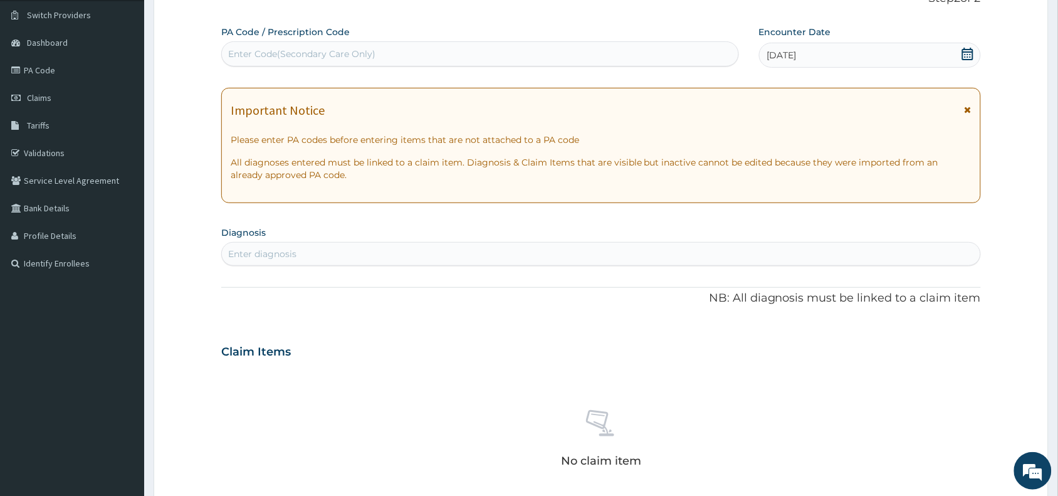
click at [251, 251] on div "Enter diagnosis" at bounding box center [262, 253] width 68 height 13
type input "mala"
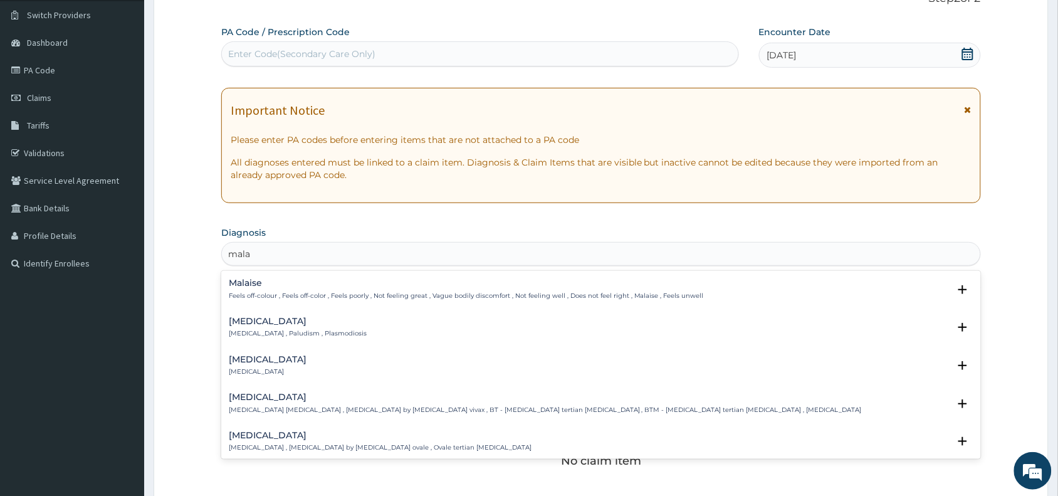
click at [239, 324] on h4 "Malaria" at bounding box center [298, 320] width 138 height 9
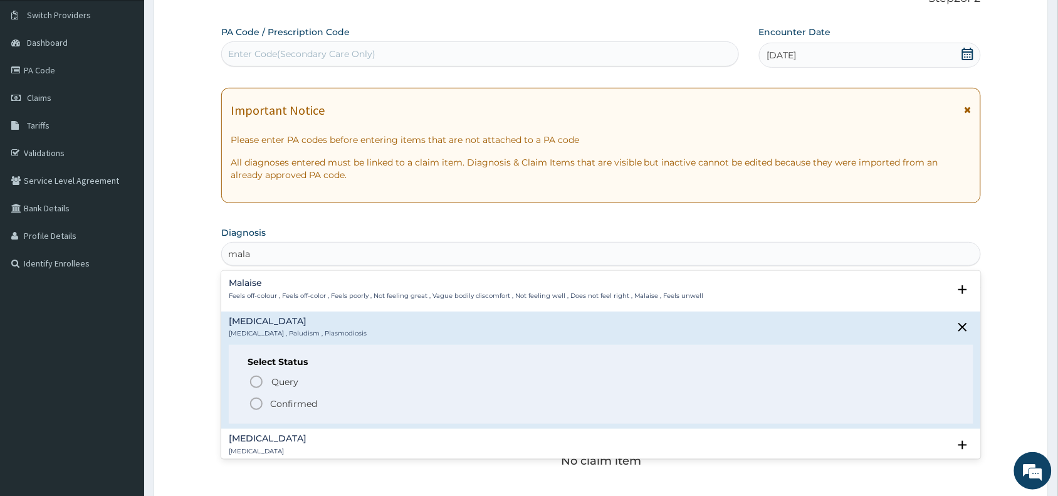
click at [252, 402] on icon "status option filled" at bounding box center [256, 403] width 15 height 15
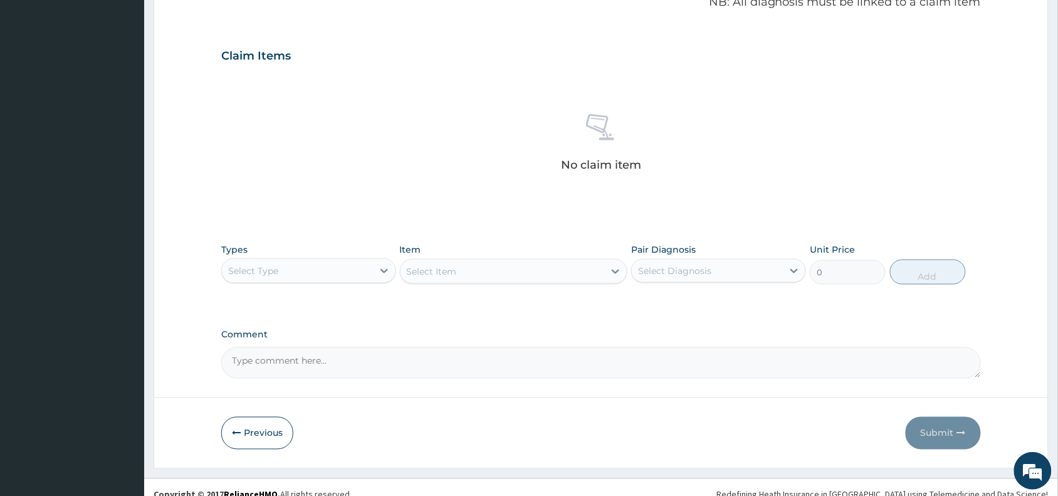
scroll to position [408, 0]
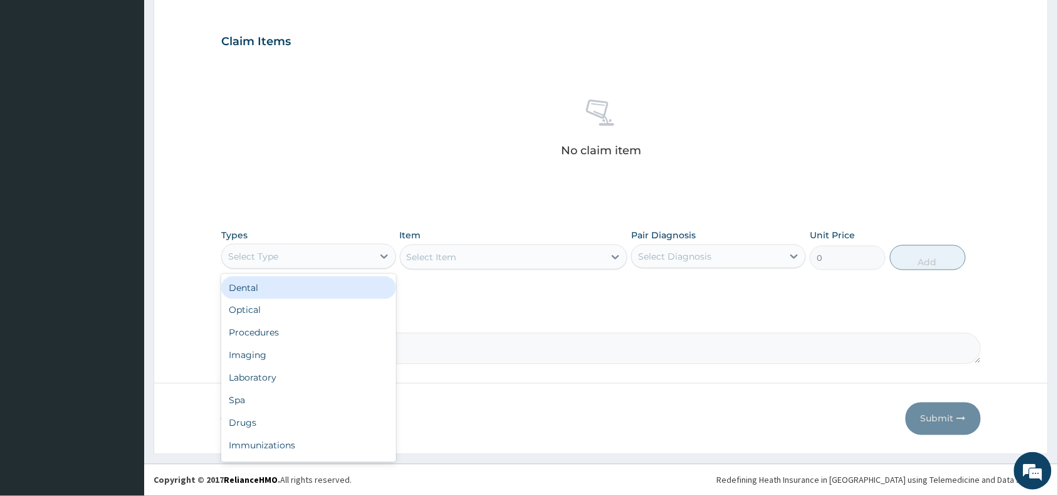
click at [276, 256] on div "Select Type" at bounding box center [253, 256] width 50 height 13
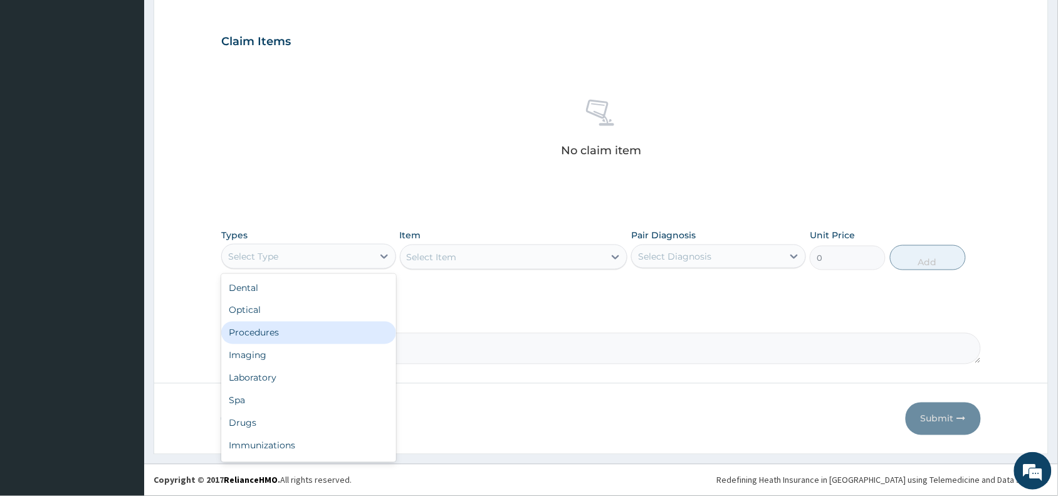
click at [277, 327] on div "Procedures" at bounding box center [308, 332] width 175 height 23
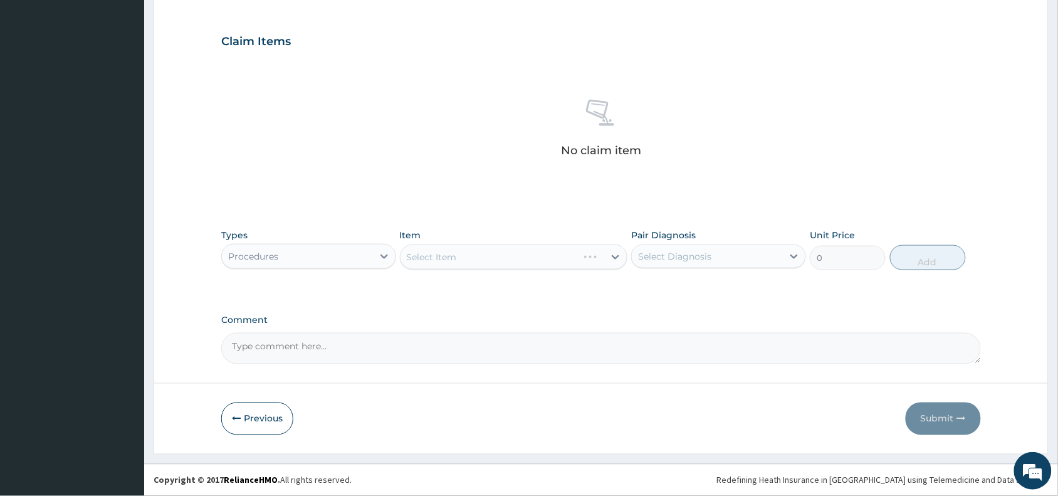
click at [448, 251] on div "Select Item" at bounding box center [514, 256] width 228 height 25
click at [435, 251] on div "Select Item" at bounding box center [432, 257] width 50 height 13
type input "regist"
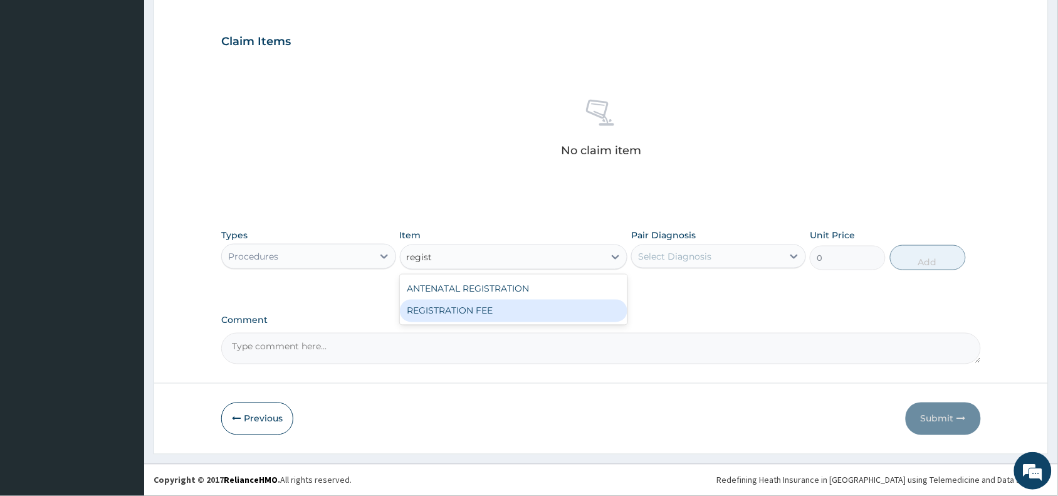
click at [492, 315] on div "REGISTRATION FEE" at bounding box center [514, 310] width 228 height 23
type input "2042.5"
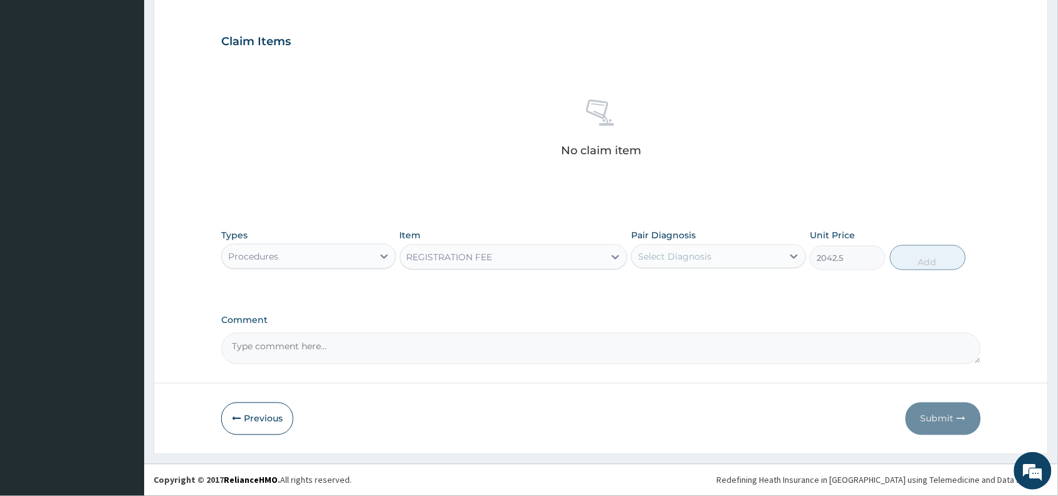
click at [680, 251] on div "Select Diagnosis" at bounding box center [674, 256] width 73 height 13
click at [674, 288] on label "Malaria" at bounding box center [691, 287] width 78 height 13
checkbox input "true"
drag, startPoint x: 925, startPoint y: 251, endPoint x: 910, endPoint y: 256, distance: 15.8
click at [925, 249] on button "Add" at bounding box center [928, 257] width 76 height 25
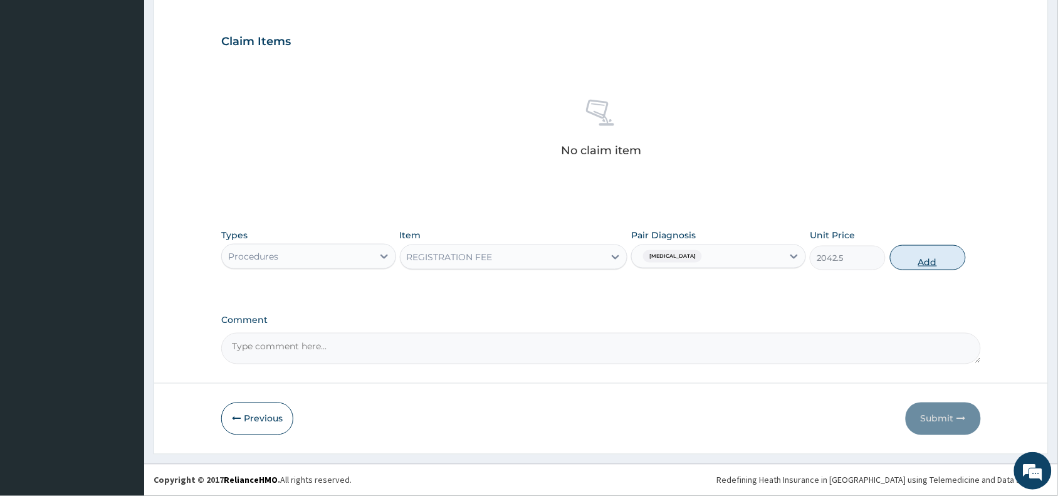
type input "0"
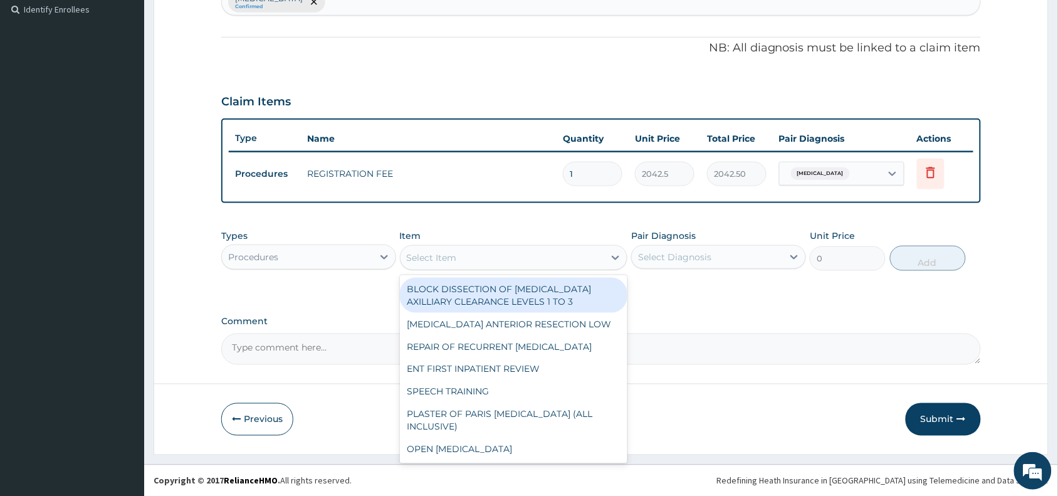
click at [422, 257] on div "Select Item" at bounding box center [432, 257] width 50 height 13
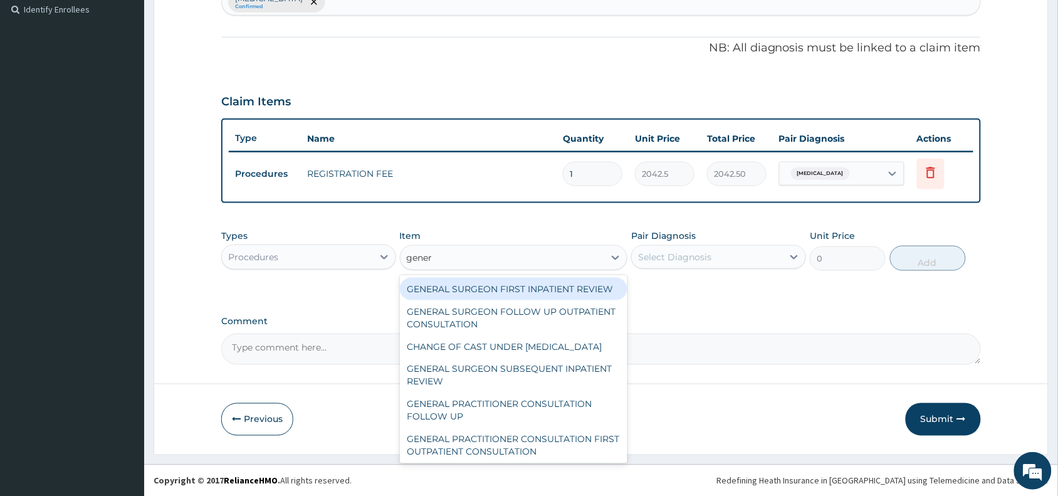
type input "genera"
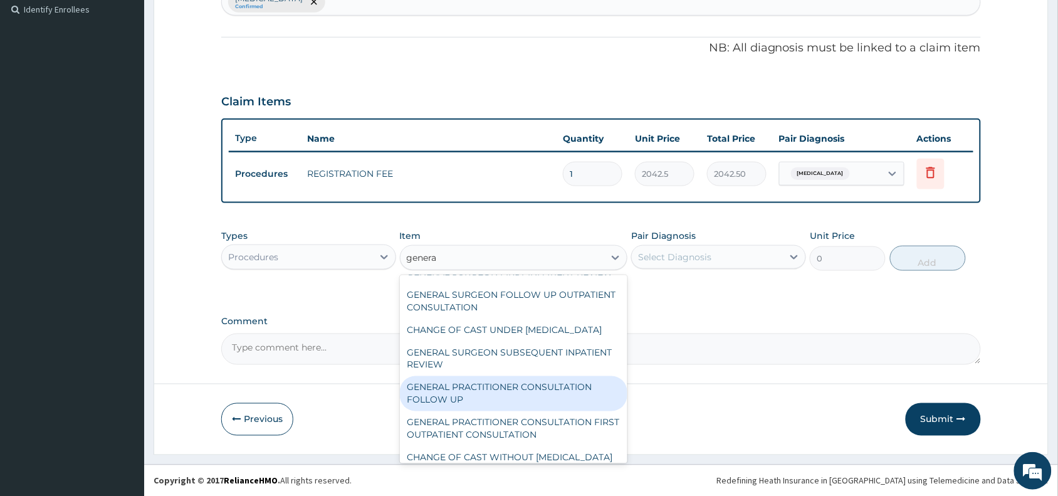
scroll to position [31, 0]
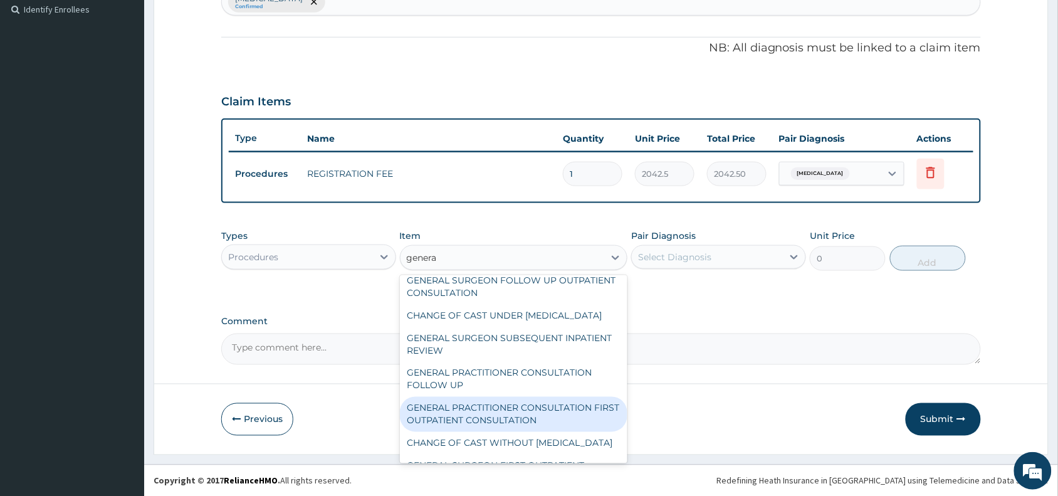
click at [511, 432] on div "GENERAL PRACTITIONER CONSULTATION FIRST OUTPATIENT CONSULTATION" at bounding box center [514, 414] width 228 height 35
type input "3370.125"
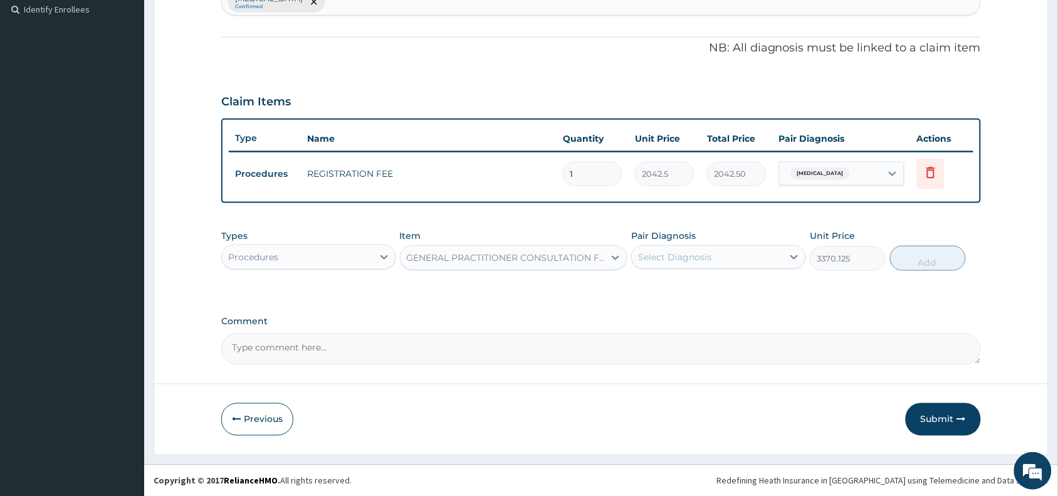
click at [684, 254] on div "Select Diagnosis" at bounding box center [674, 257] width 73 height 13
drag, startPoint x: 680, startPoint y: 290, endPoint x: 828, endPoint y: 279, distance: 148.2
click at [682, 290] on label "Malaria" at bounding box center [691, 287] width 78 height 13
checkbox input "true"
click at [934, 256] on button "Add" at bounding box center [928, 258] width 76 height 25
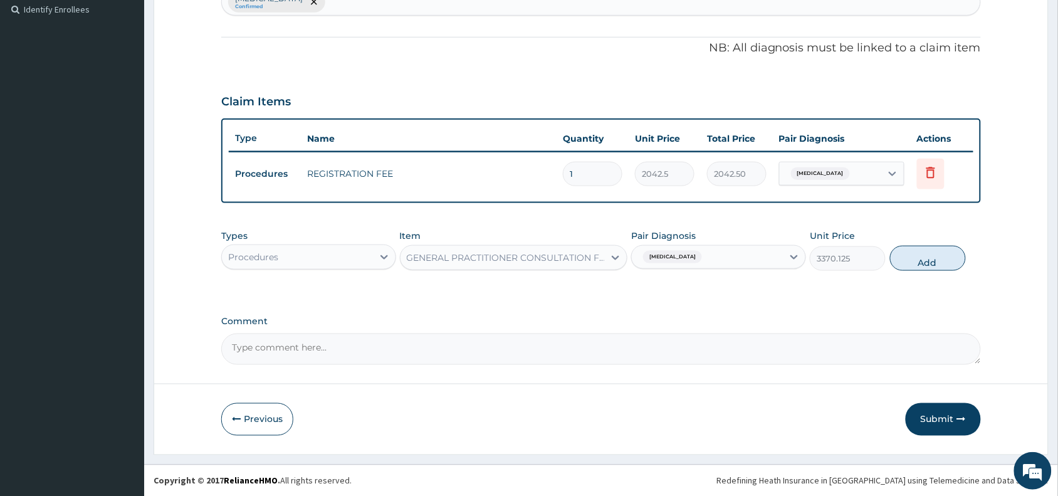
type input "0"
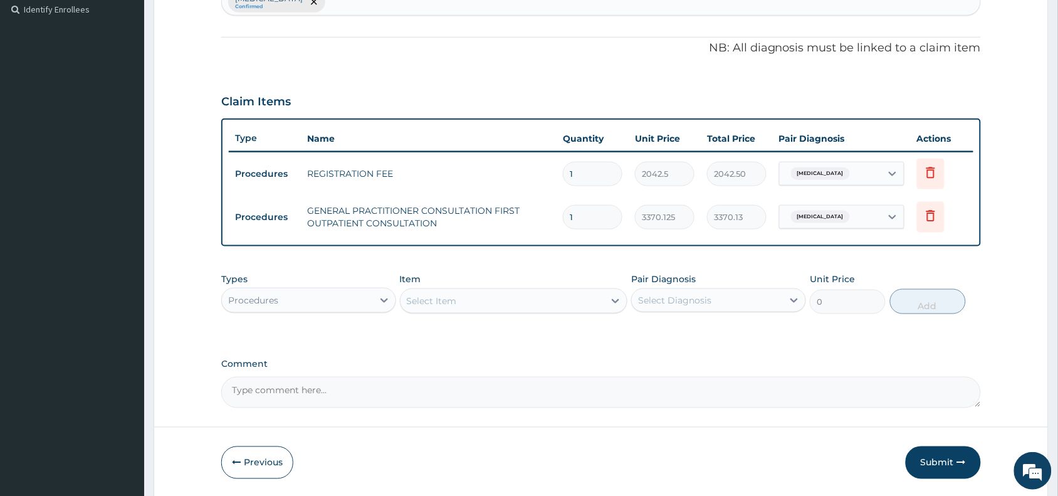
click at [315, 299] on div "Procedures" at bounding box center [297, 300] width 151 height 20
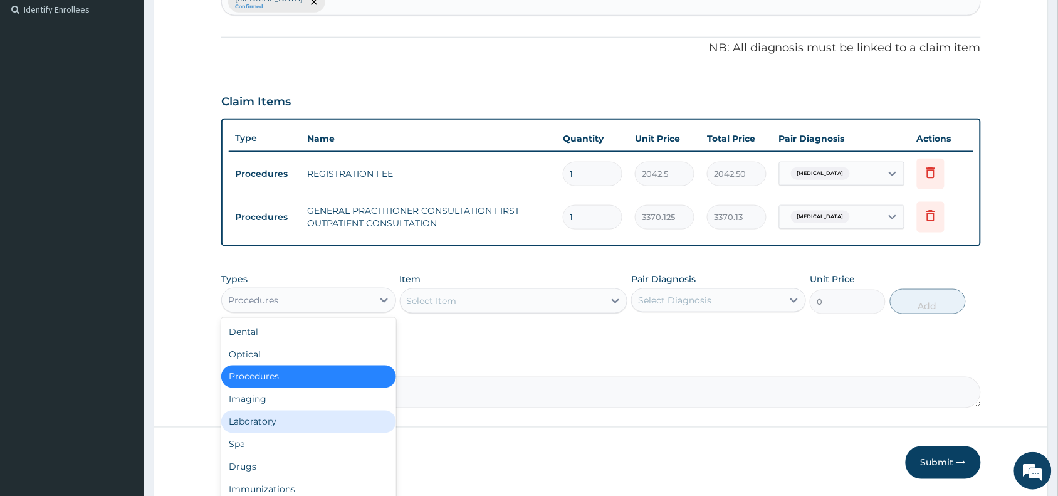
drag, startPoint x: 276, startPoint y: 425, endPoint x: 342, endPoint y: 408, distance: 68.4
click at [279, 424] on div "Laboratory" at bounding box center [308, 421] width 175 height 23
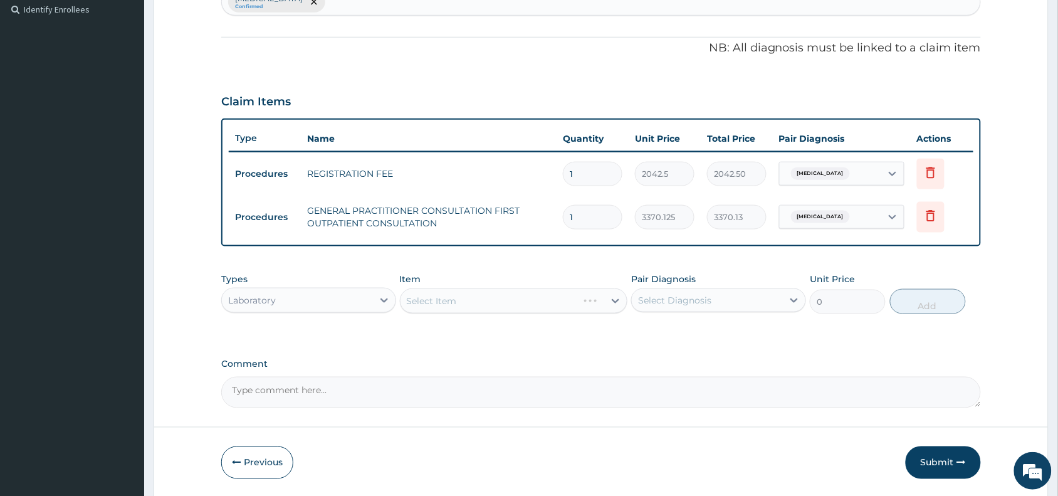
click at [473, 293] on div "Select Item" at bounding box center [514, 300] width 228 height 25
click at [464, 301] on div "Select Item" at bounding box center [514, 300] width 228 height 25
click at [462, 293] on div "Select Item" at bounding box center [514, 300] width 228 height 25
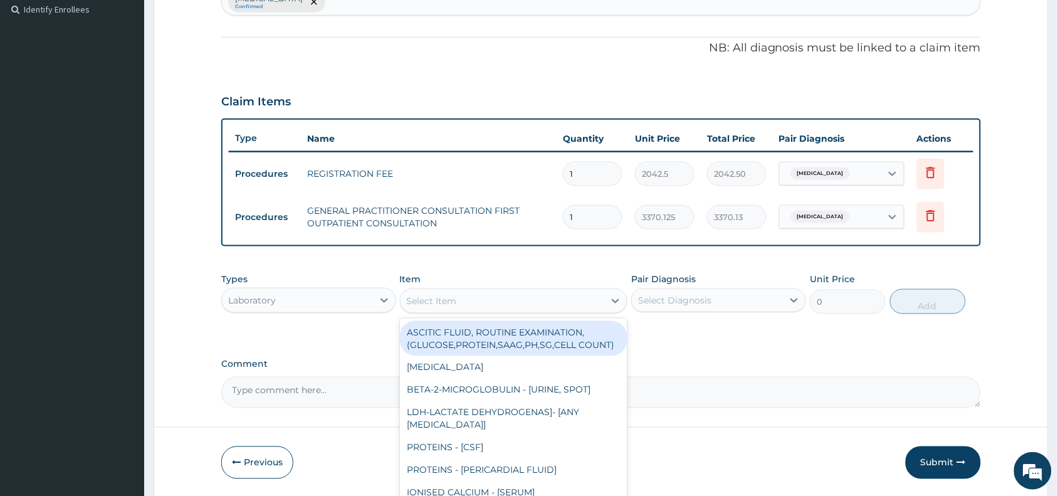
click at [430, 296] on div "Select Item" at bounding box center [432, 300] width 50 height 13
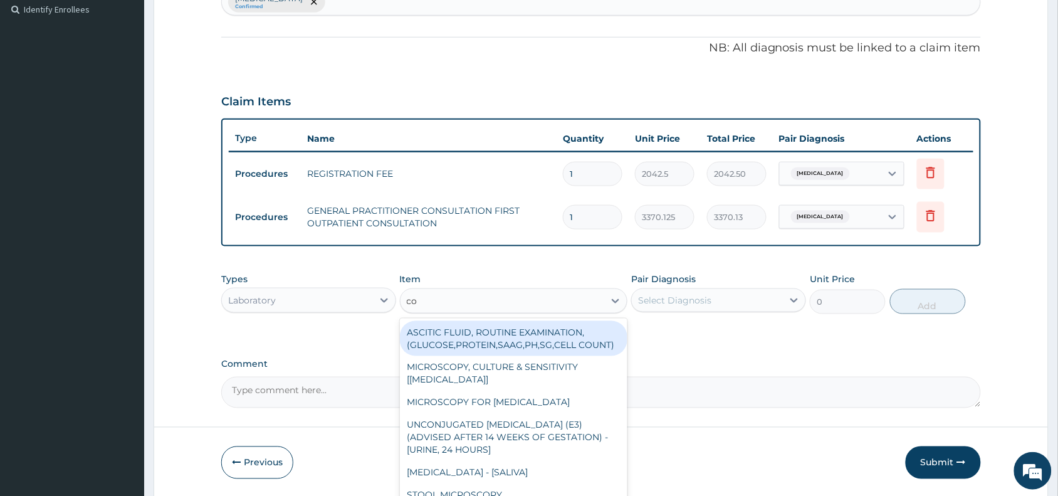
type input "com"
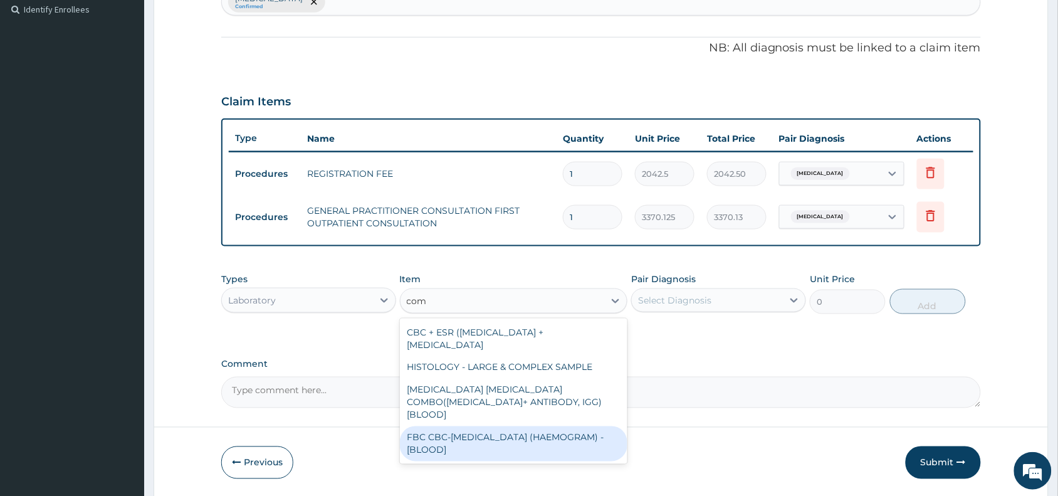
drag, startPoint x: 497, startPoint y: 432, endPoint x: 705, endPoint y: 320, distance: 236.6
click at [497, 431] on div "FBC CBC-COMPLETE BLOOD COUNT (HAEMOGRAM) - [BLOOD]" at bounding box center [514, 443] width 228 height 35
type input "4085"
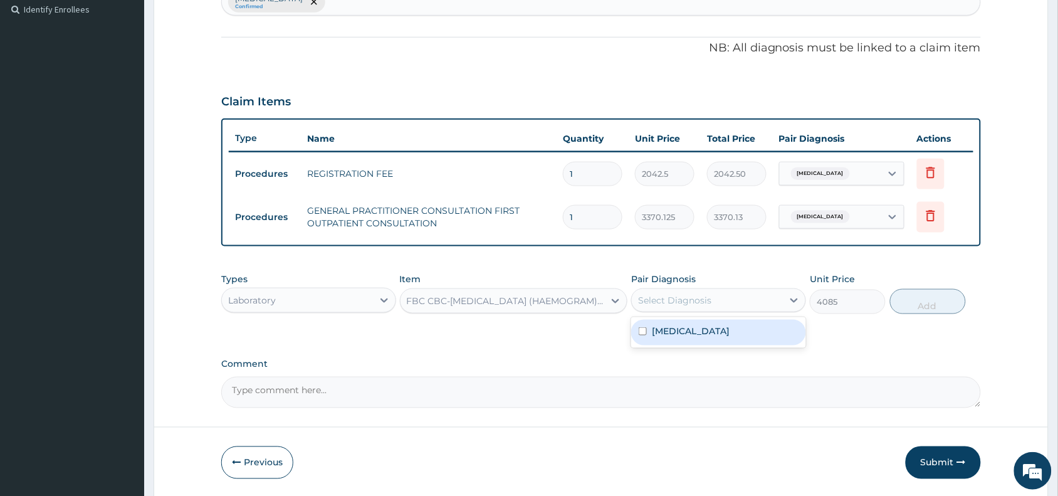
drag, startPoint x: 702, startPoint y: 295, endPoint x: 709, endPoint y: 332, distance: 37.7
click at [702, 295] on div "Select Diagnosis" at bounding box center [674, 300] width 73 height 13
click at [709, 335] on div "Malaria" at bounding box center [718, 333] width 175 height 26
checkbox input "true"
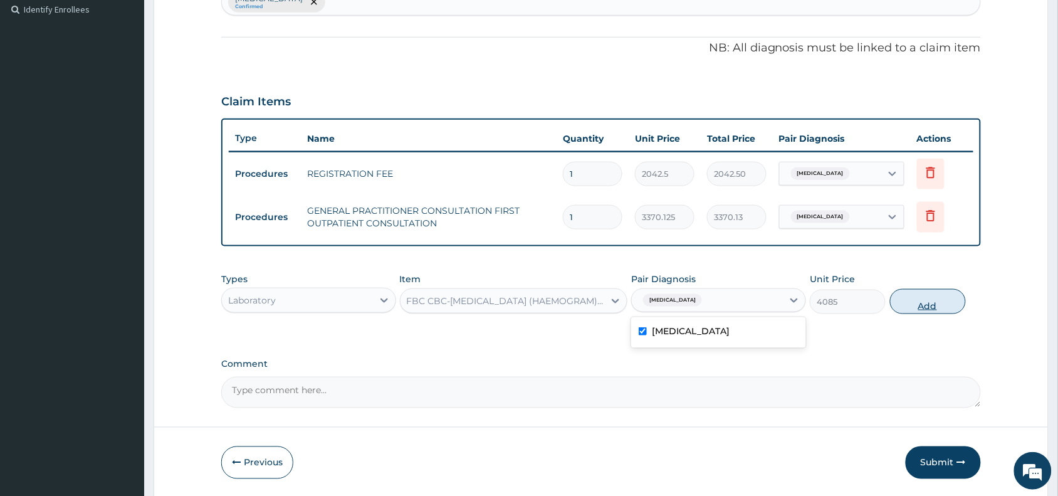
click at [910, 301] on button "Add" at bounding box center [928, 301] width 76 height 25
type input "0"
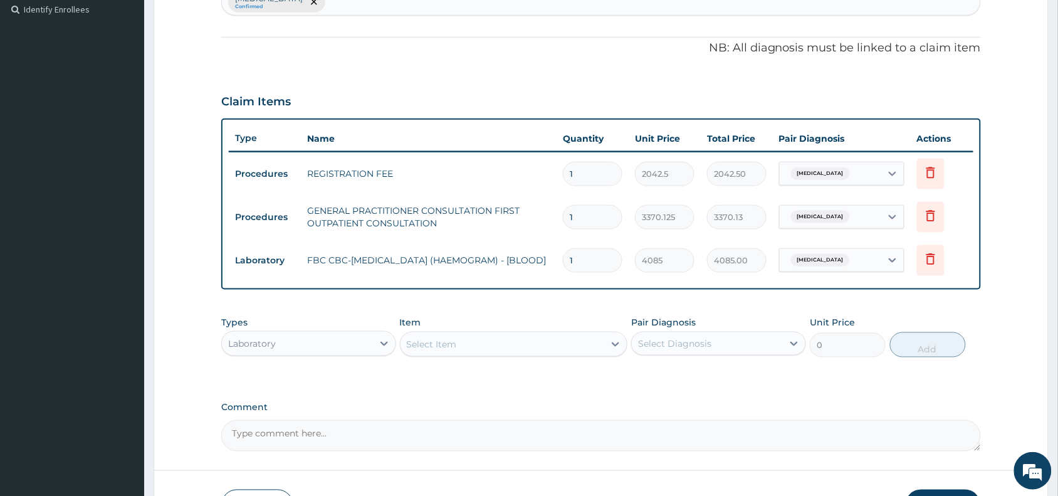
click at [423, 339] on div "Select Item" at bounding box center [432, 344] width 50 height 13
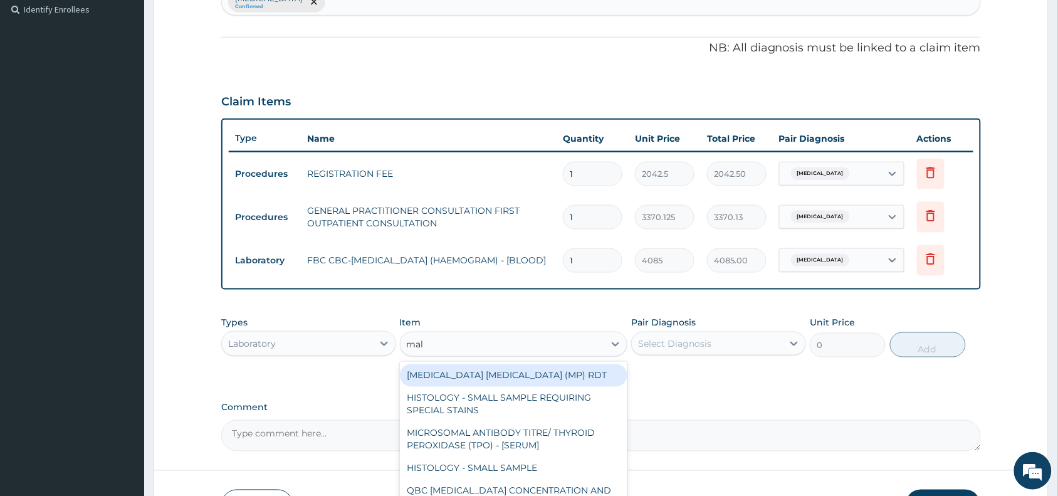
type input "mala"
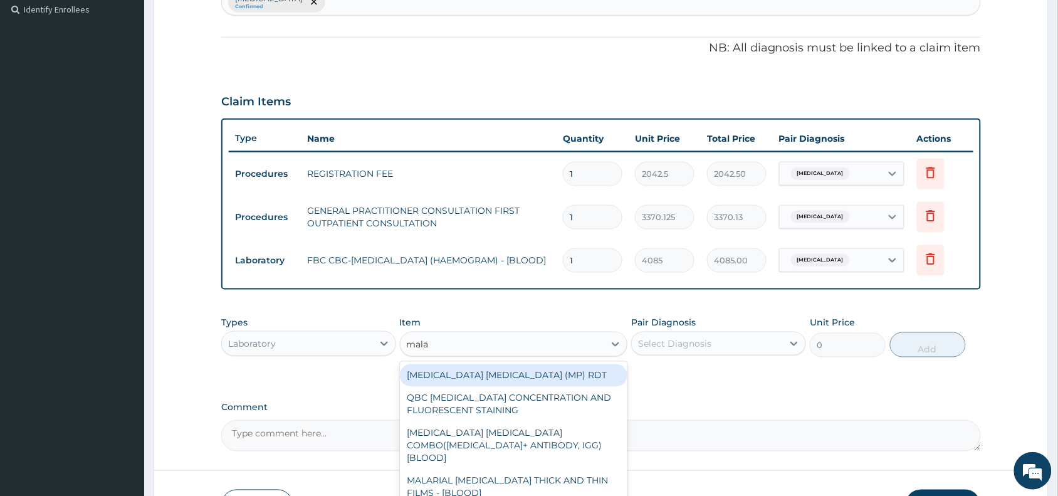
click at [481, 375] on div "MALARIA PARASITE (MP) RDT" at bounding box center [514, 375] width 228 height 23
type input "1531.875"
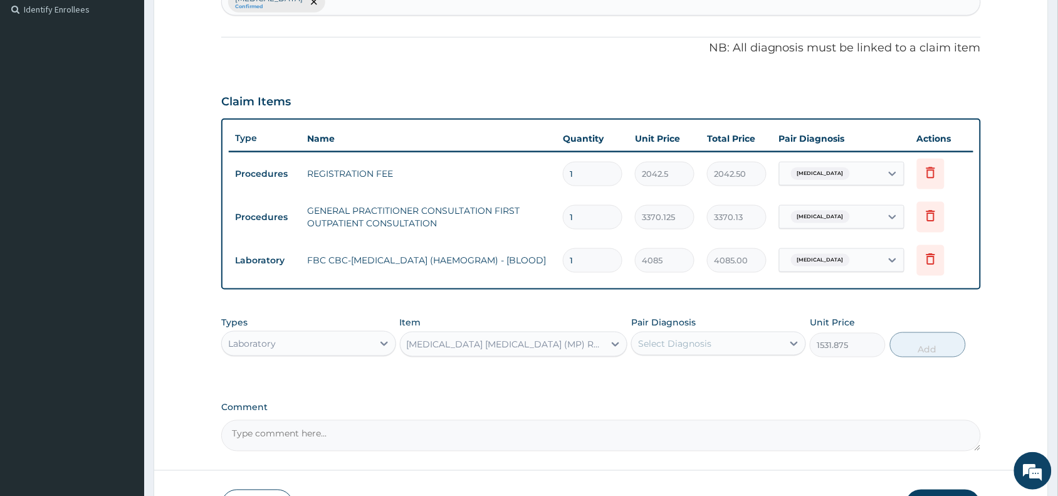
click at [675, 345] on div "Select Diagnosis" at bounding box center [674, 343] width 73 height 13
click at [679, 380] on div "Malaria" at bounding box center [718, 376] width 175 height 26
checkbox input "true"
click at [932, 343] on button "Add" at bounding box center [928, 344] width 76 height 25
type input "0"
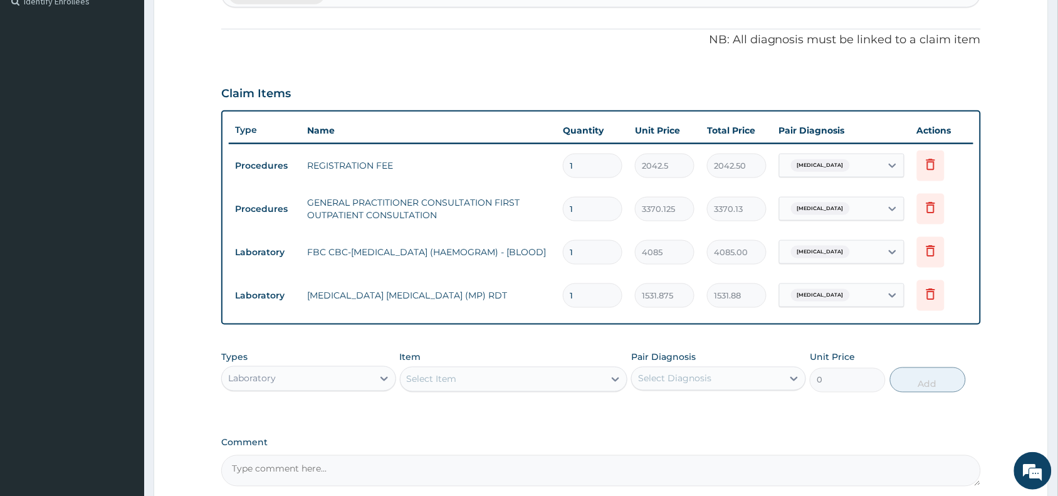
scroll to position [477, 0]
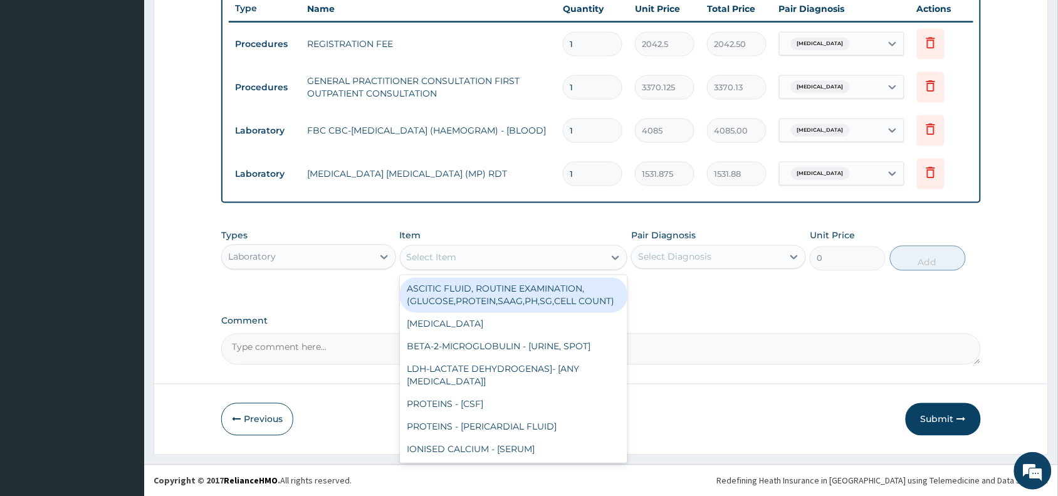
click at [424, 252] on div "Select Item" at bounding box center [432, 257] width 50 height 13
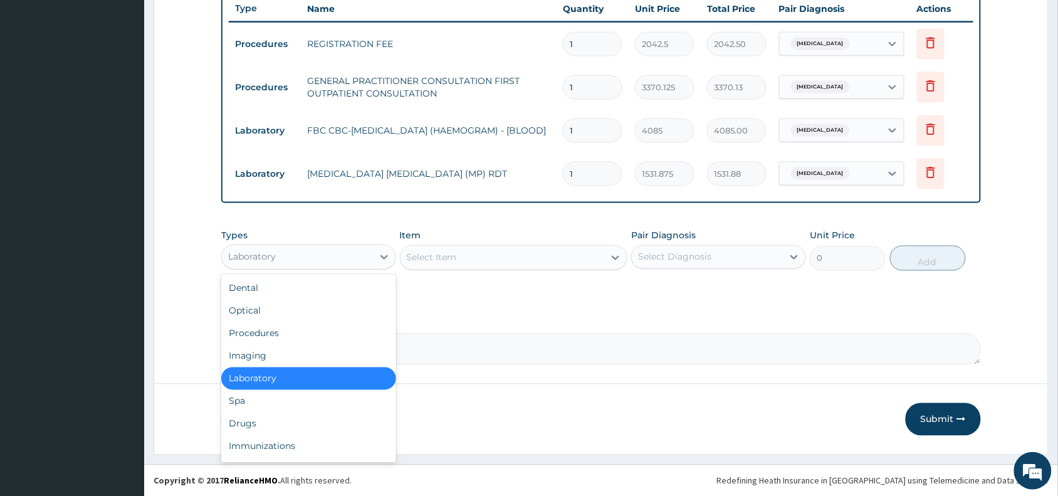
click at [268, 251] on div "Laboratory" at bounding box center [252, 257] width 48 height 13
drag, startPoint x: 265, startPoint y: 419, endPoint x: 345, endPoint y: 377, distance: 89.7
click at [269, 419] on div "Drugs" at bounding box center [308, 423] width 175 height 23
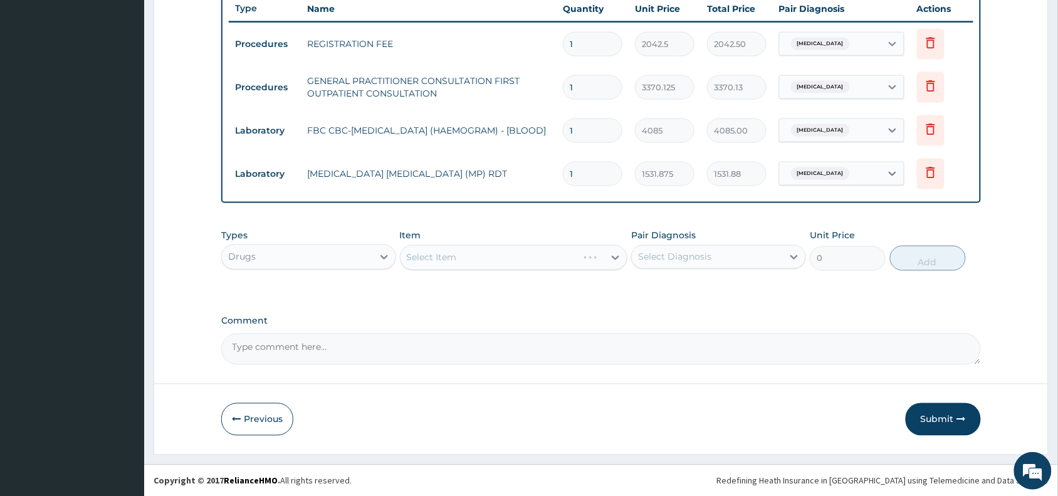
click at [430, 251] on div "Select Item" at bounding box center [514, 257] width 228 height 25
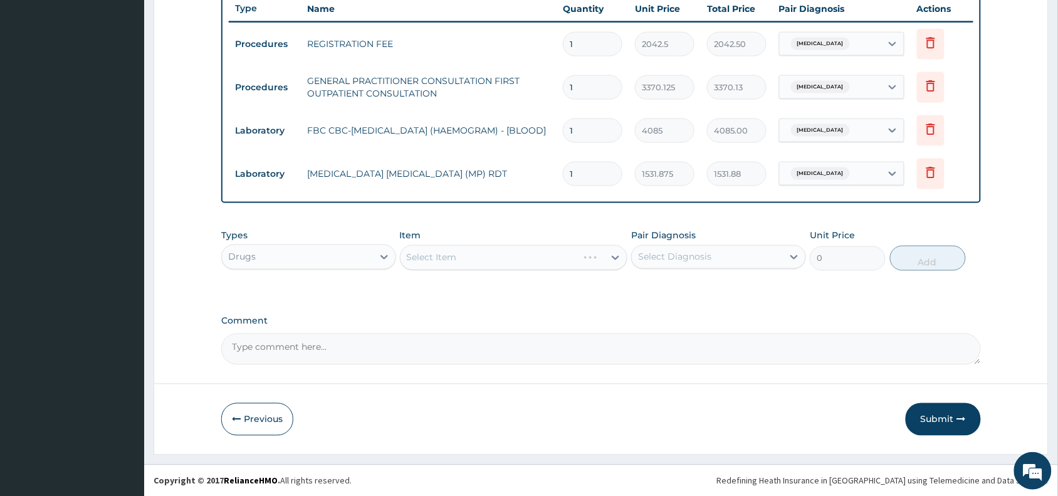
click at [430, 251] on div "Select Item" at bounding box center [514, 257] width 228 height 25
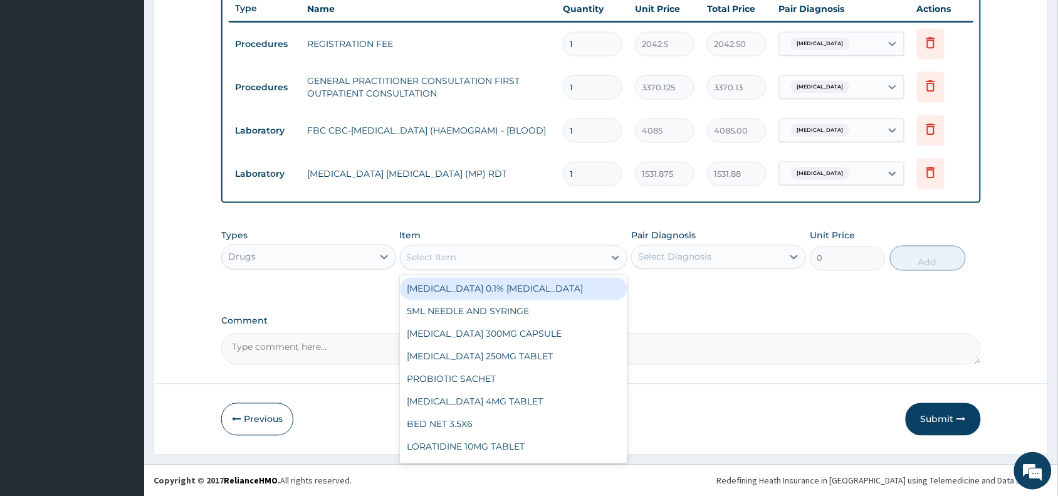
click at [430, 251] on div "Select Item" at bounding box center [432, 257] width 50 height 13
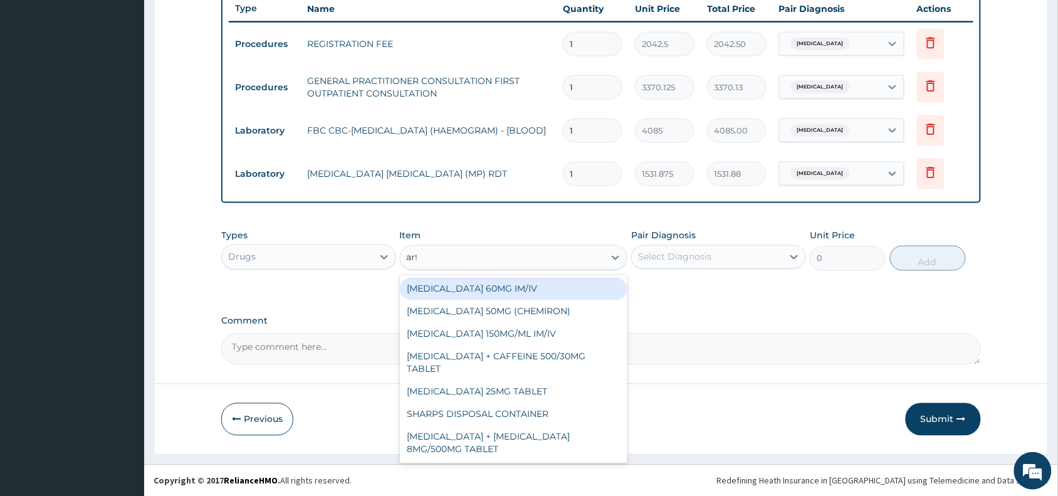
type input "arte"
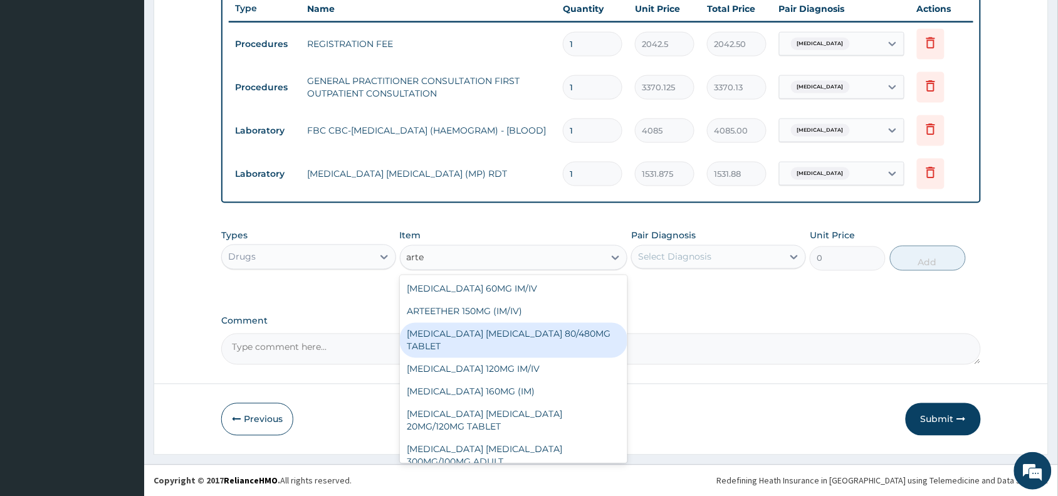
click at [504, 348] on div "ARTEMETHER LUMEFANTRINE 80/480MG TABLET" at bounding box center [514, 340] width 228 height 35
type input "450"
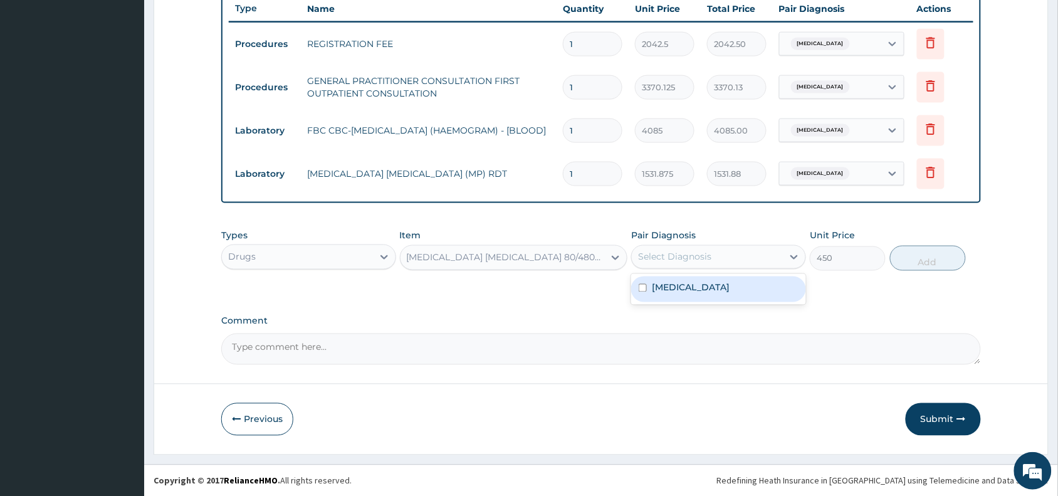
click at [694, 254] on div "Select Diagnosis" at bounding box center [674, 257] width 73 height 13
drag, startPoint x: 677, startPoint y: 283, endPoint x: 840, endPoint y: 284, distance: 162.9
click at [678, 283] on label "Malaria" at bounding box center [691, 287] width 78 height 13
checkbox input "true"
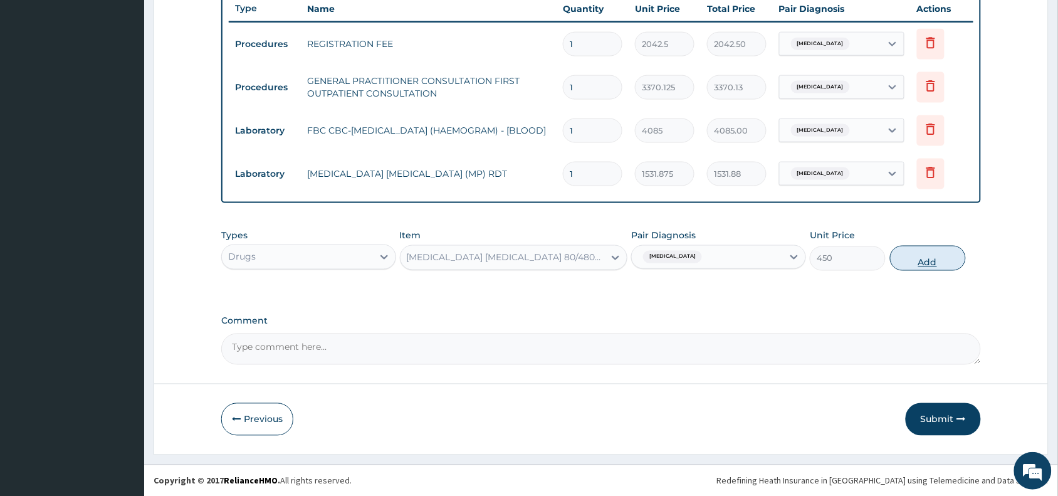
click at [944, 252] on button "Add" at bounding box center [928, 258] width 76 height 25
type input "0"
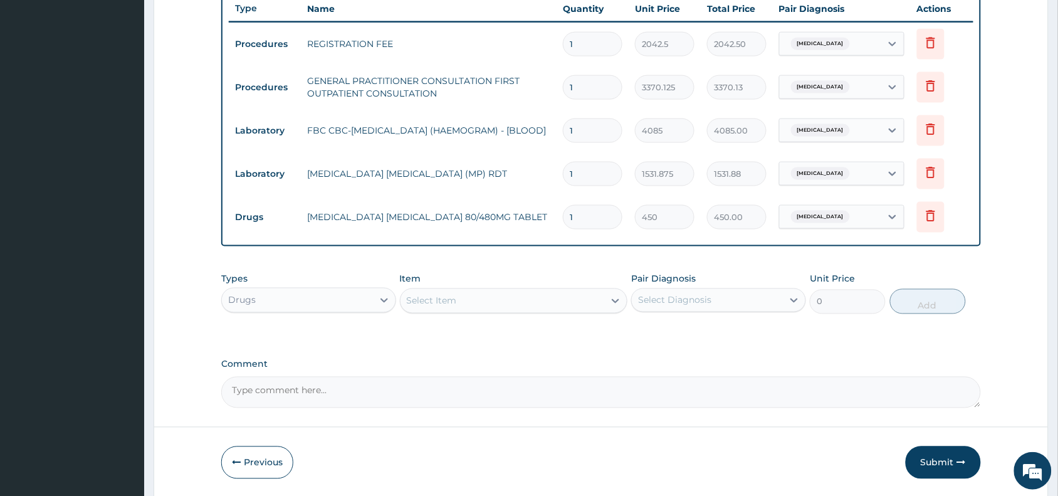
click at [453, 294] on div "Select Item" at bounding box center [432, 300] width 50 height 13
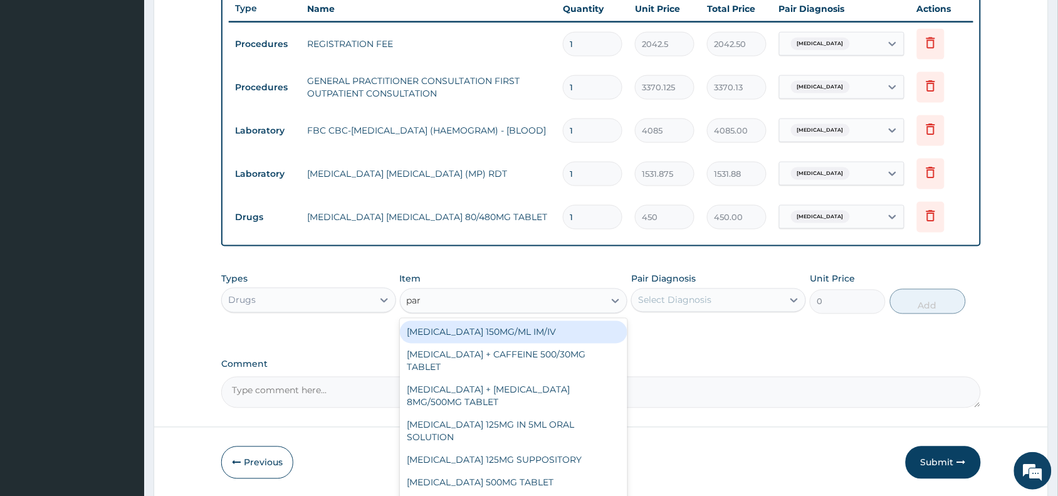
type input "para"
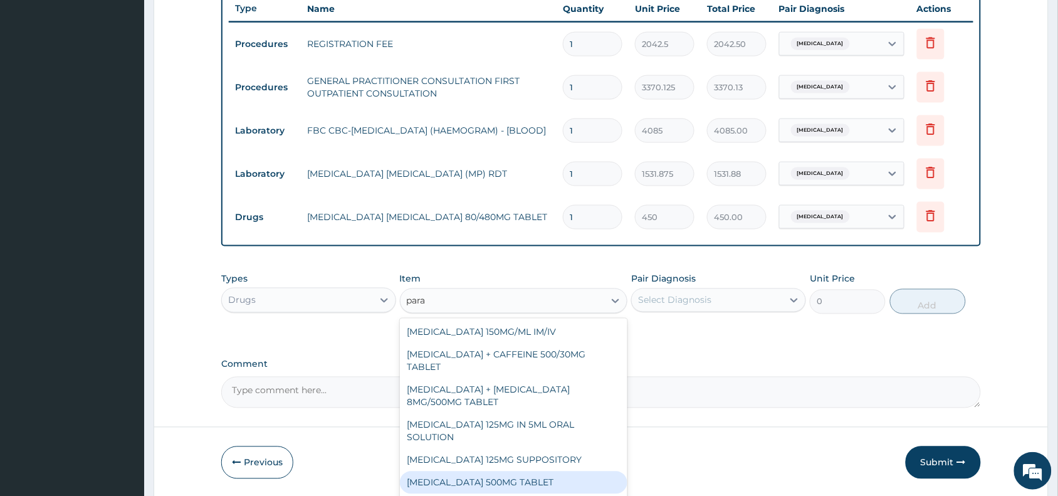
click at [541, 477] on div "PARACETAMOL 500MG TABLET" at bounding box center [514, 482] width 228 height 23
type input "30"
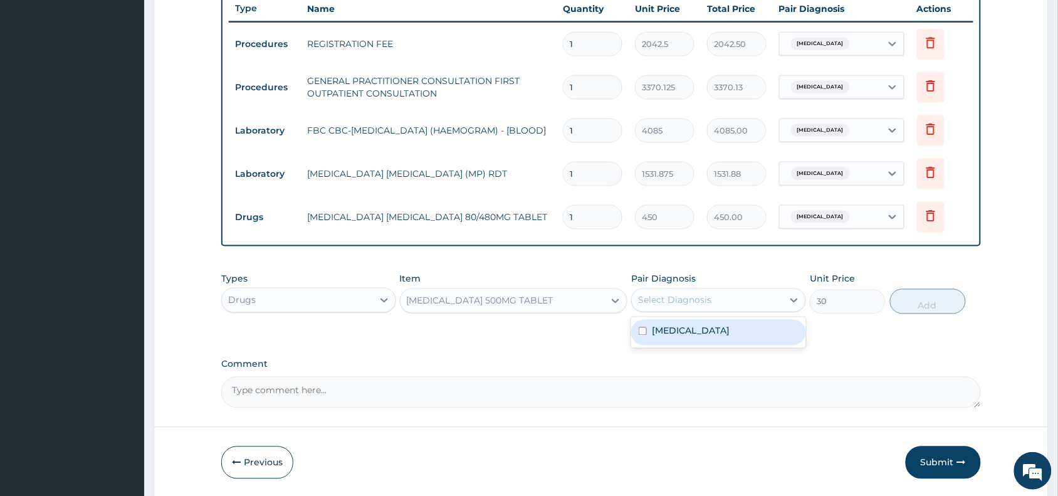
click at [697, 295] on div "Select Diagnosis" at bounding box center [674, 300] width 73 height 13
click at [694, 320] on div "Malaria" at bounding box center [718, 333] width 175 height 26
checkbox input "true"
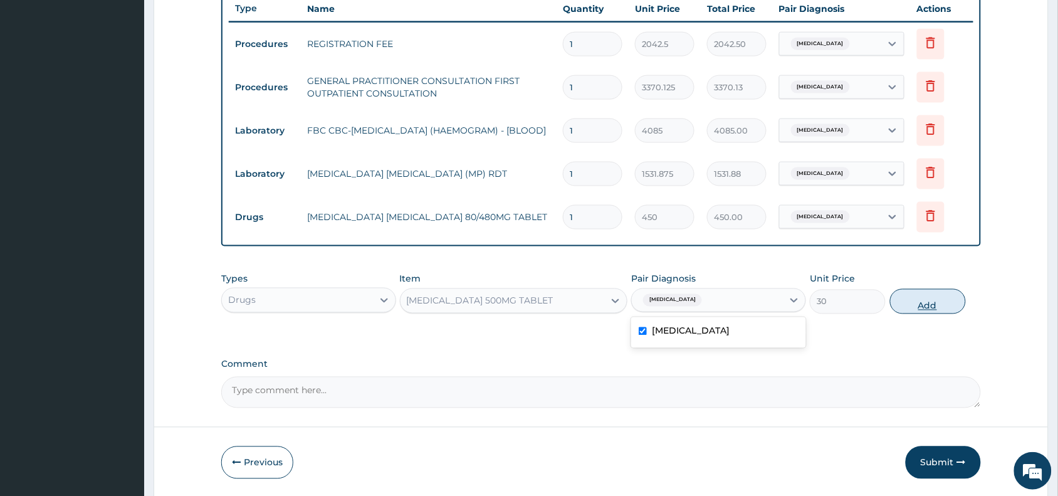
click at [926, 298] on button "Add" at bounding box center [928, 301] width 76 height 25
type input "0"
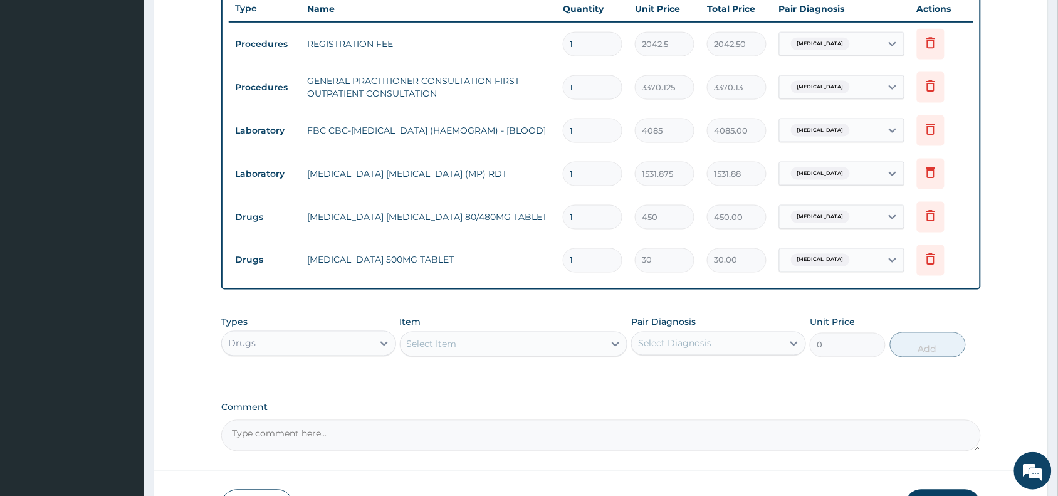
click at [424, 338] on div "Select Item" at bounding box center [432, 344] width 50 height 13
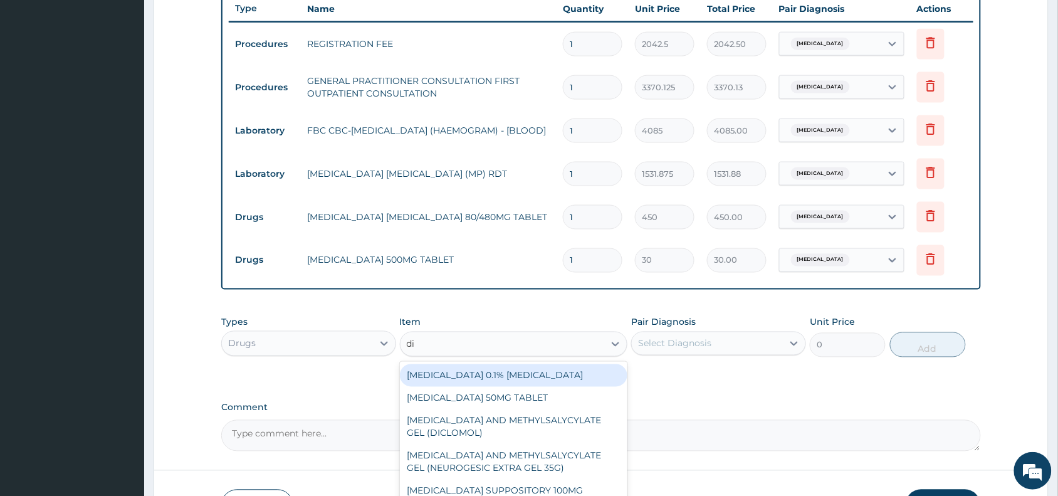
type input "dic"
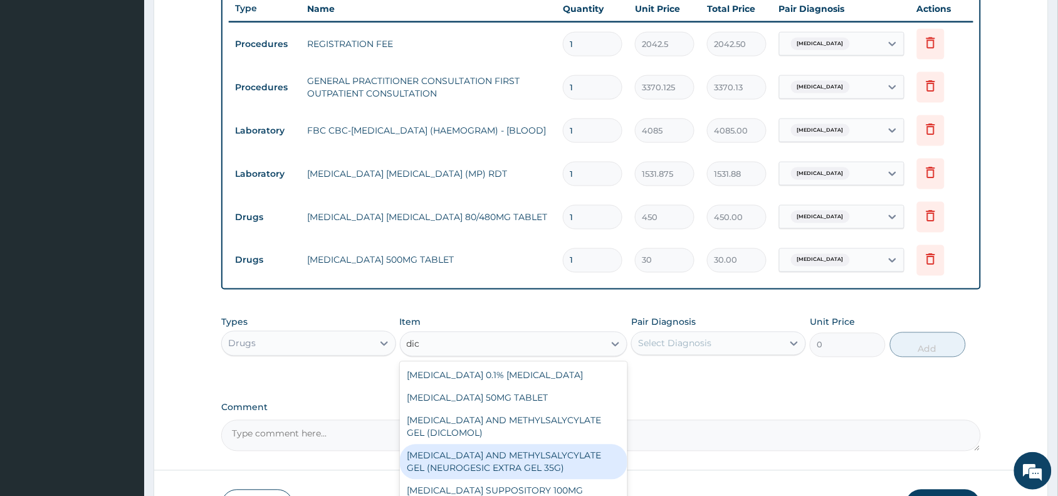
scroll to position [564, 0]
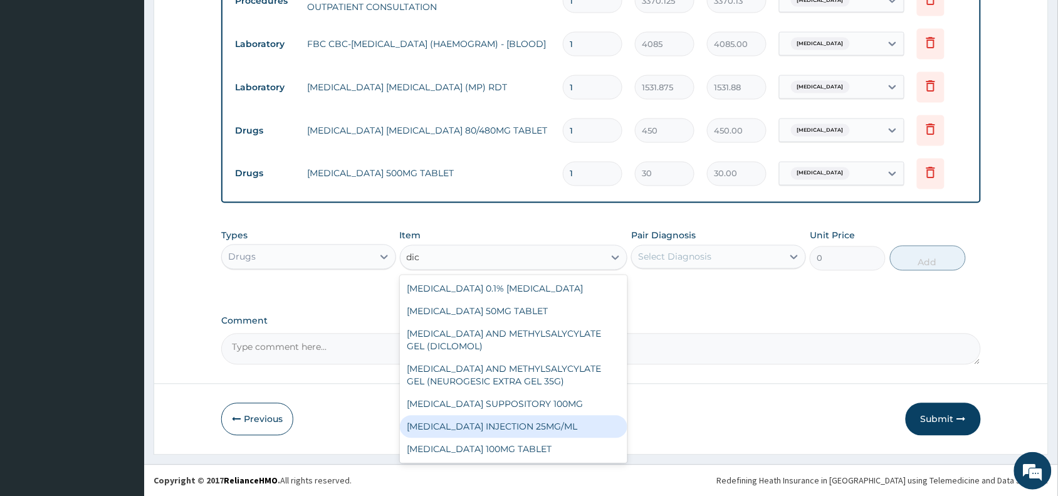
click at [502, 424] on div "DICLOFENAC INJECTION 25MG/ML" at bounding box center [514, 426] width 228 height 23
type input "97.75"
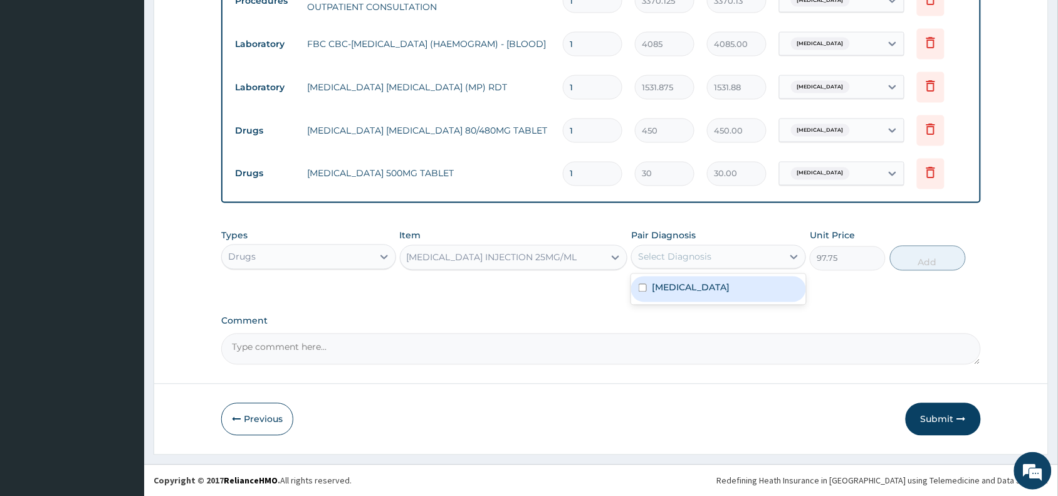
click at [684, 251] on div "Select Diagnosis" at bounding box center [674, 257] width 73 height 13
click at [680, 279] on div "Malaria" at bounding box center [718, 289] width 175 height 26
checkbox input "true"
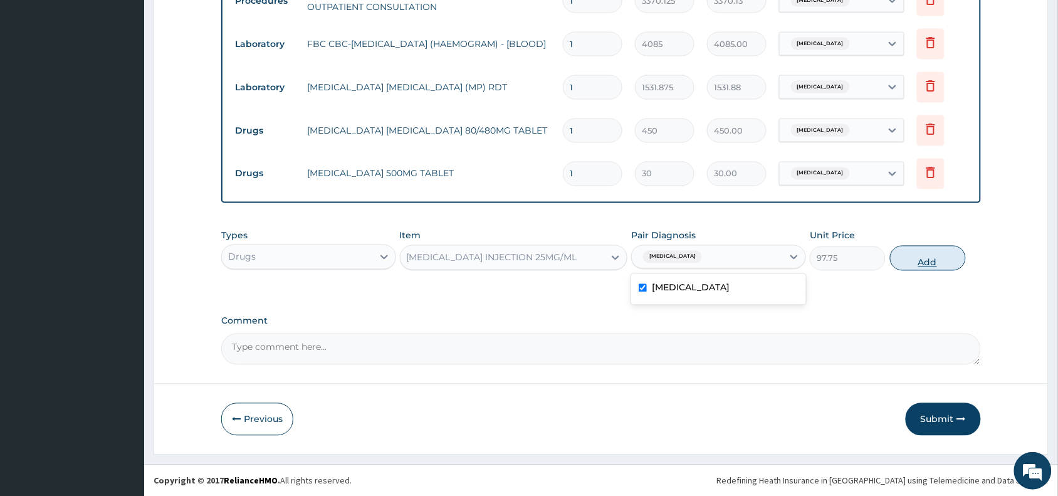
click at [915, 248] on button "Add" at bounding box center [928, 258] width 76 height 25
type input "0"
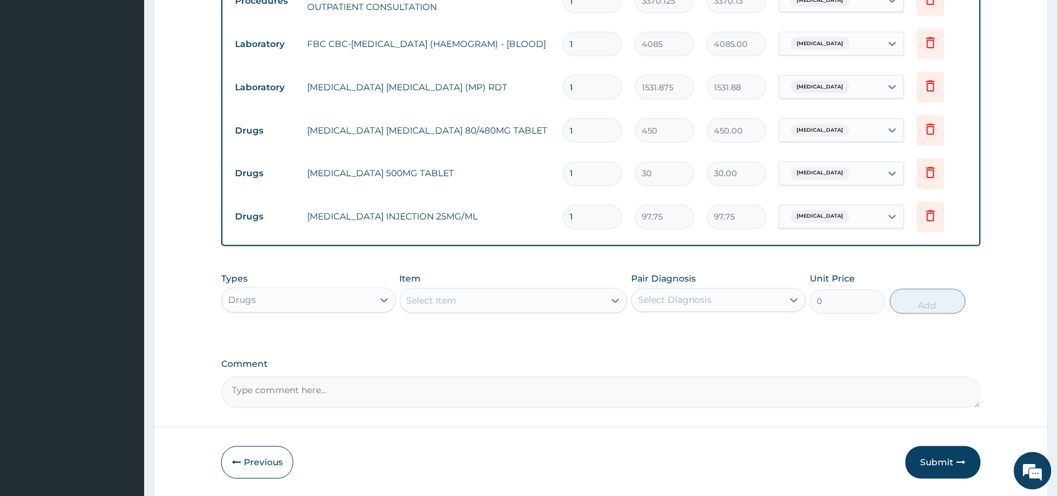
click at [585, 176] on input "1" at bounding box center [593, 174] width 60 height 24
type input "18"
type input "540.00"
type input "18"
click at [584, 132] on input "1" at bounding box center [593, 130] width 60 height 24
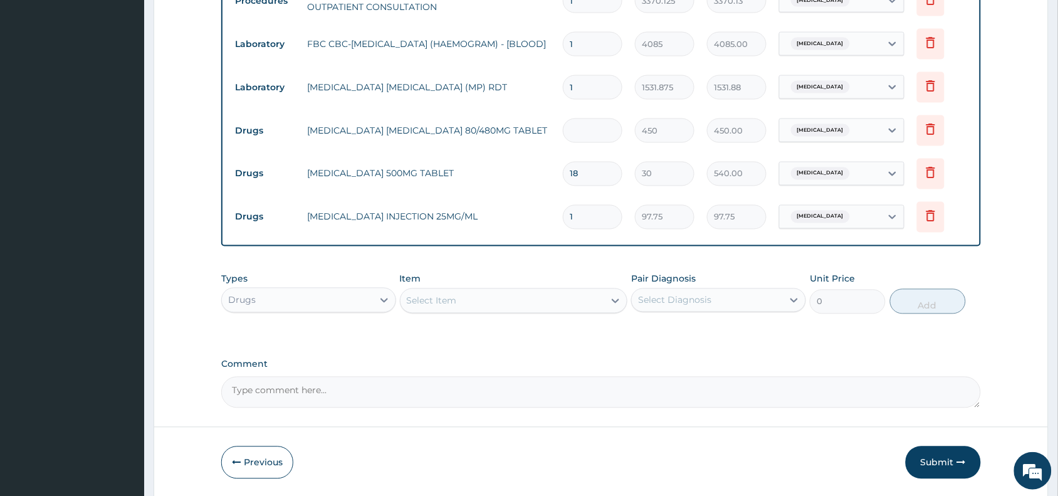
type input "0.00"
type input "6"
type input "2700.00"
type input "6"
click at [939, 465] on button "Submit" at bounding box center [942, 462] width 75 height 33
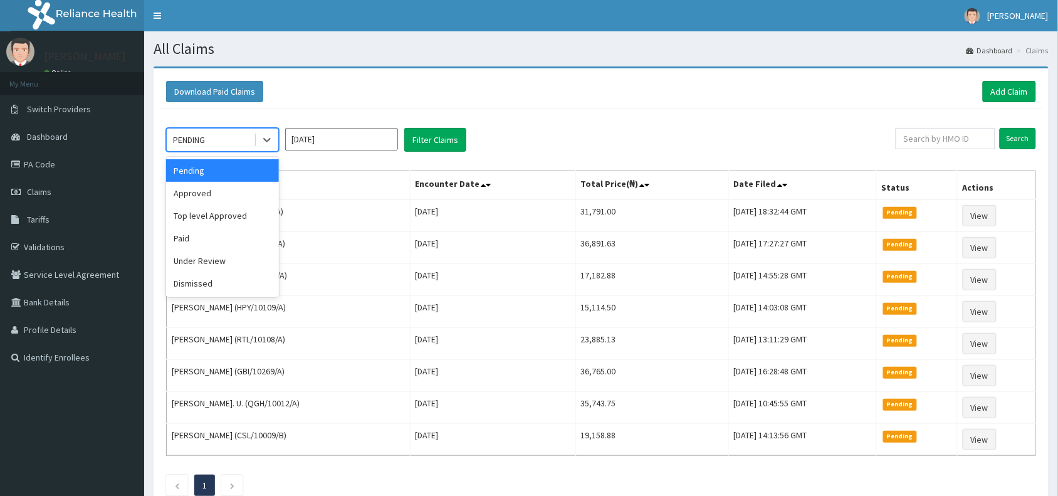
click at [211, 137] on div "PENDING" at bounding box center [210, 140] width 87 height 20
click at [208, 193] on div "Approved" at bounding box center [222, 193] width 113 height 23
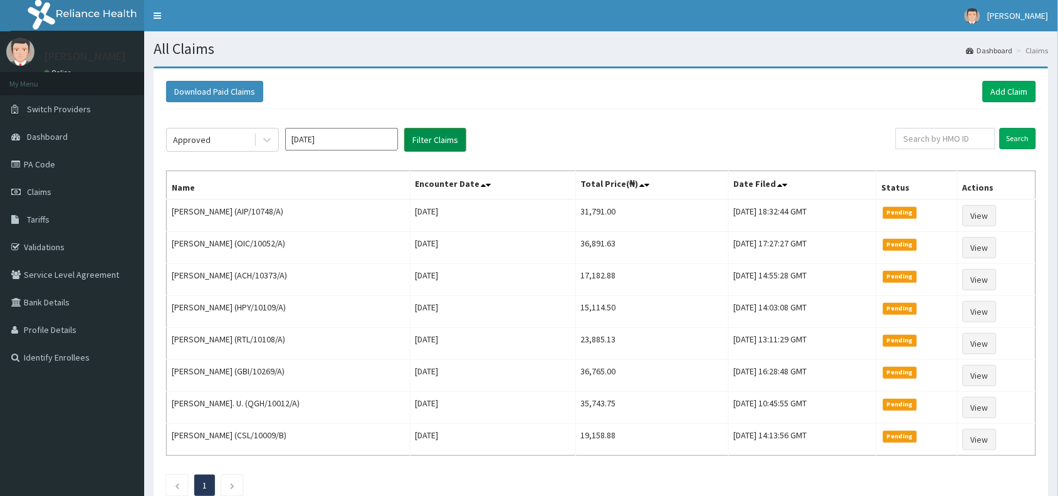
click at [424, 142] on button "Filter Claims" at bounding box center [435, 140] width 62 height 24
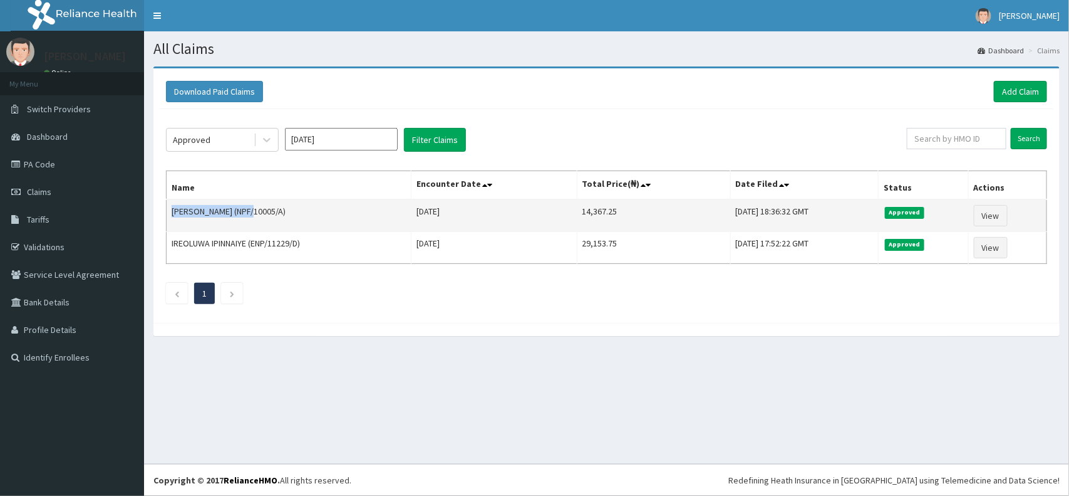
drag, startPoint x: 256, startPoint y: 213, endPoint x: 174, endPoint y: 212, distance: 82.1
click at [174, 212] on td "[PERSON_NAME] (NPF/10005/A)" at bounding box center [289, 215] width 245 height 33
copy td "[PERSON_NAME]"
